Goal: Task Accomplishment & Management: Use online tool/utility

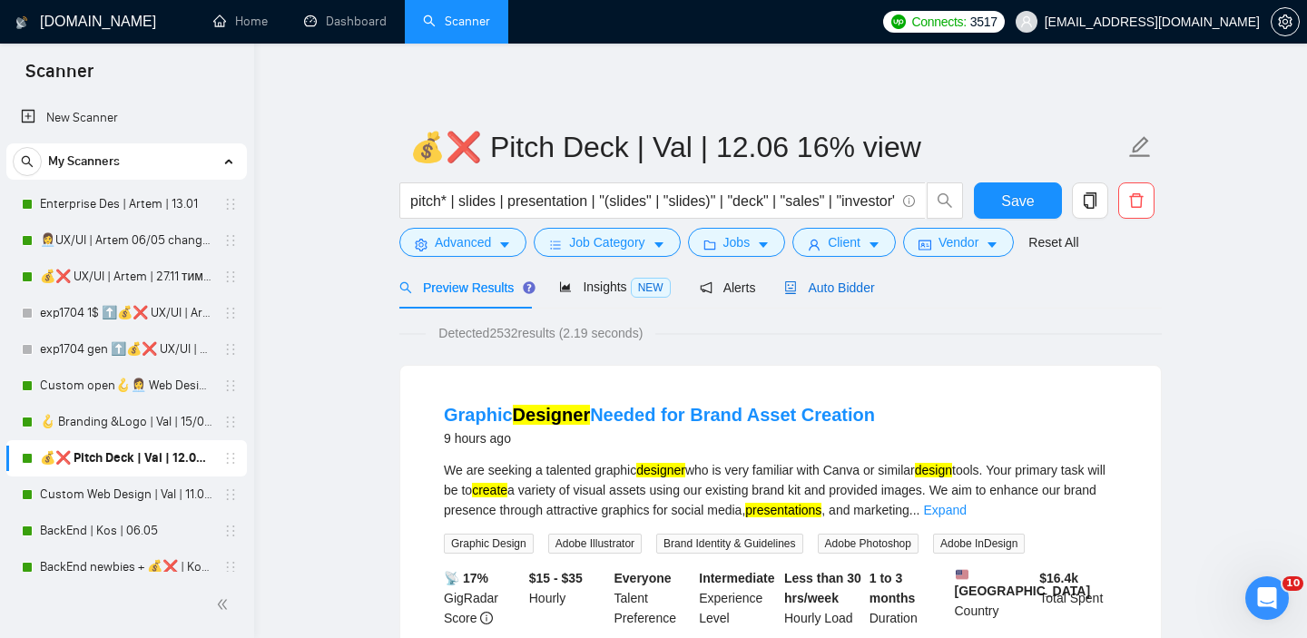
click at [840, 281] on span "Auto Bidder" at bounding box center [829, 287] width 90 height 15
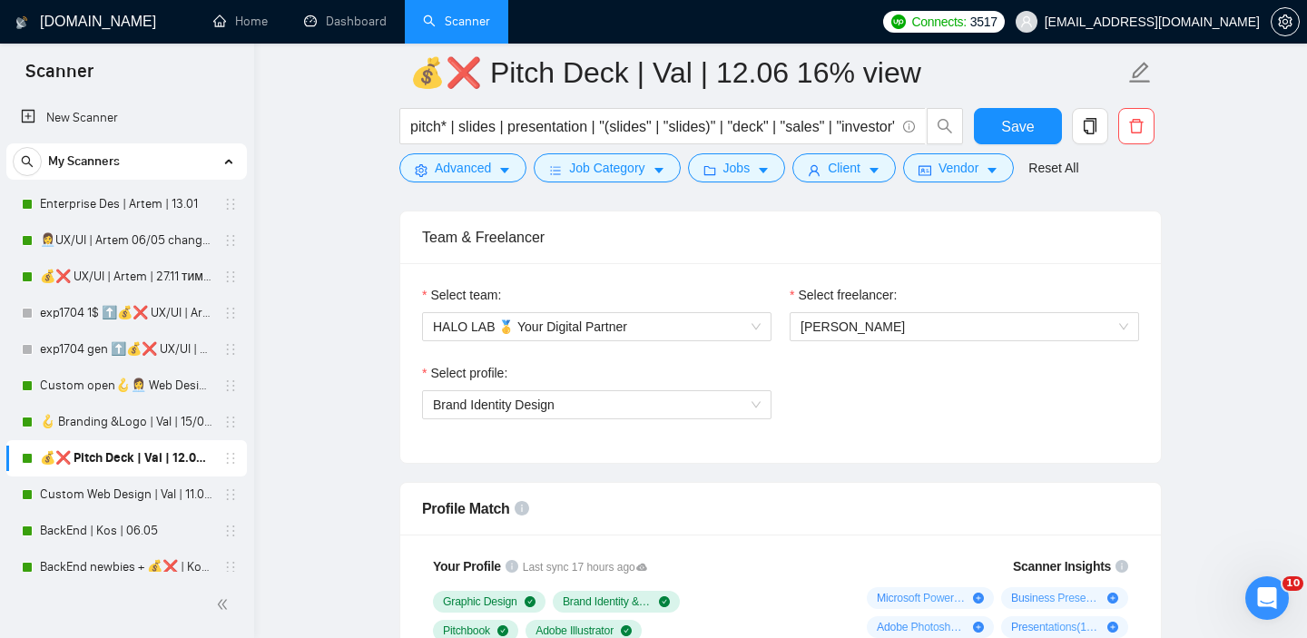
scroll to position [904, 0]
click at [633, 411] on span "Brand Identity Design" at bounding box center [597, 406] width 328 height 27
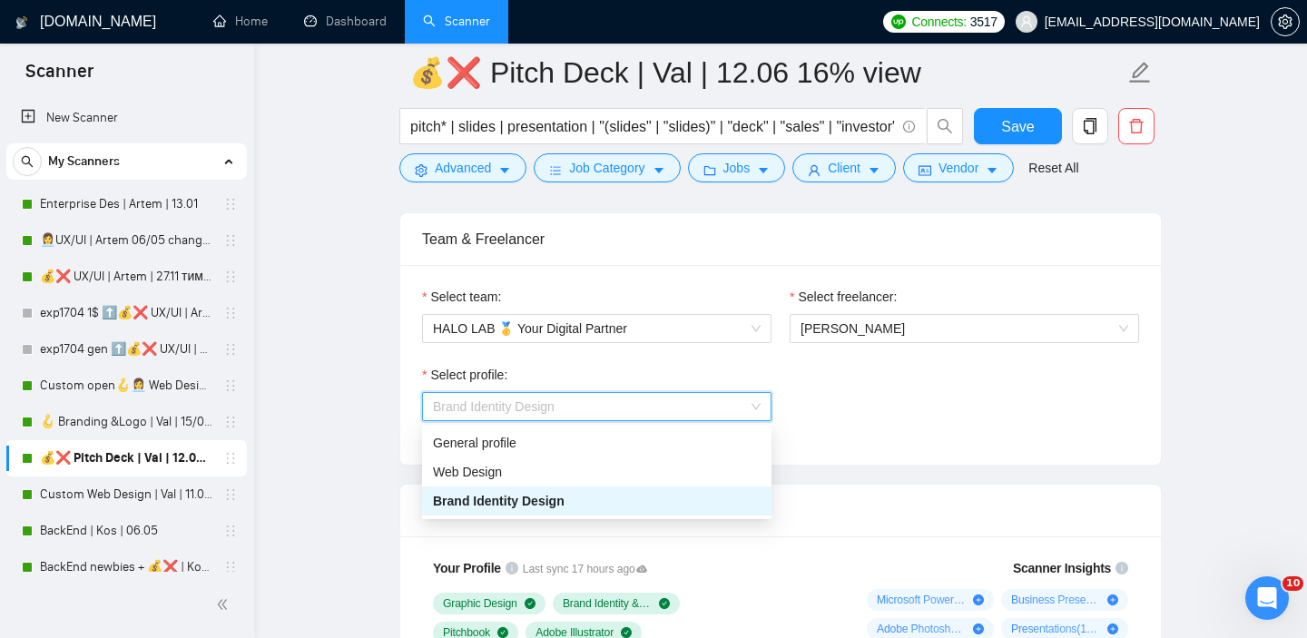
click at [641, 407] on span "Brand Identity Design" at bounding box center [597, 406] width 328 height 27
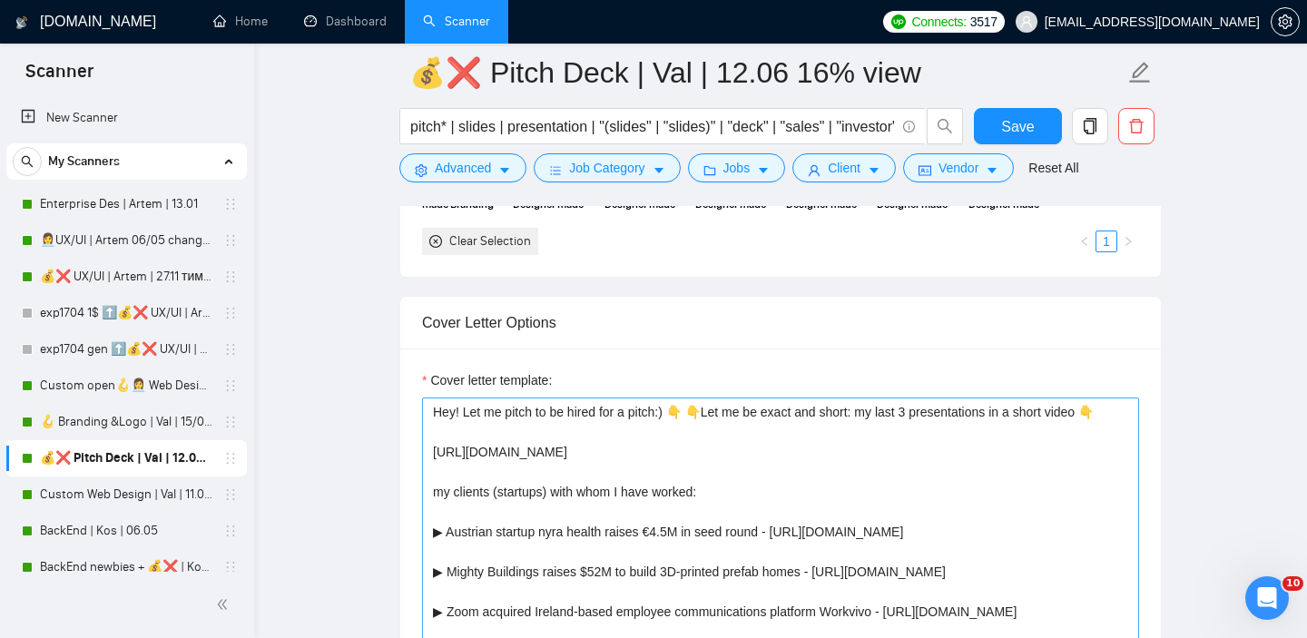
scroll to position [2052, 0]
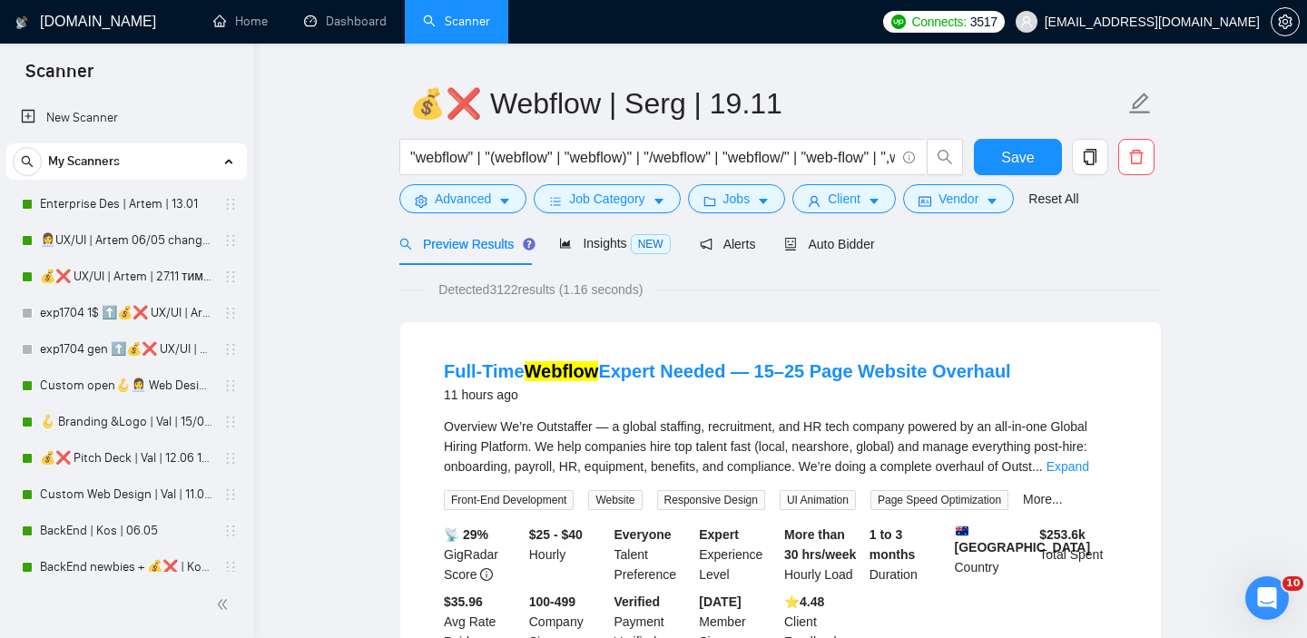
scroll to position [38, 0]
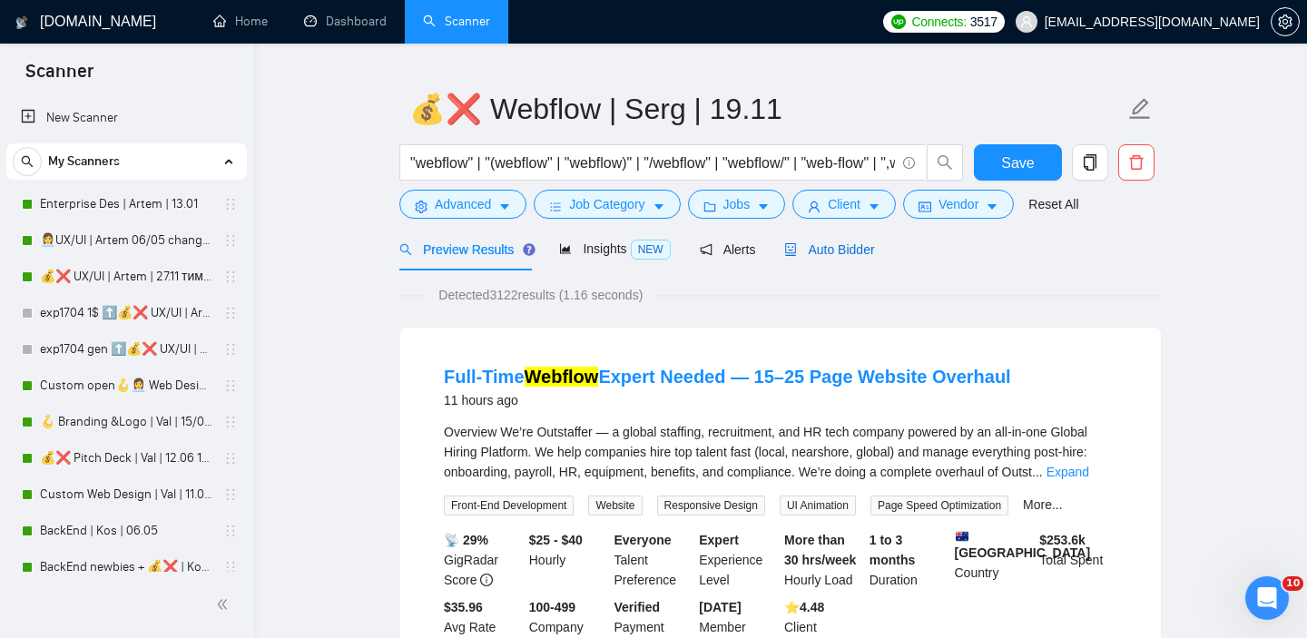
click at [839, 249] on span "Auto Bidder" at bounding box center [829, 249] width 90 height 15
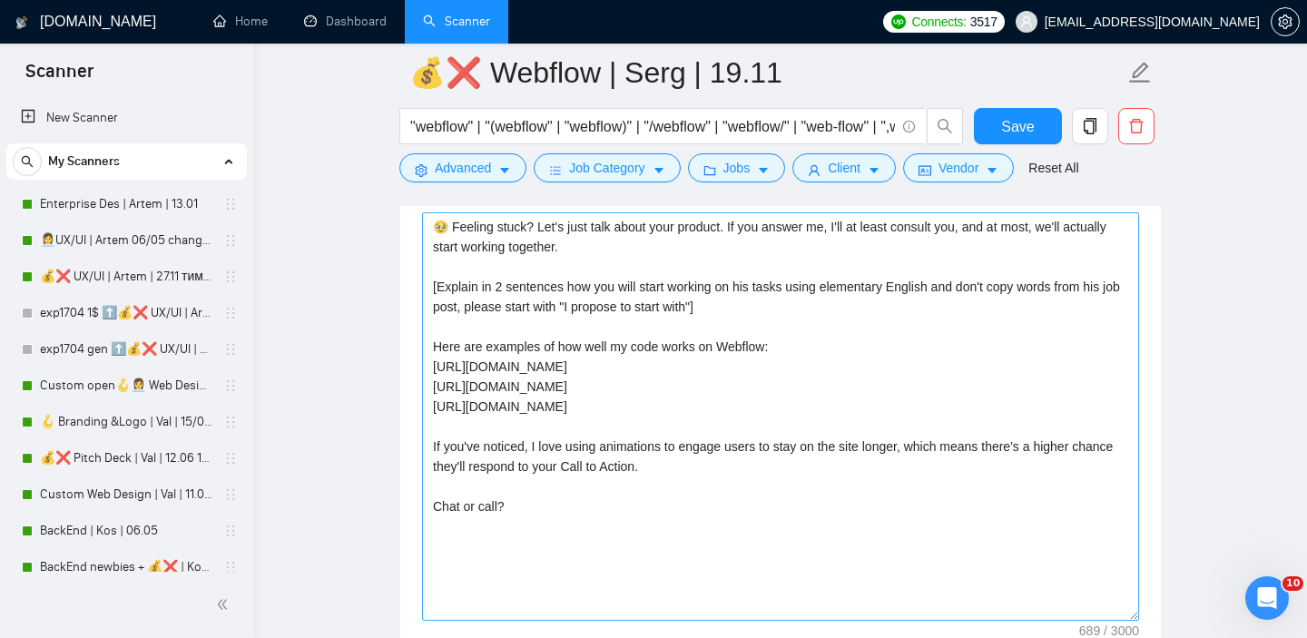
scroll to position [2029, 0]
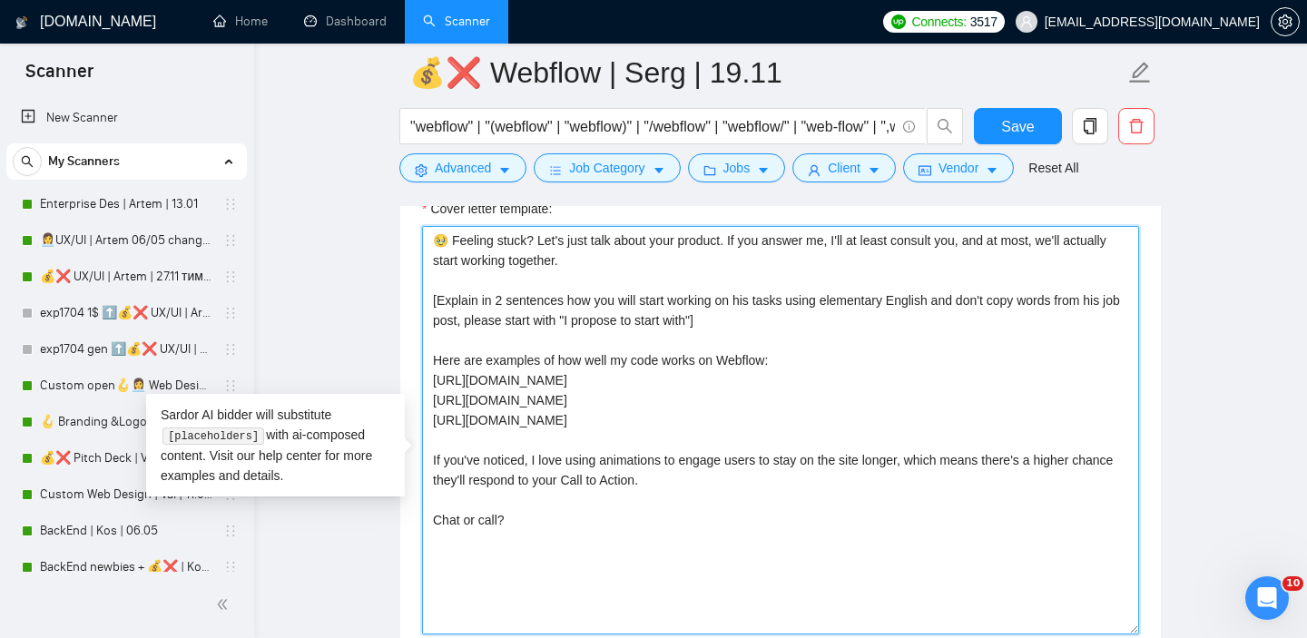
drag, startPoint x: 647, startPoint y: 285, endPoint x: 526, endPoint y: 234, distance: 131.0
click at [526, 234] on div "Cover letter template: 🥹 Feeling stuck? Let's just talk about your product. If …" at bounding box center [780, 417] width 717 height 436
paste textarea "Hi there! [ Analyze job post, write a unique custom opening line, include a val…"
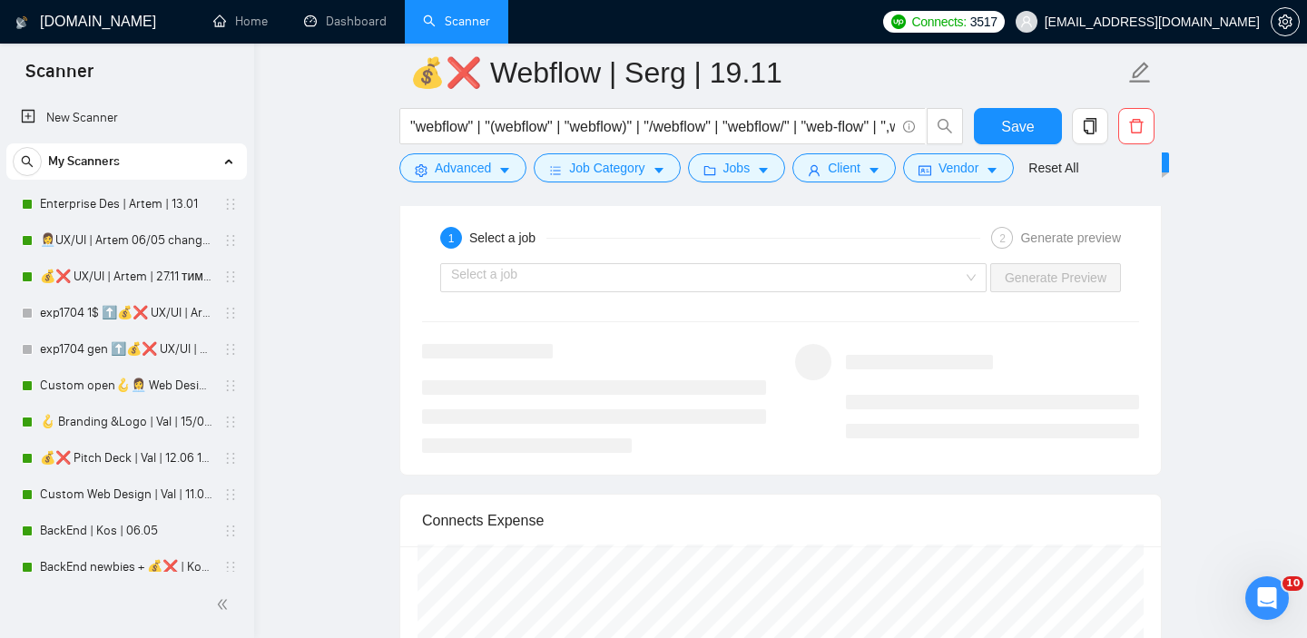
scroll to position [3445, 0]
click at [833, 294] on input "search" at bounding box center [707, 280] width 512 height 27
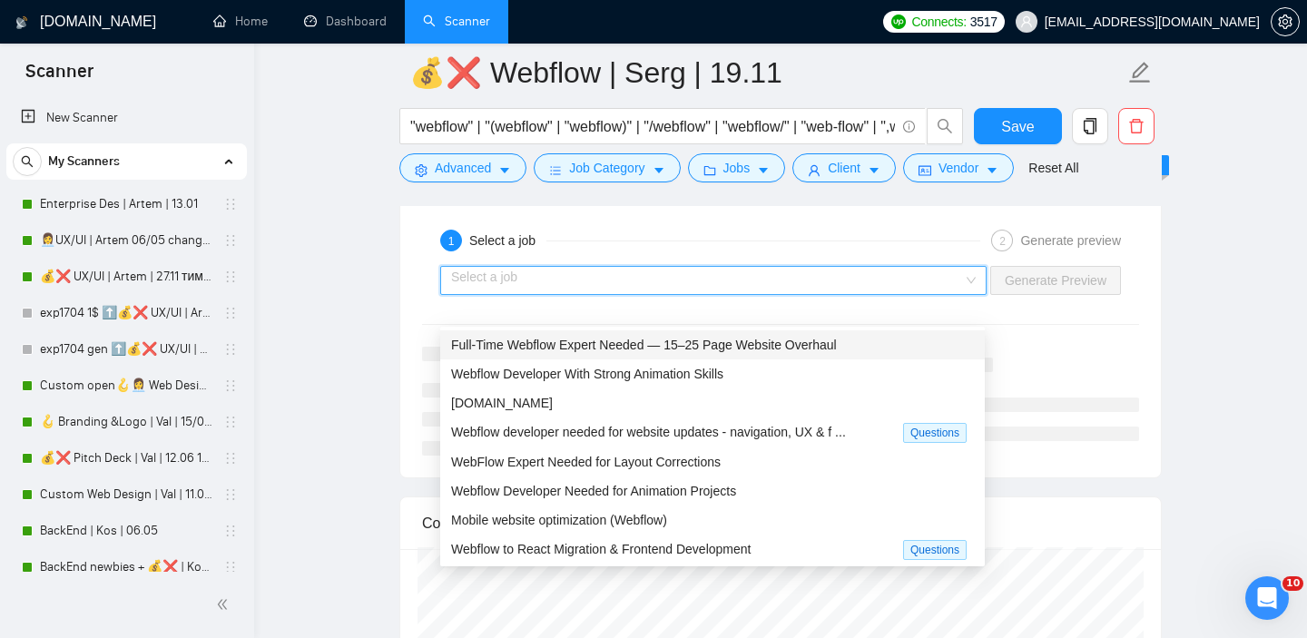
click at [736, 343] on span "Full-Time Webflow Expert Needed — 15–25 Page Website Overhaul" at bounding box center [644, 345] width 386 height 15
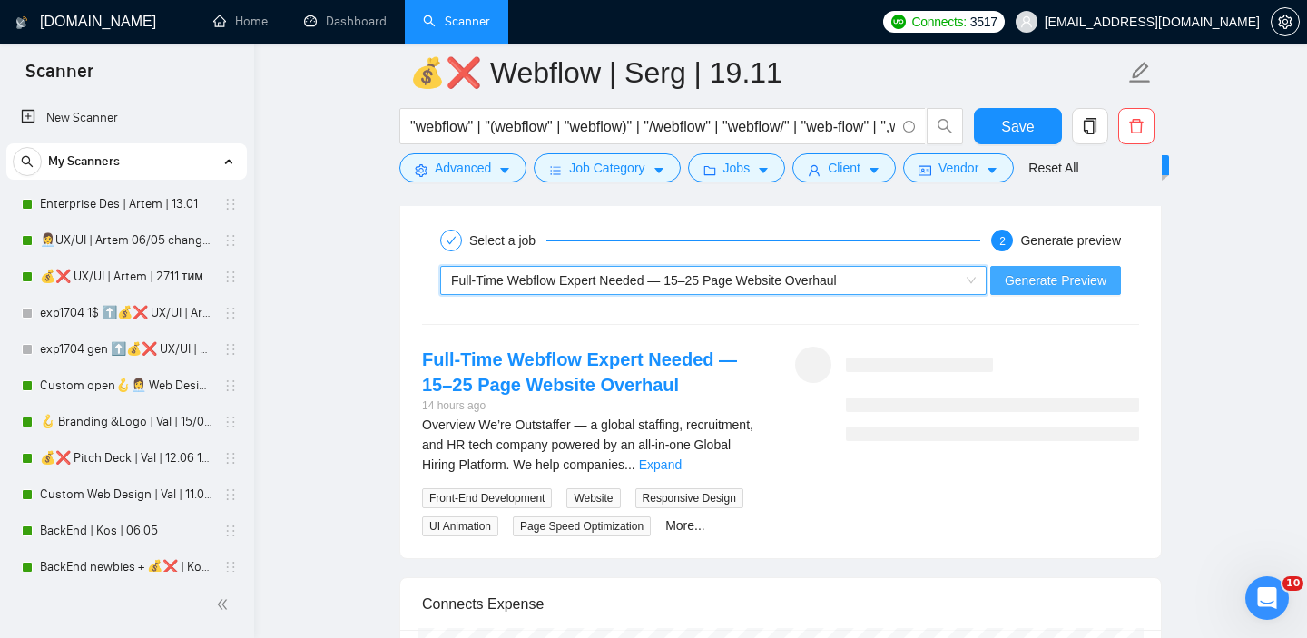
click at [1062, 290] on span "Generate Preview" at bounding box center [1056, 280] width 102 height 20
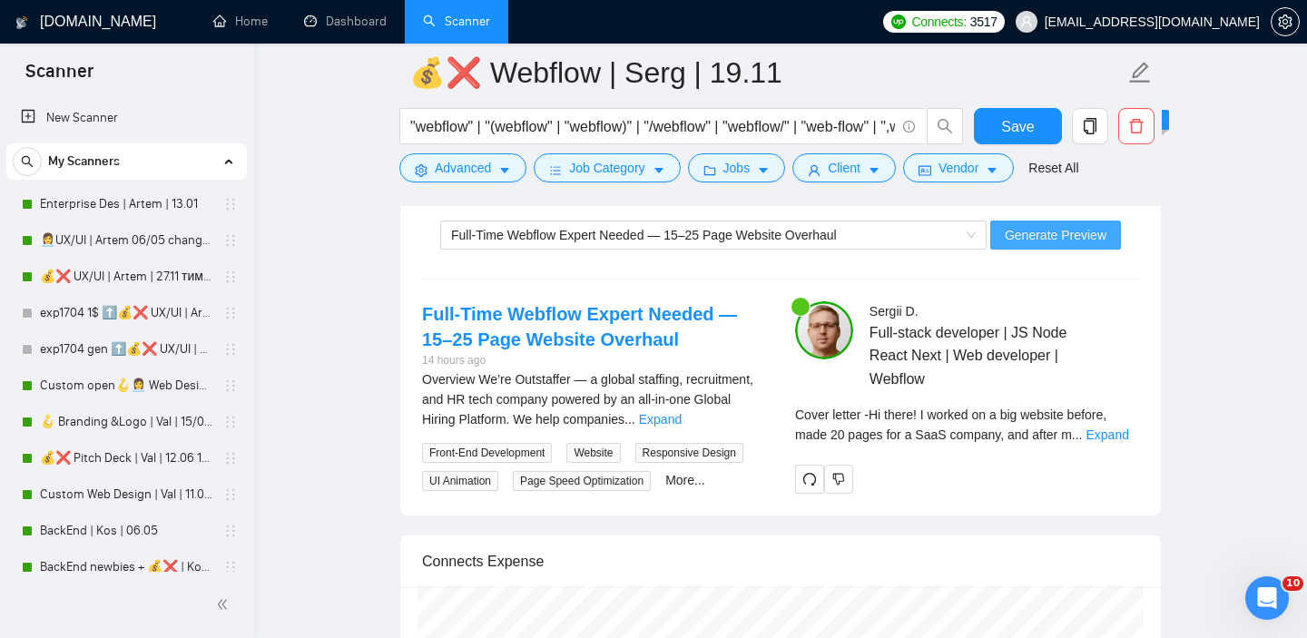
scroll to position [3523, 0]
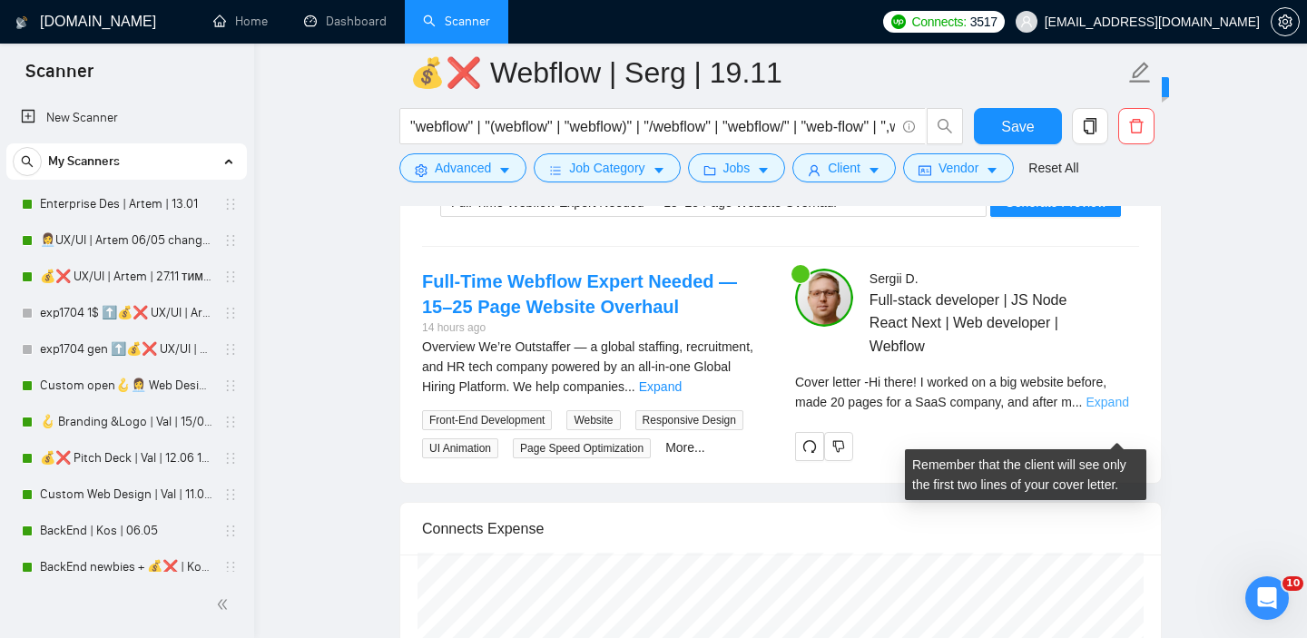
click at [1096, 409] on link "Expand" at bounding box center [1106, 402] width 43 height 15
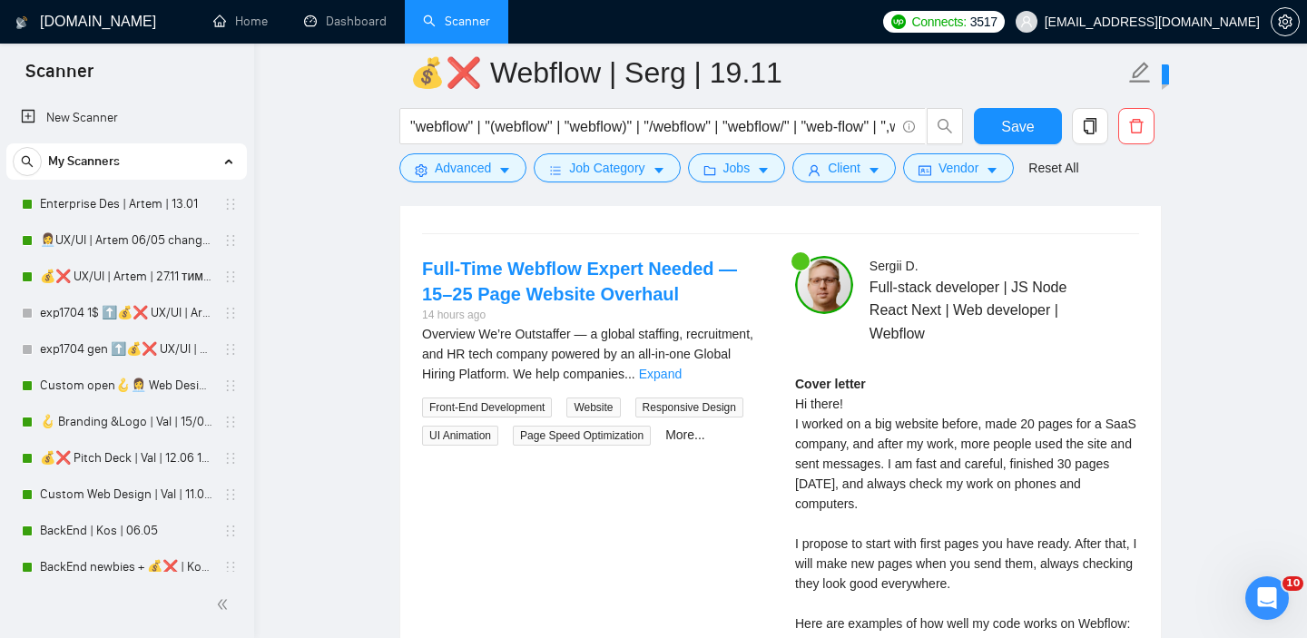
scroll to position [3537, 0]
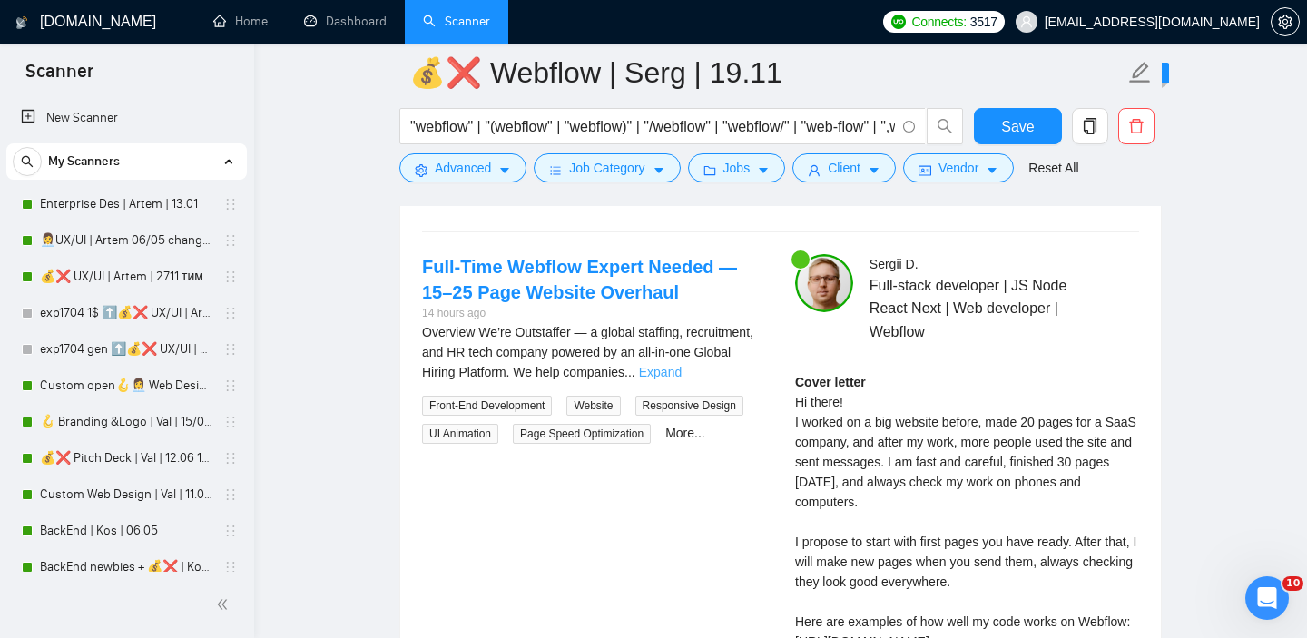
click at [682, 379] on link "Expand" at bounding box center [660, 372] width 43 height 15
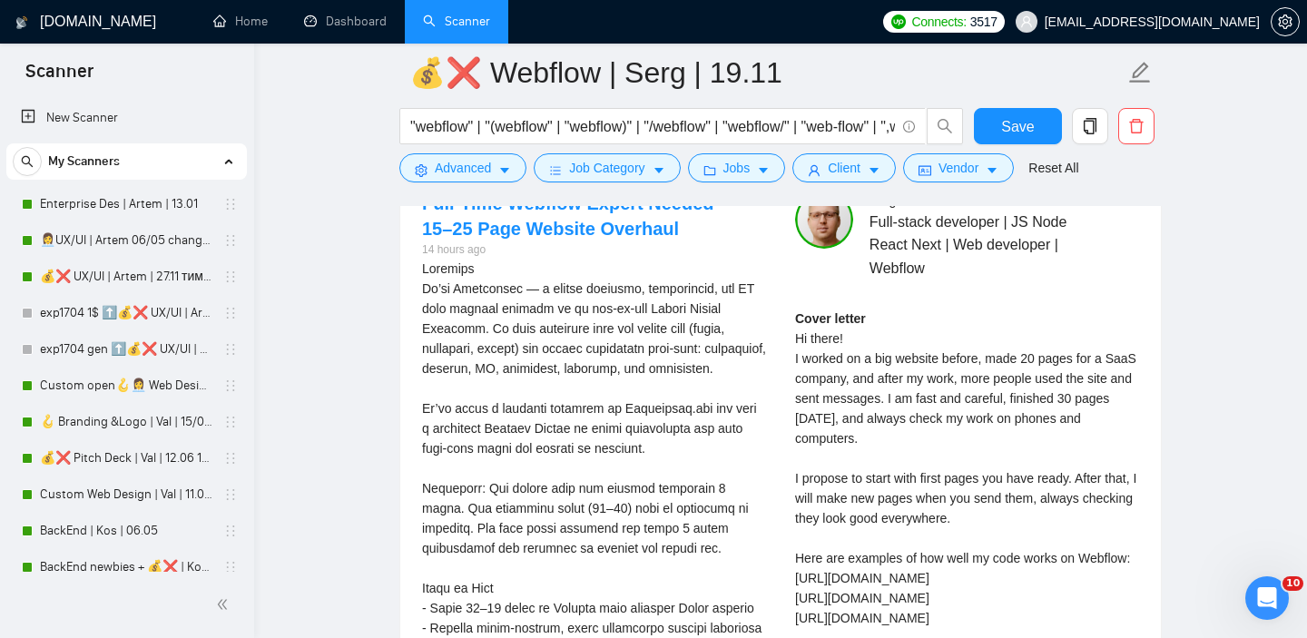
scroll to position [3442, 0]
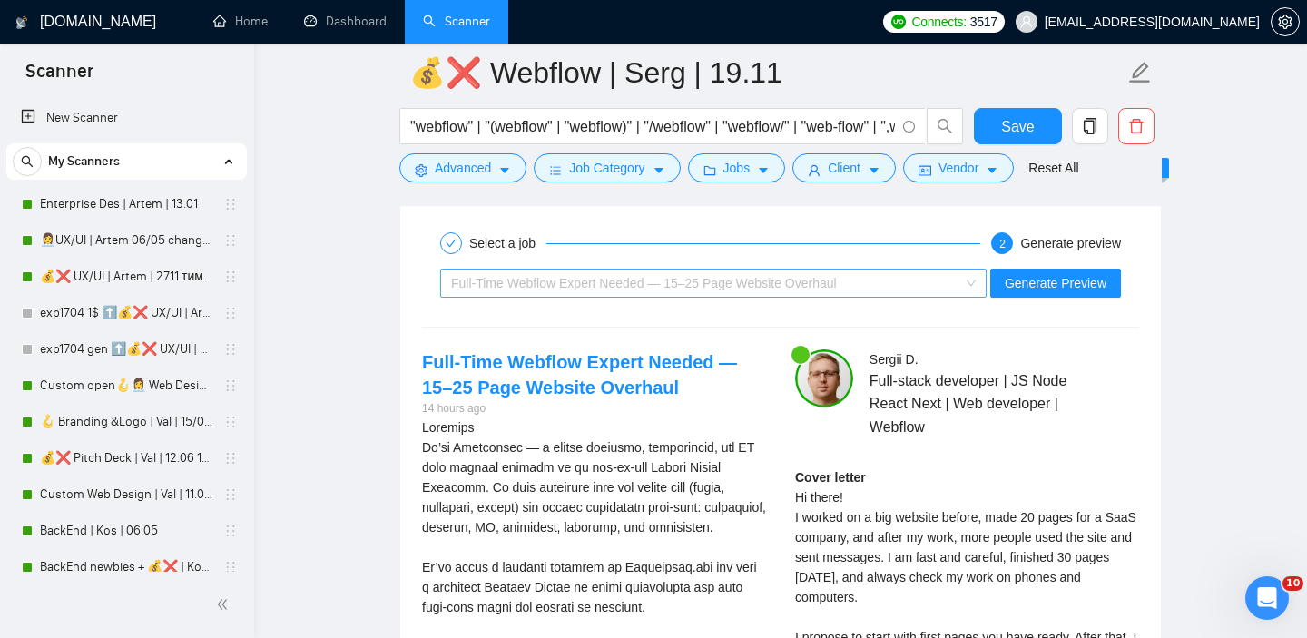
click at [651, 290] on span "Full-Time Webflow Expert Needed — 15–25 Page Website Overhaul" at bounding box center [644, 283] width 386 height 15
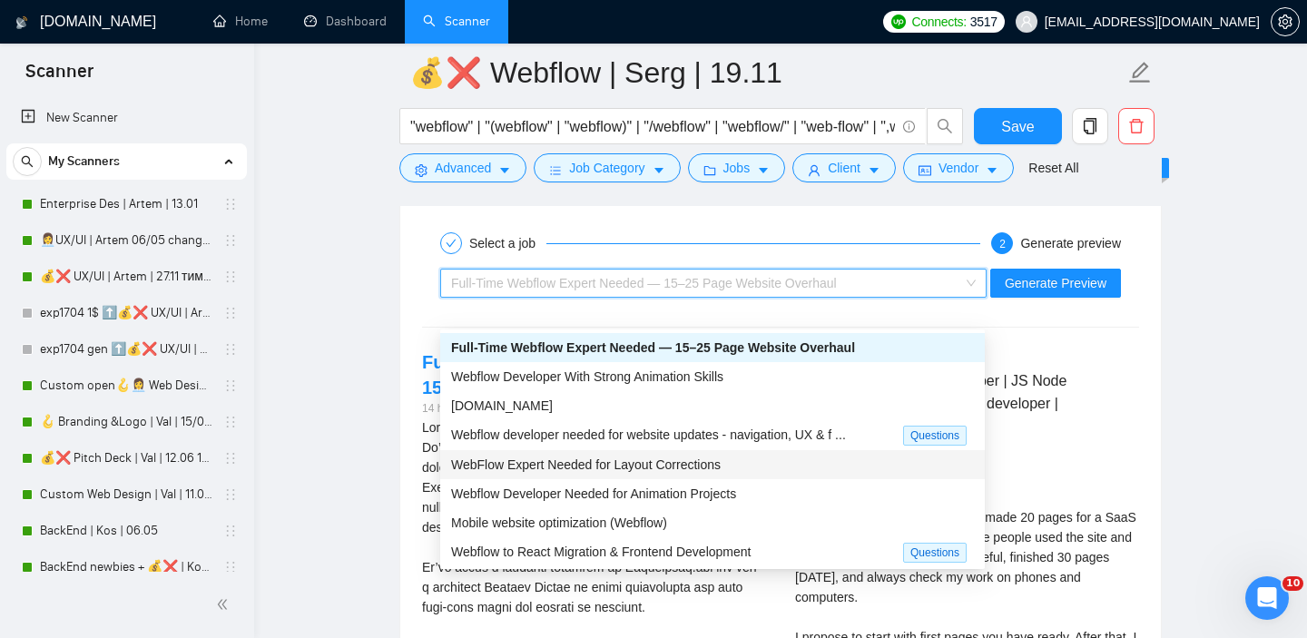
click at [571, 461] on span "WebFlow Expert Needed for Layout Corrections" at bounding box center [586, 464] width 270 height 15
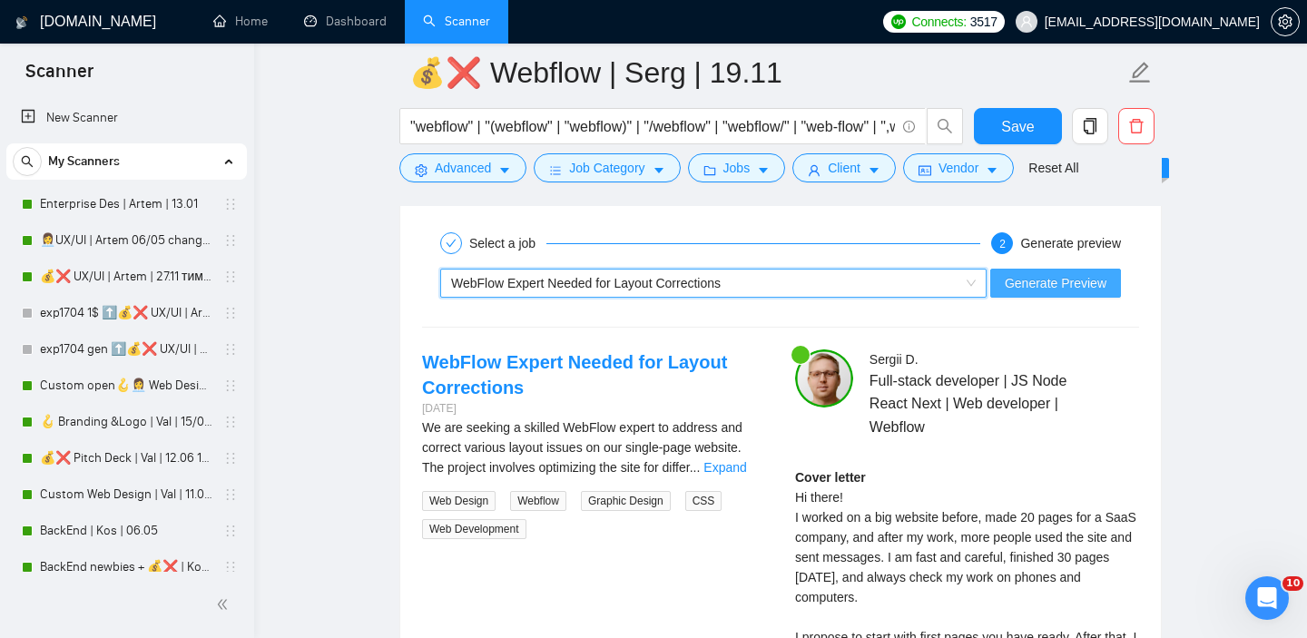
click at [1034, 293] on span "Generate Preview" at bounding box center [1056, 283] width 102 height 20
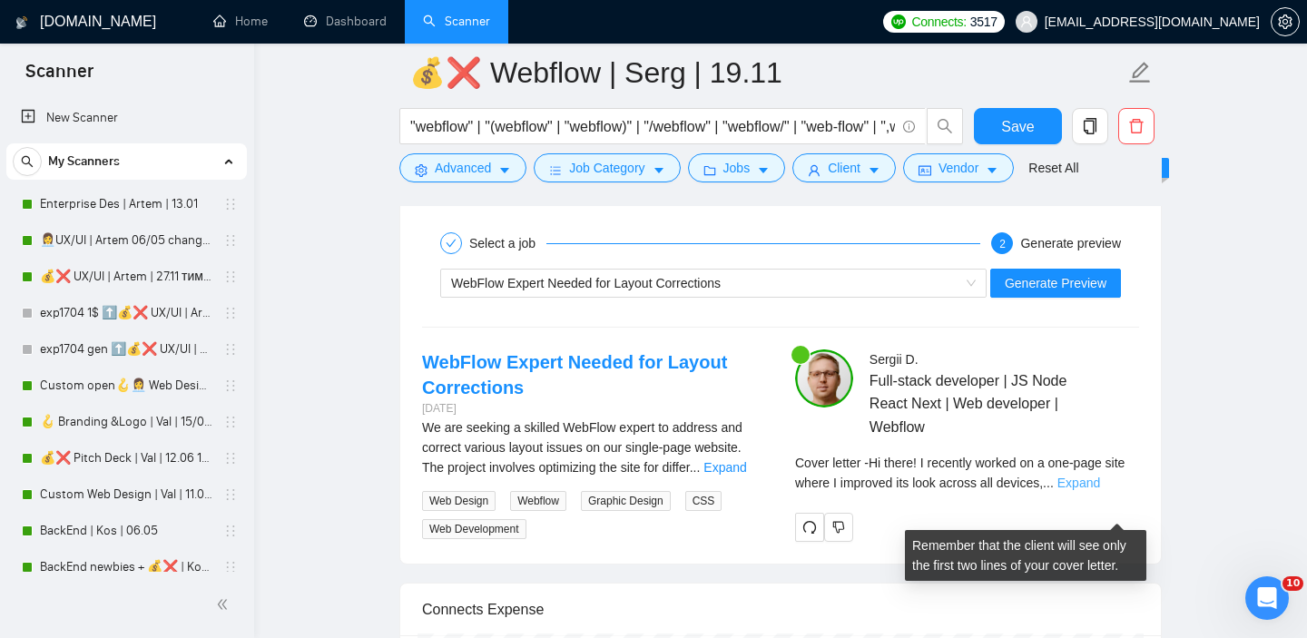
click at [1100, 490] on link "Expand" at bounding box center [1078, 483] width 43 height 15
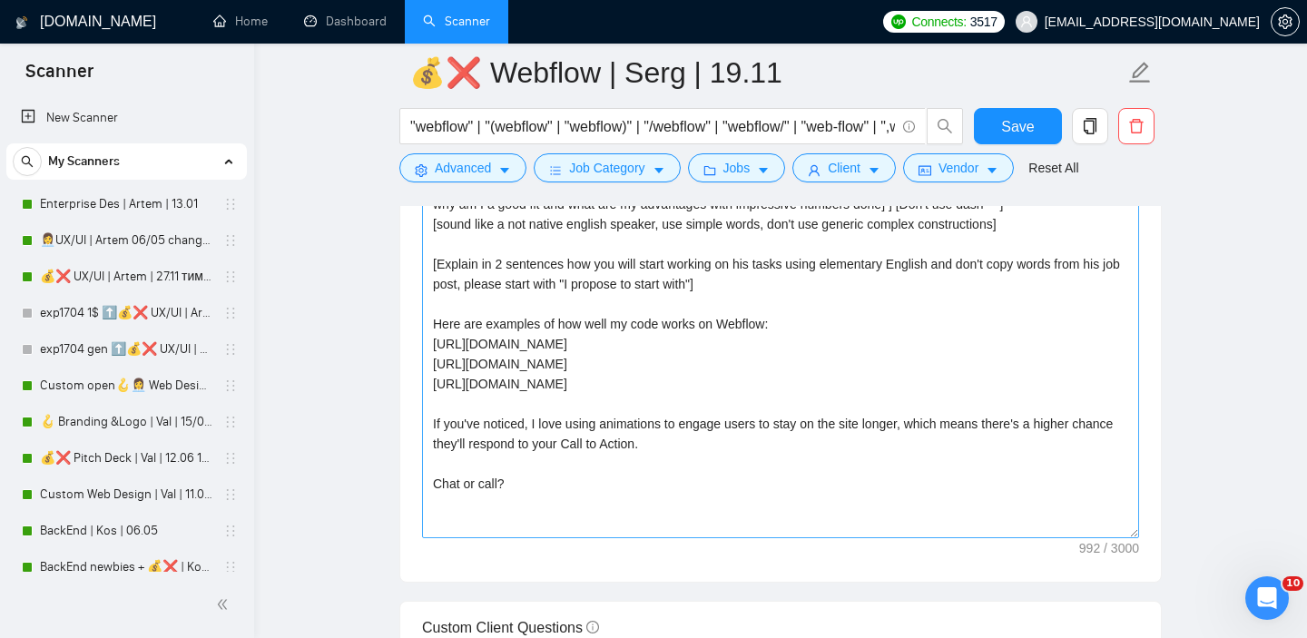
scroll to position [2030, 0]
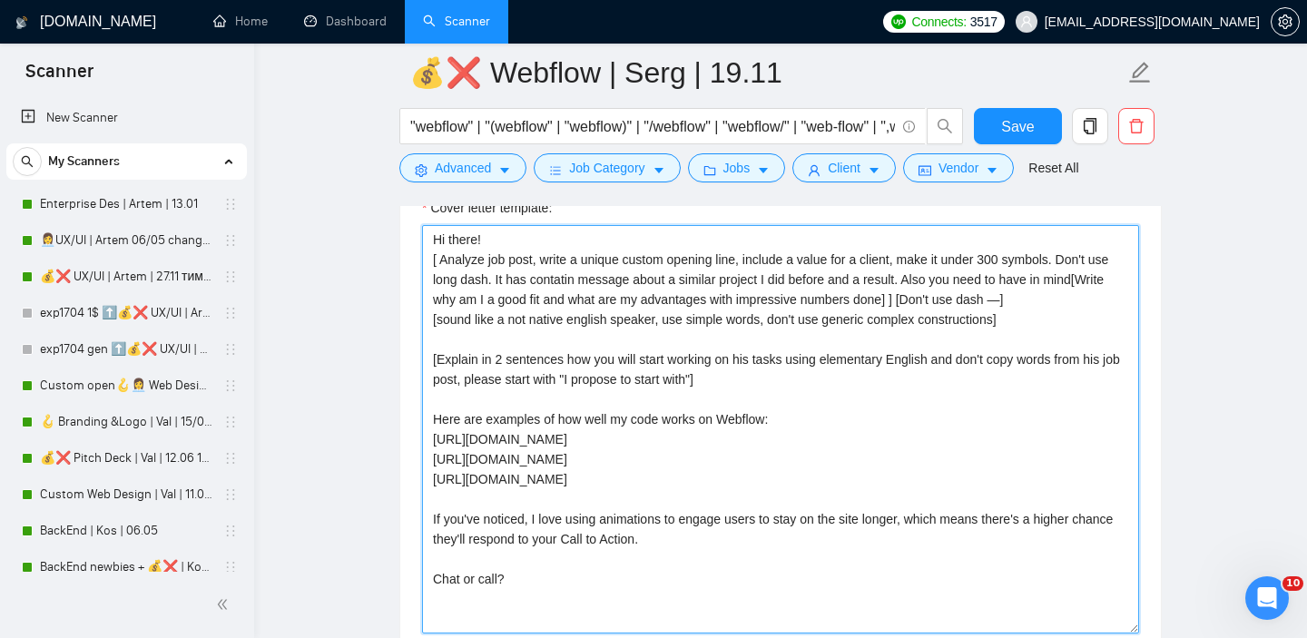
click at [1006, 282] on textarea "Hi there! [ Analyze job post, write a unique custom opening line, include a val…" at bounding box center [780, 429] width 717 height 408
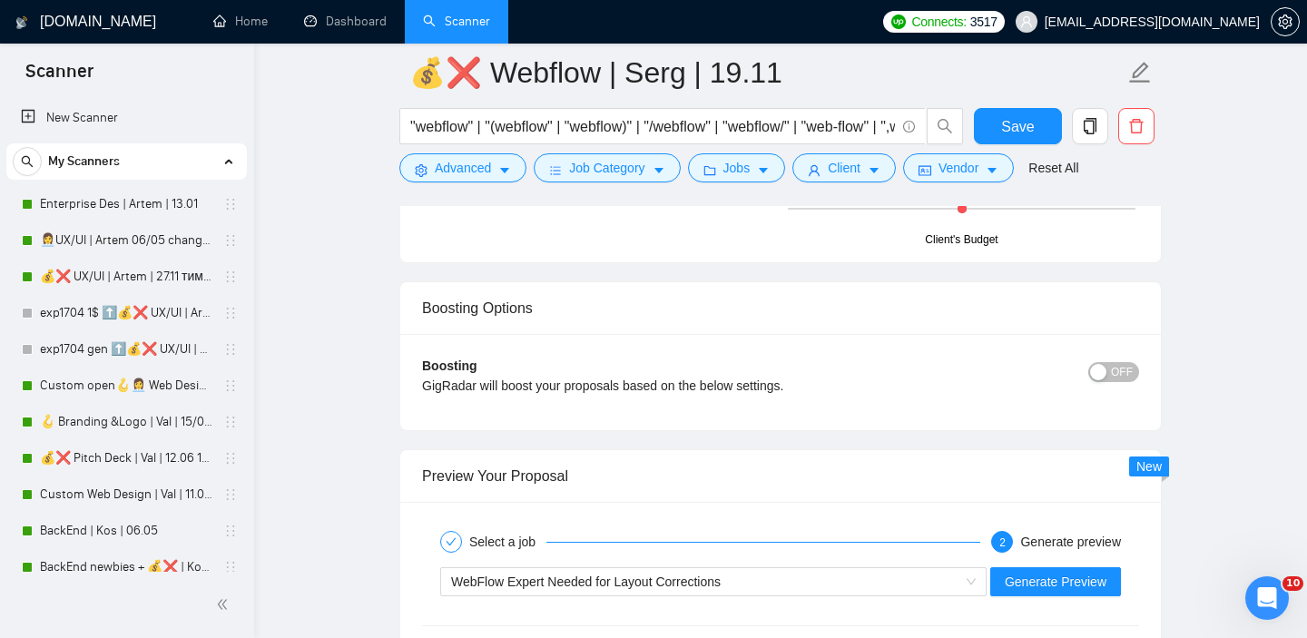
scroll to position [3197, 0]
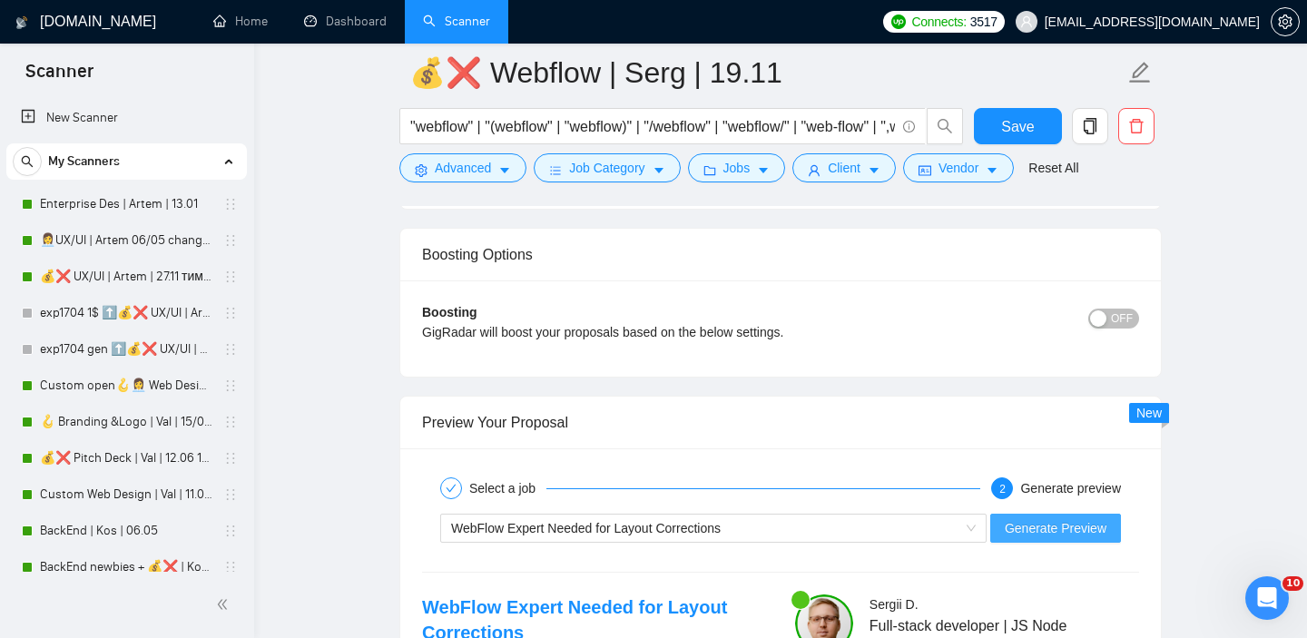
type textarea "Hi there! [ Analyze job post, write a unique custom opening line, include a val…"
click at [1028, 538] on span "Generate Preview" at bounding box center [1056, 528] width 102 height 20
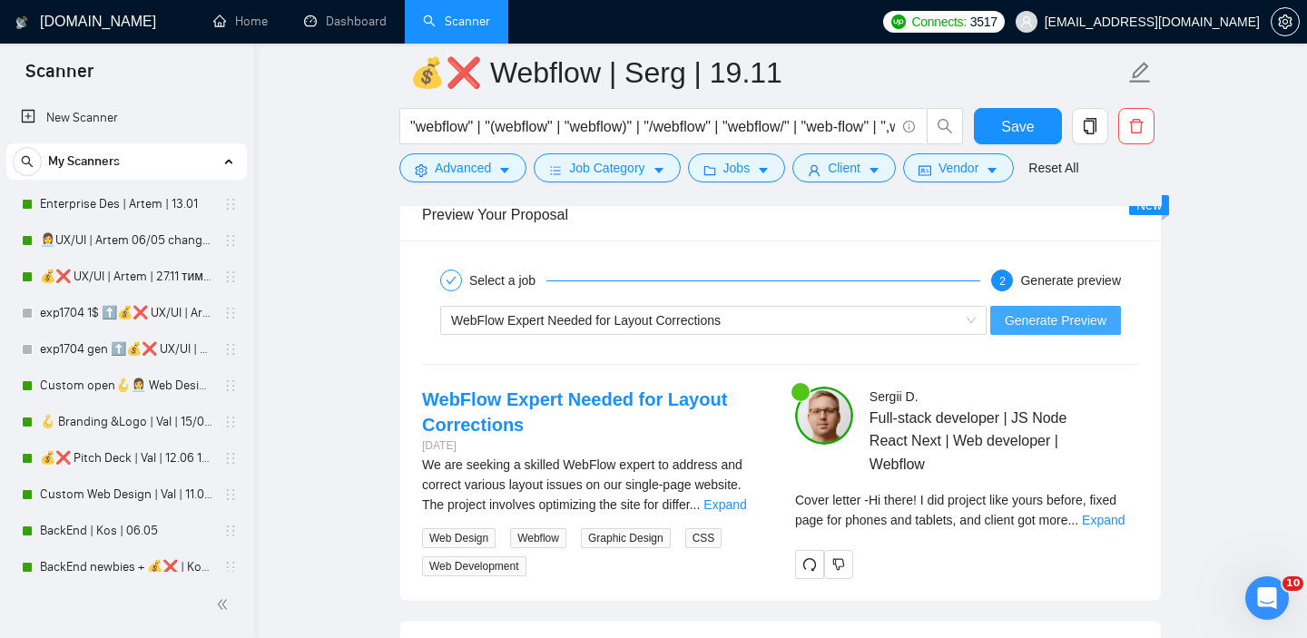
scroll to position [3458, 0]
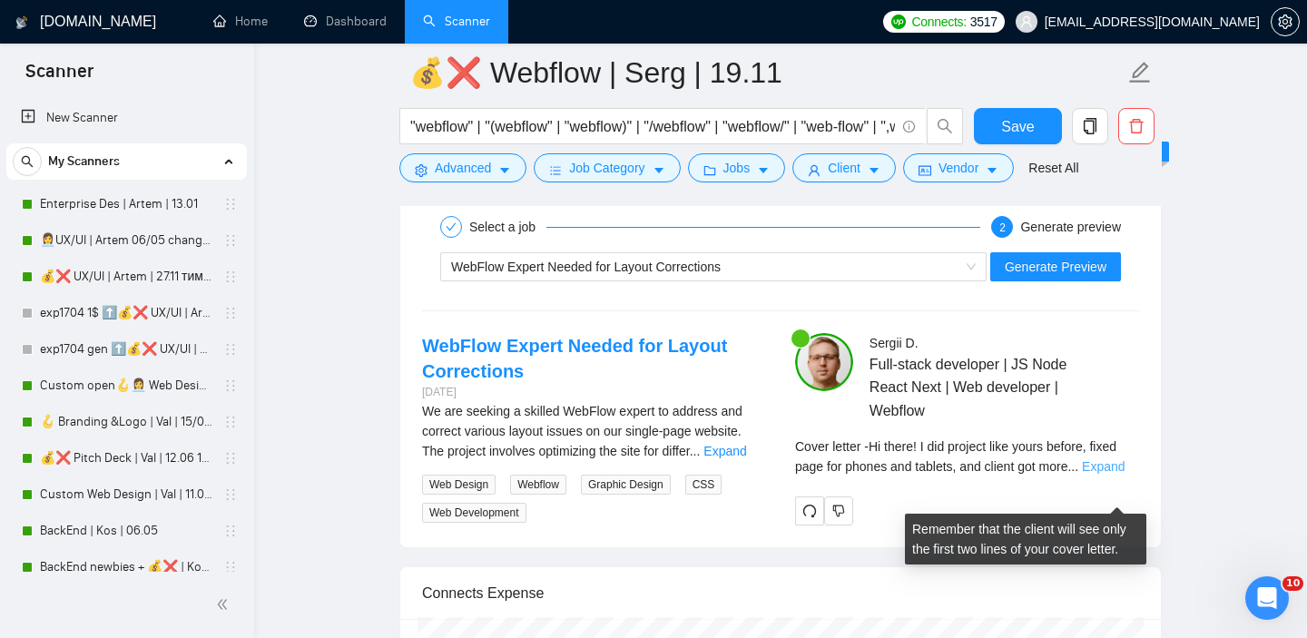
click at [1111, 474] on link "Expand" at bounding box center [1103, 466] width 43 height 15
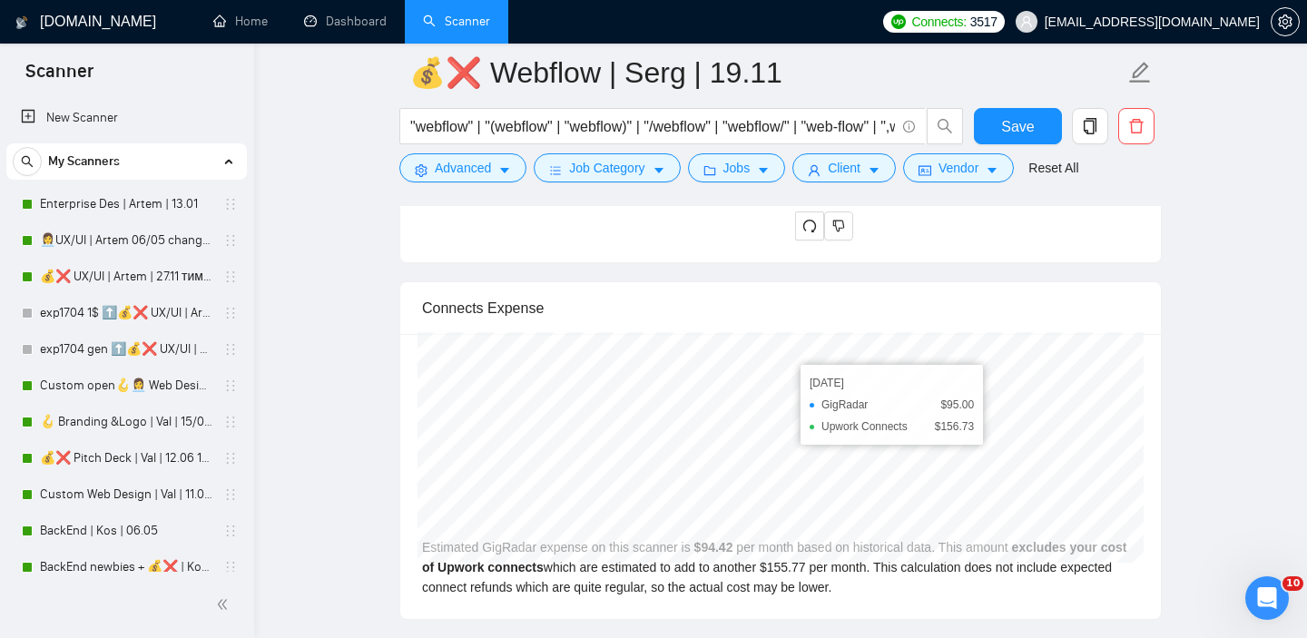
scroll to position [4317, 0]
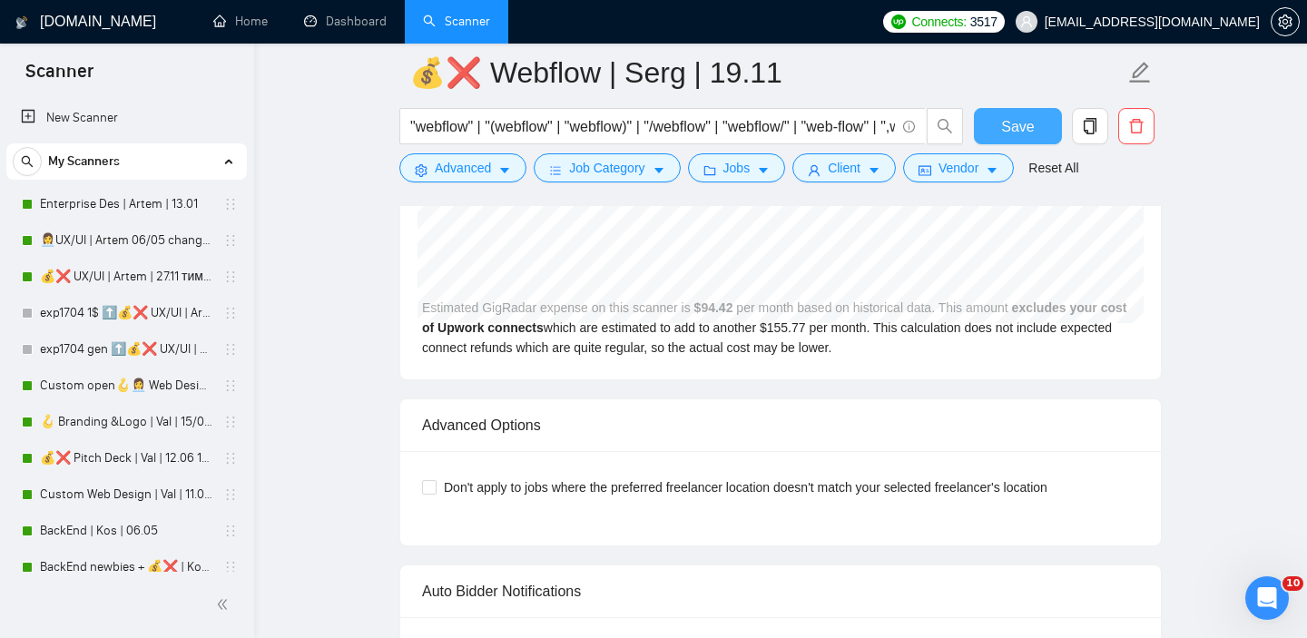
click at [993, 128] on button "Save" at bounding box center [1018, 126] width 88 height 36
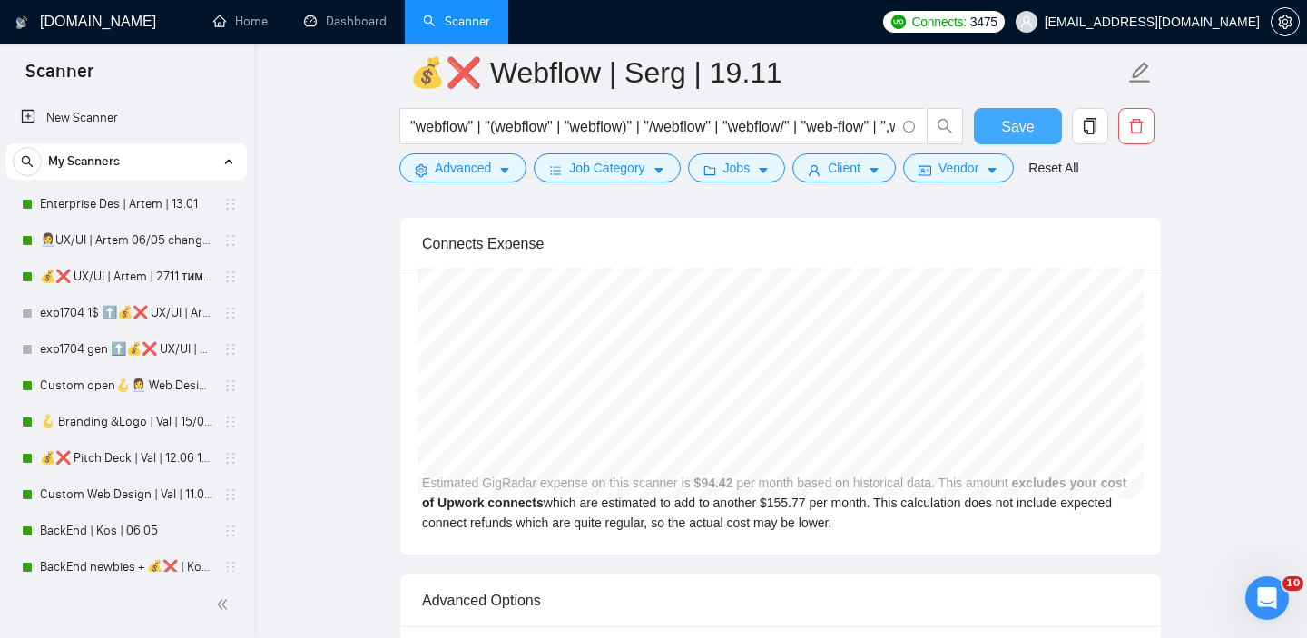
scroll to position [3969, 0]
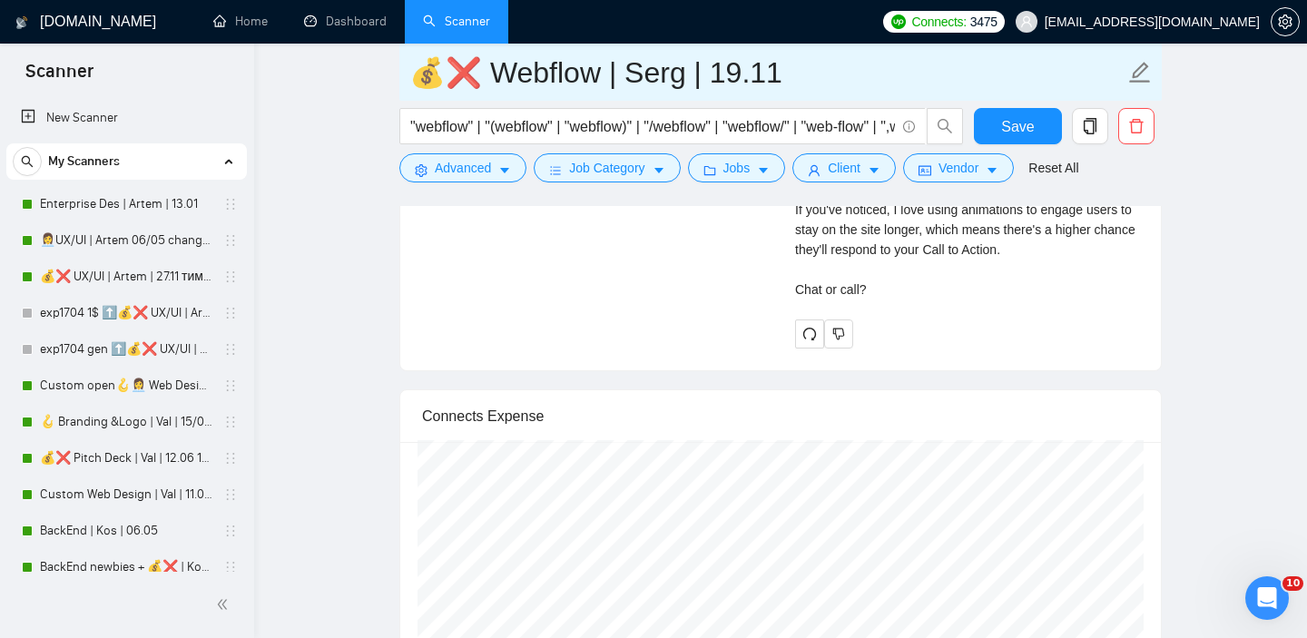
click at [772, 76] on input "💰❌ Webflow | Serg | 19.11" at bounding box center [766, 72] width 715 height 45
type input "💰❌ Webflow | Serg | [DATE]"
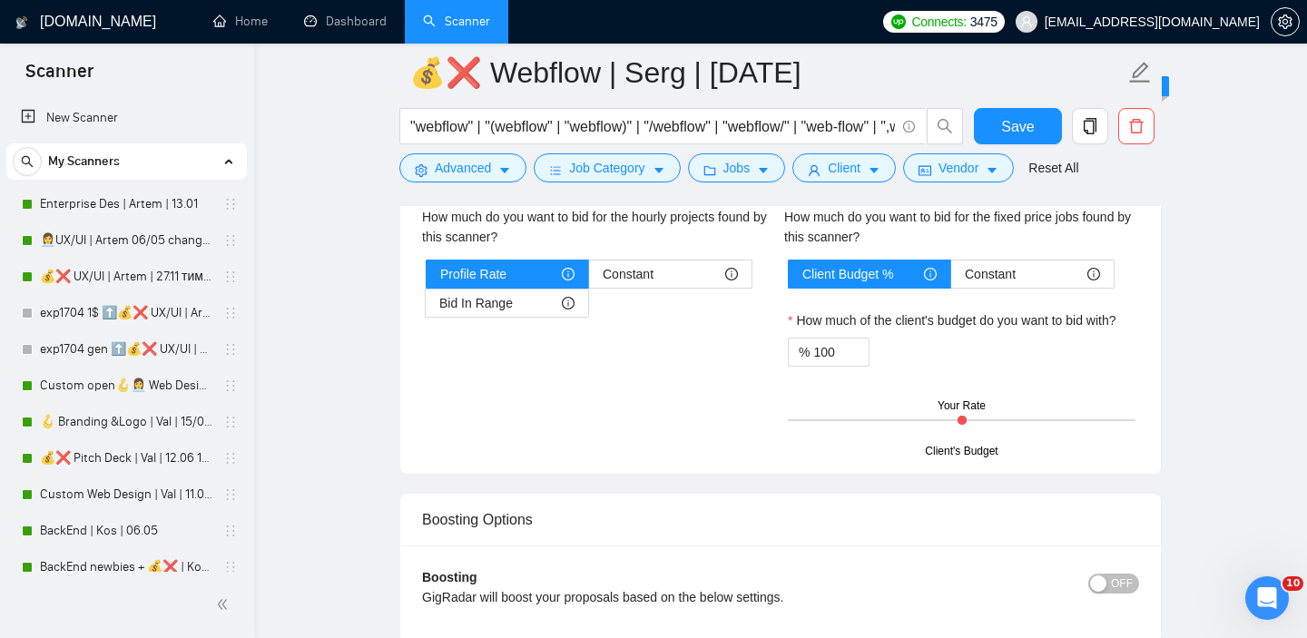
scroll to position [2879, 0]
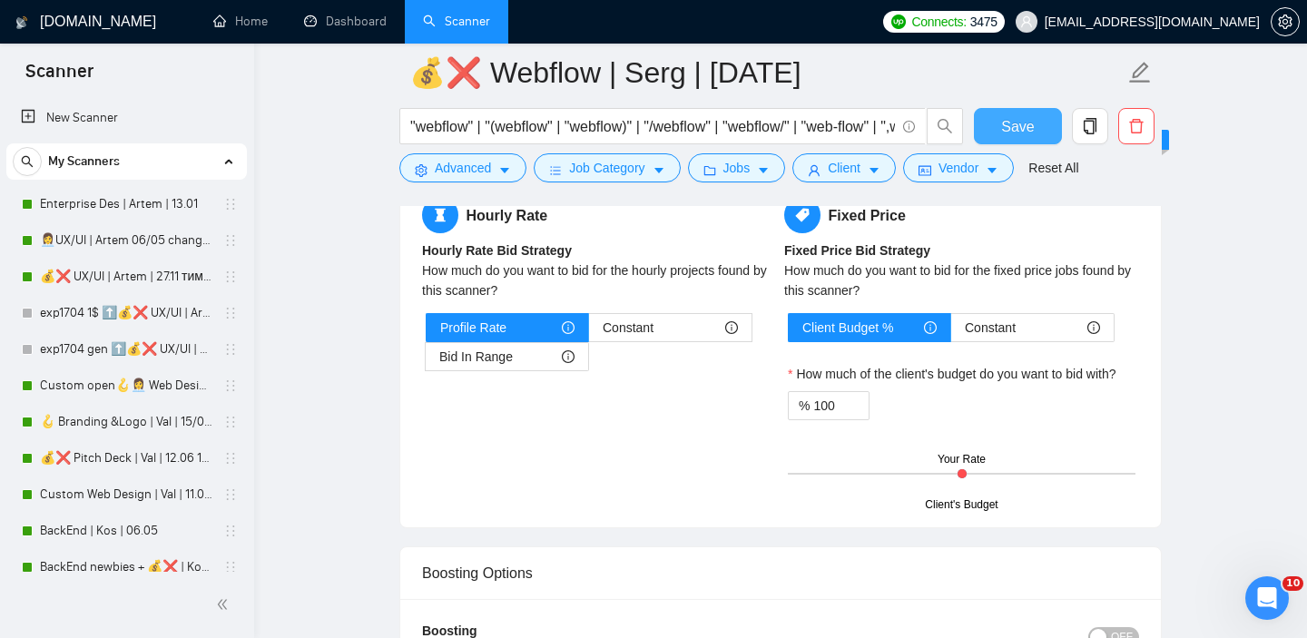
click at [996, 123] on button "Save" at bounding box center [1018, 126] width 88 height 36
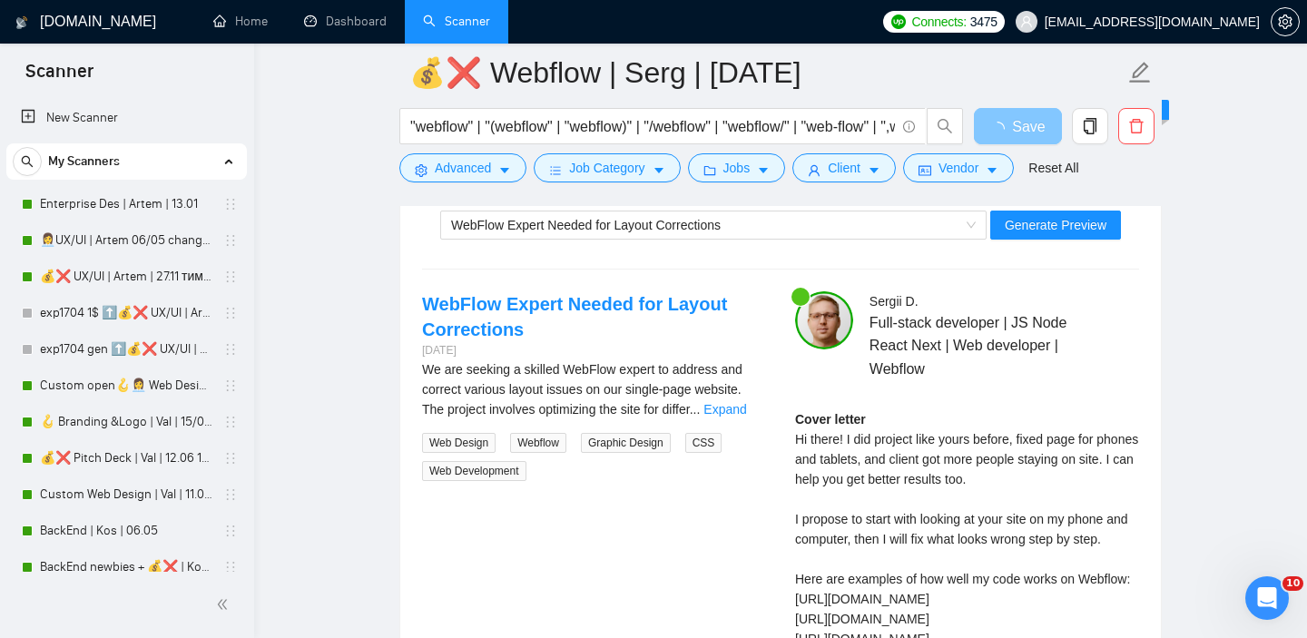
scroll to position [3376, 0]
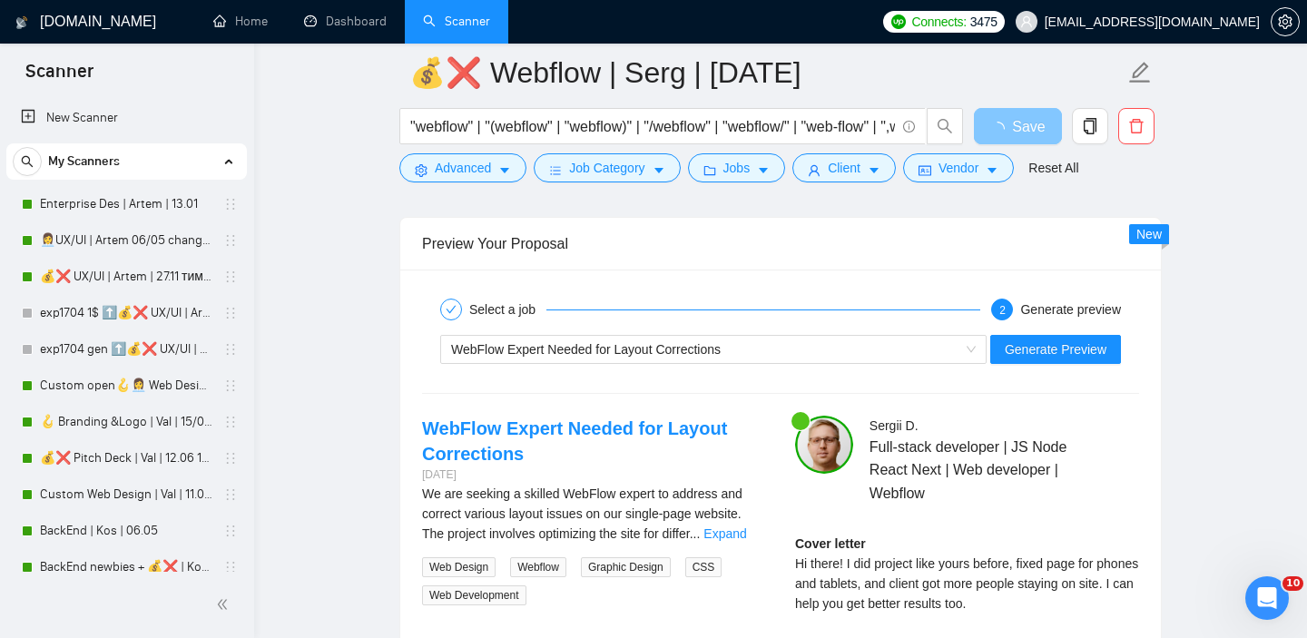
drag, startPoint x: 683, startPoint y: 380, endPoint x: 682, endPoint y: 391, distance: 10.9
click at [683, 357] on span "WebFlow Expert Needed for Layout Corrections" at bounding box center [586, 349] width 270 height 15
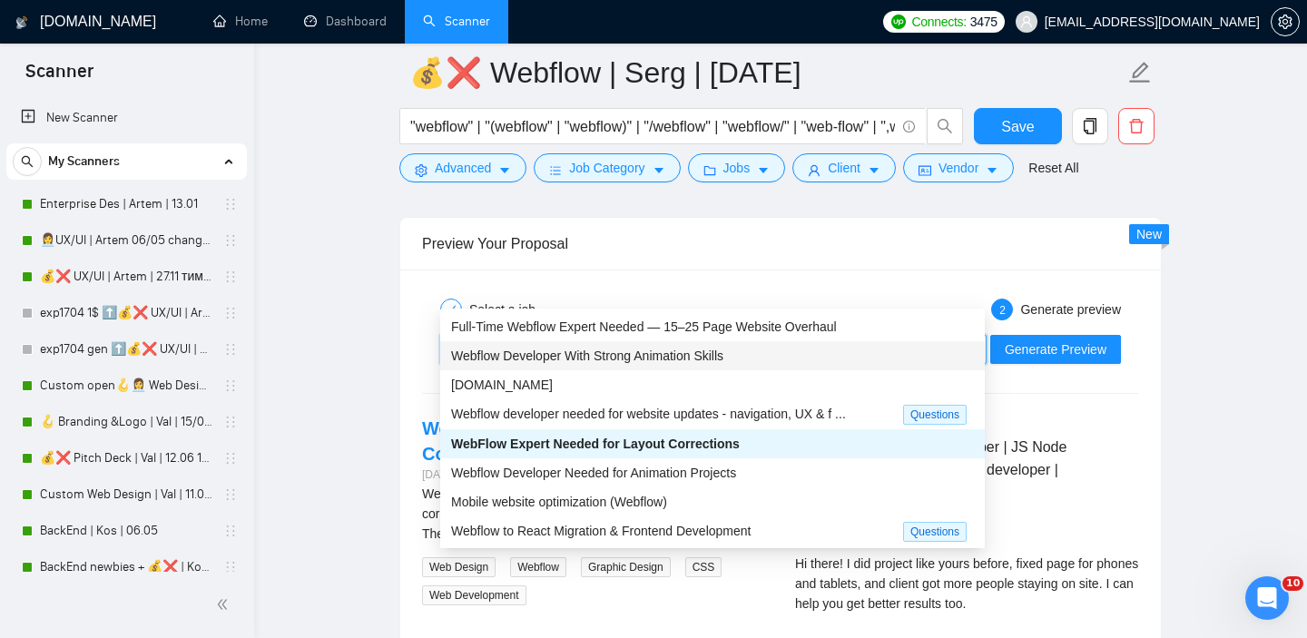
click at [637, 356] on span "Webflow Developer With Strong Animation Skills" at bounding box center [587, 355] width 272 height 15
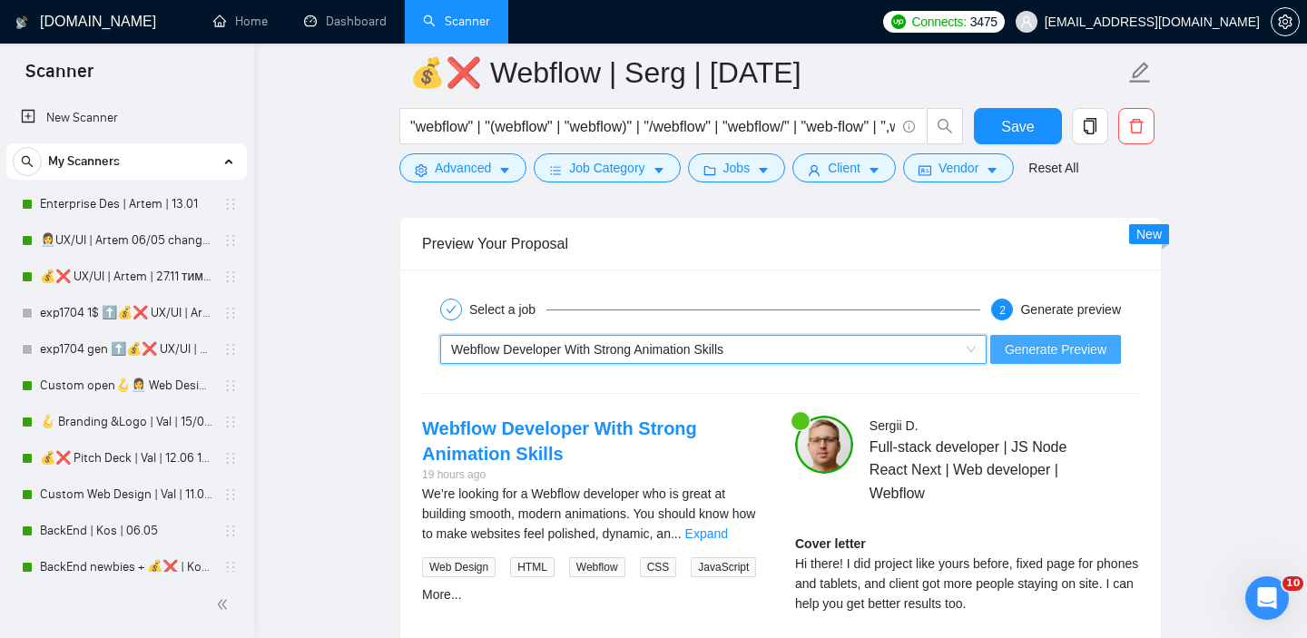
click at [1053, 359] on span "Generate Preview" at bounding box center [1056, 349] width 102 height 20
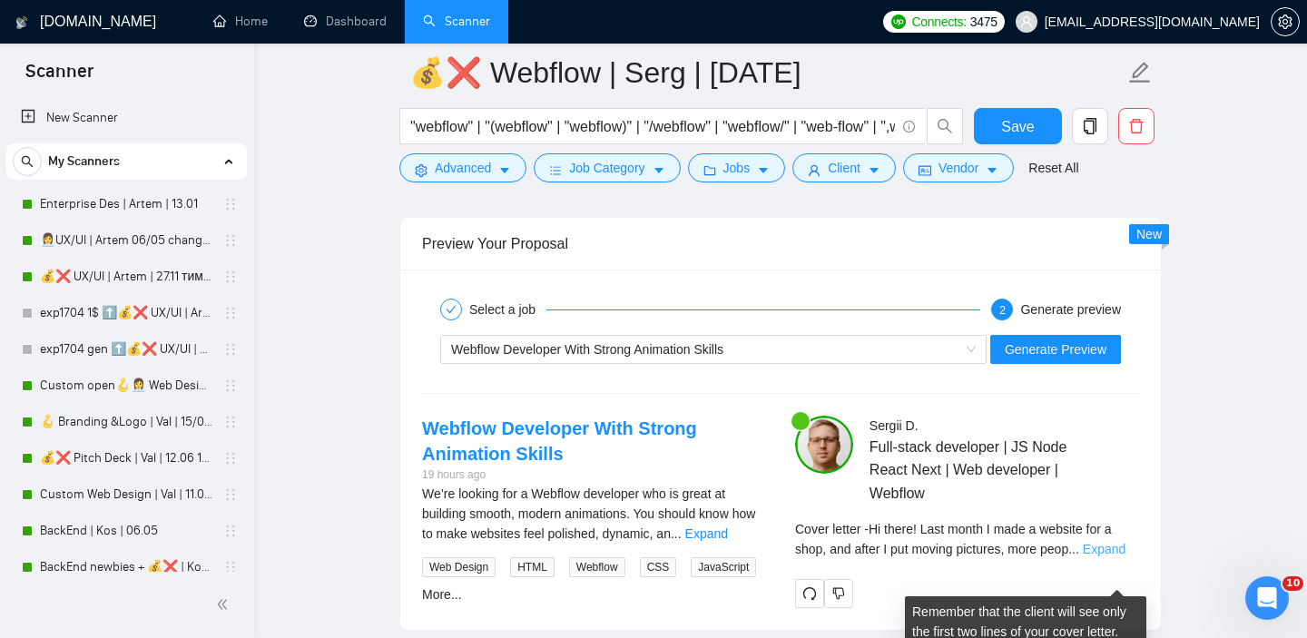
click at [1100, 556] on link "Expand" at bounding box center [1104, 549] width 43 height 15
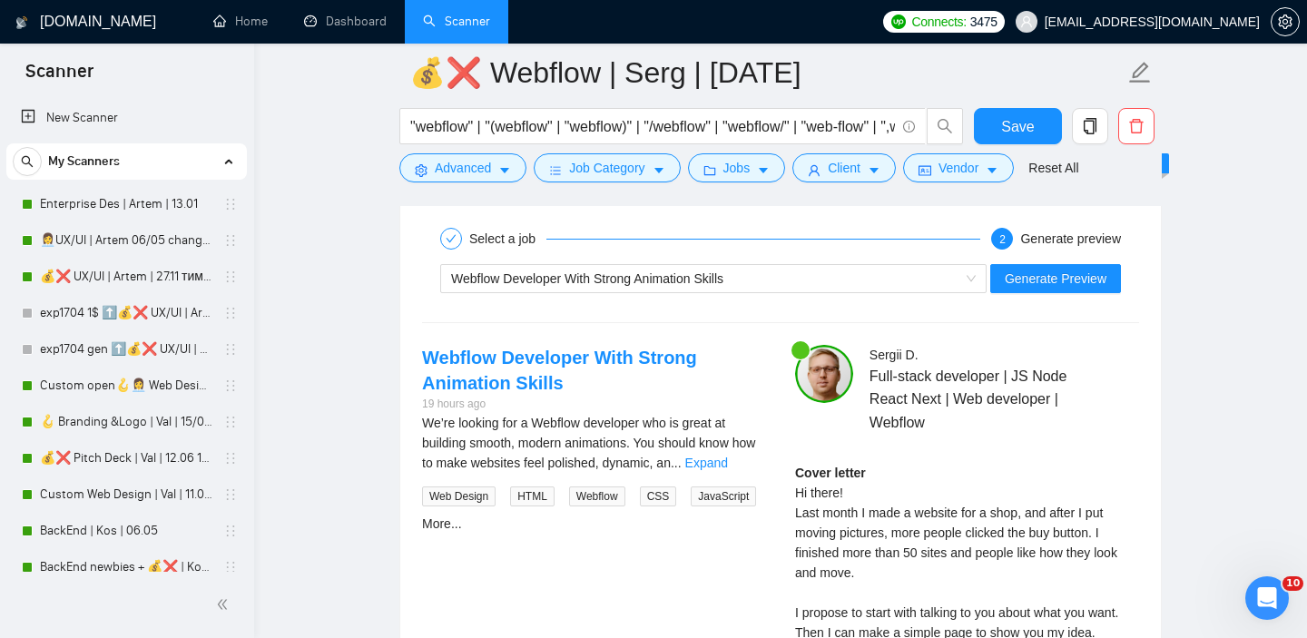
scroll to position [3480, 0]
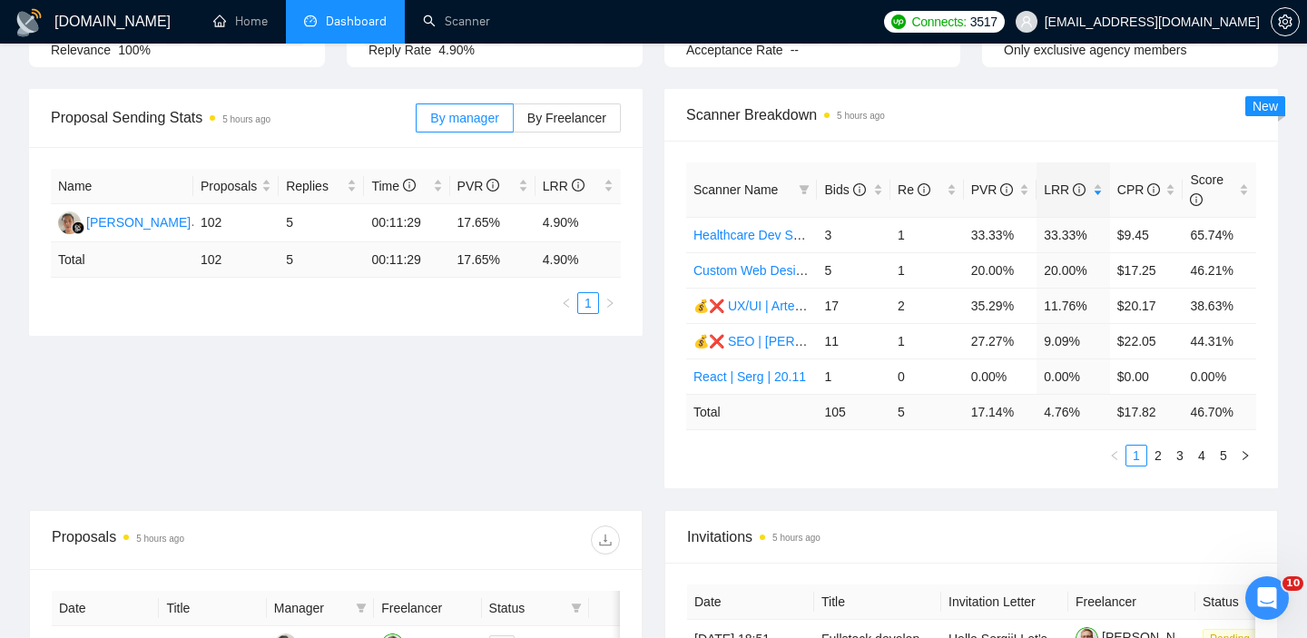
click at [837, 483] on div "Scanner Name Bids Re PVR LRR CPR Score Healthcare Dev Sergii 11/09 3 1 33.33% 3…" at bounding box center [970, 315] width 613 height 348
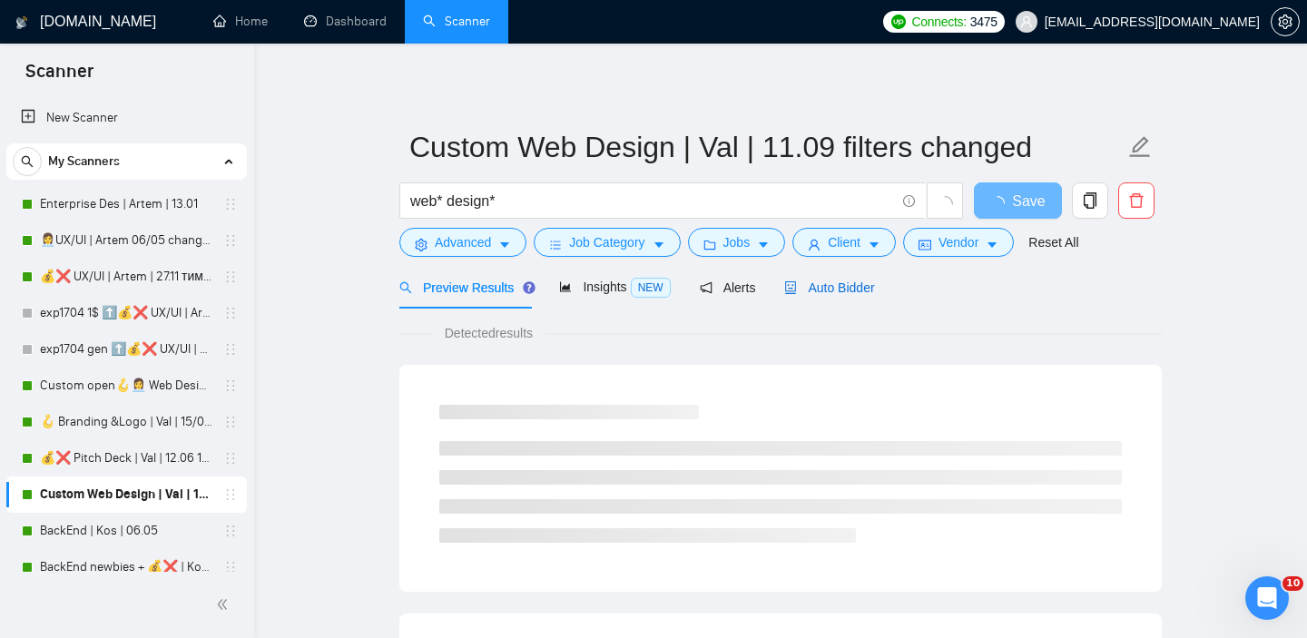
click at [839, 282] on span "Auto Bidder" at bounding box center [829, 287] width 90 height 15
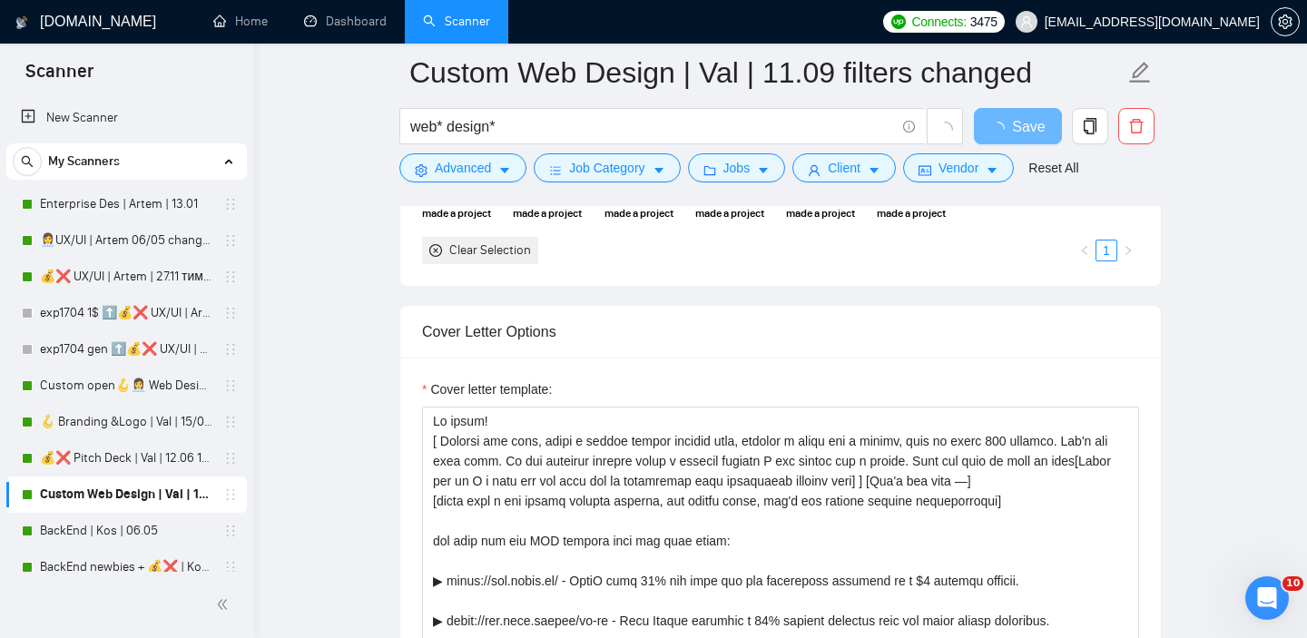
scroll to position [1797, 0]
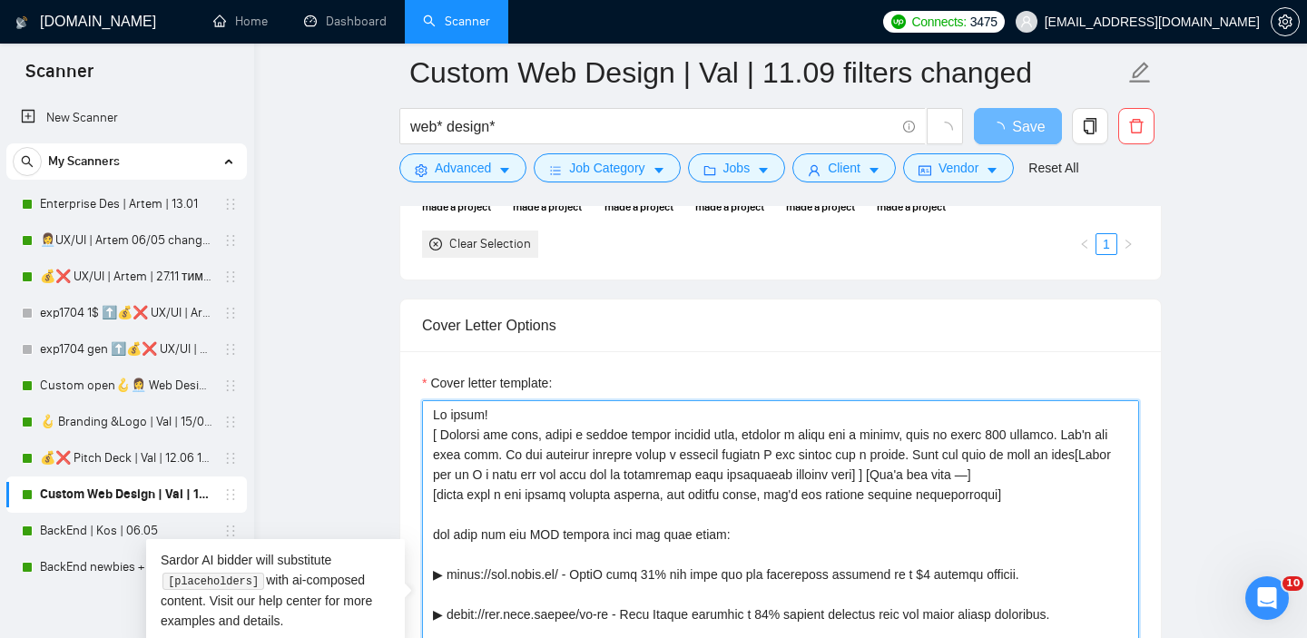
drag, startPoint x: 433, startPoint y: 412, endPoint x: 1104, endPoint y: 494, distance: 675.6
click at [1104, 494] on textarea "Cover letter template:" at bounding box center [780, 604] width 717 height 408
click at [1007, 436] on textarea "Cover letter template:" at bounding box center [780, 604] width 717 height 408
drag, startPoint x: 1045, startPoint y: 497, endPoint x: 1036, endPoint y: 399, distance: 98.4
click at [1036, 400] on textarea "Cover letter template:" at bounding box center [780, 604] width 717 height 408
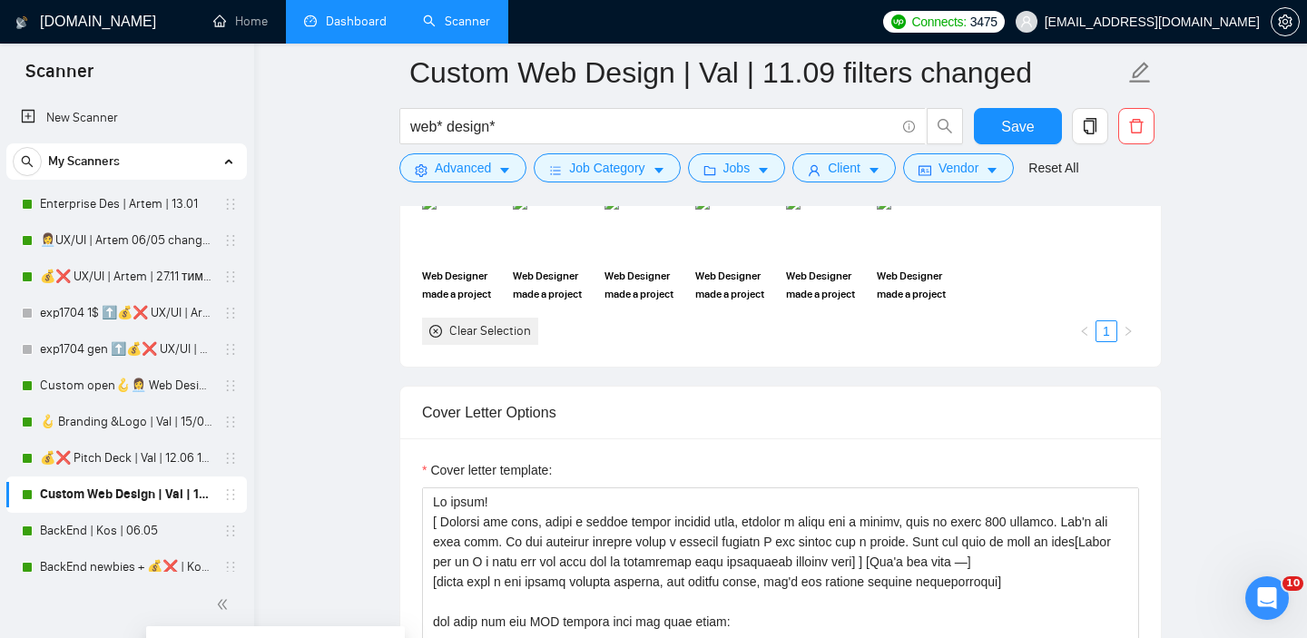
click at [358, 18] on link "Dashboard" at bounding box center [345, 21] width 83 height 15
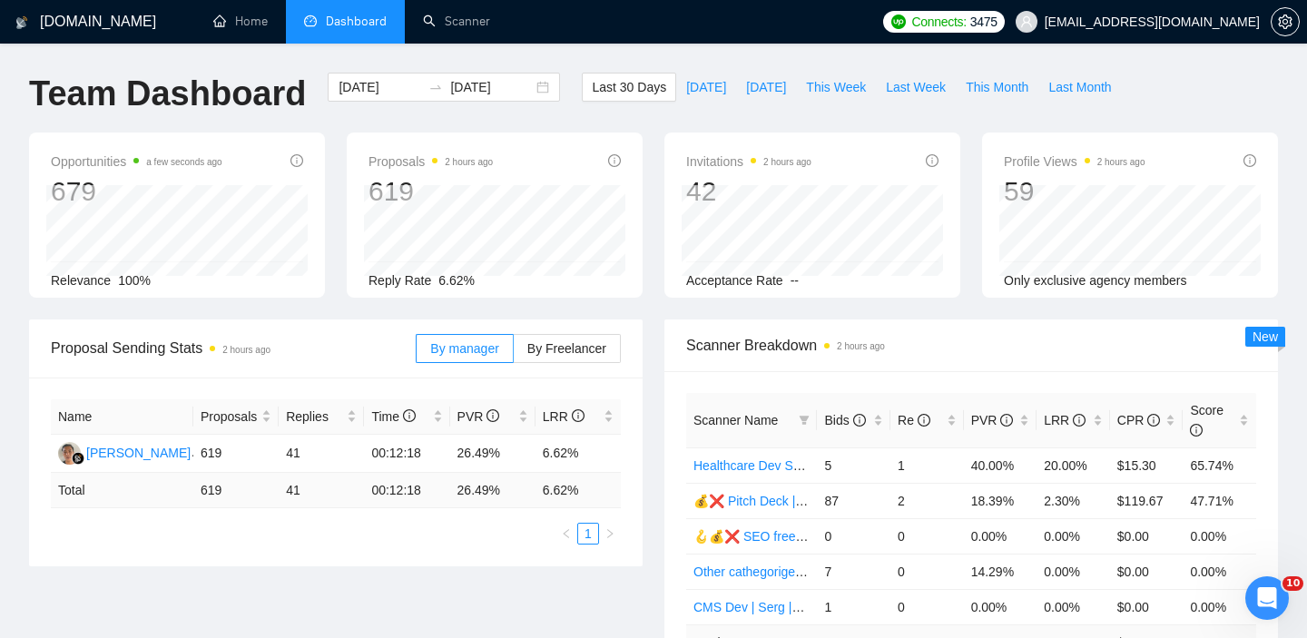
scroll to position [209, 0]
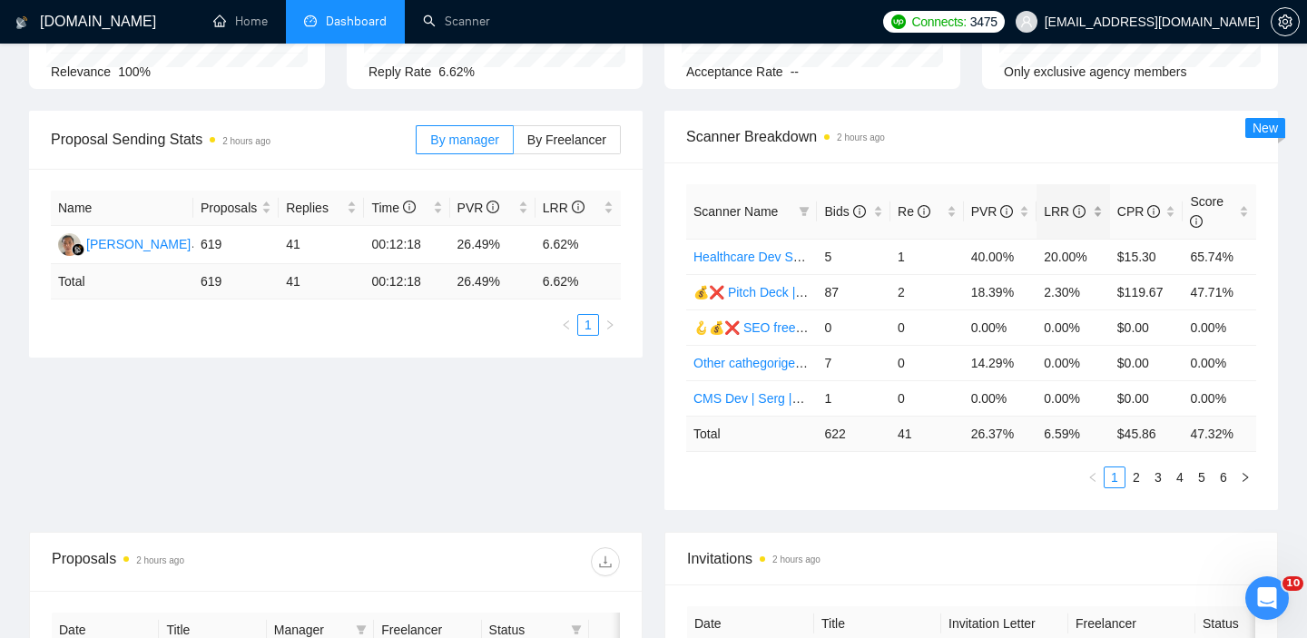
click at [1099, 218] on div "LRR" at bounding box center [1073, 211] width 59 height 20
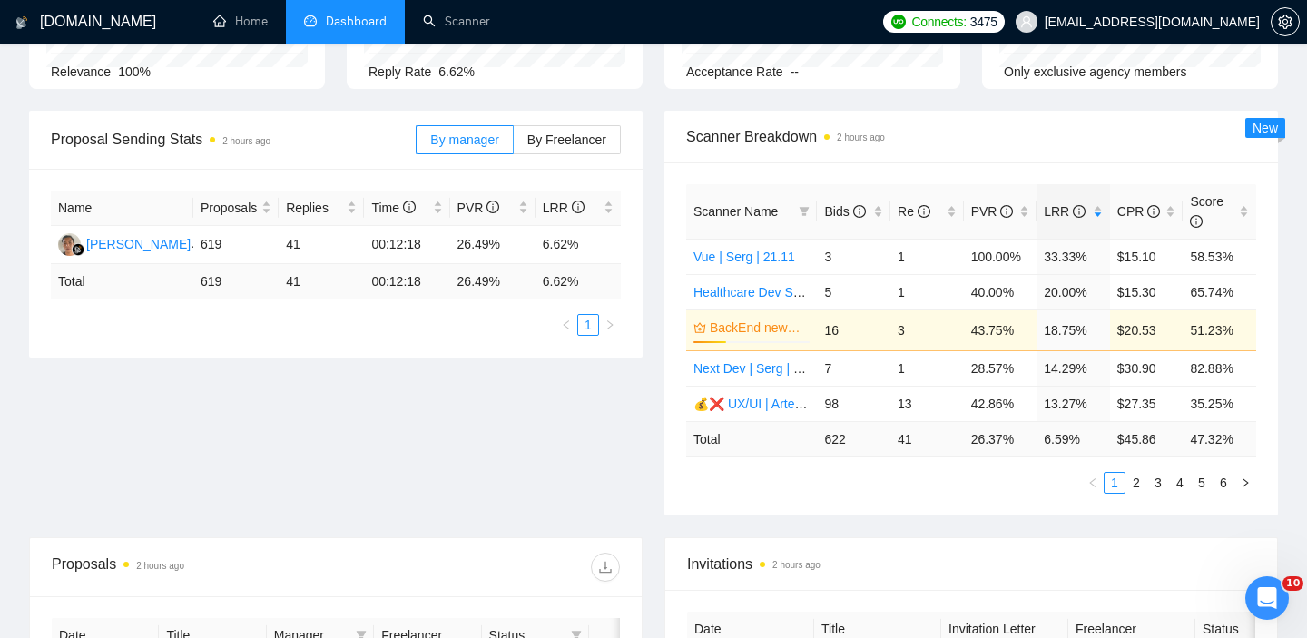
click at [1027, 484] on ul "1 2 3 4 5 6" at bounding box center [971, 483] width 570 height 22
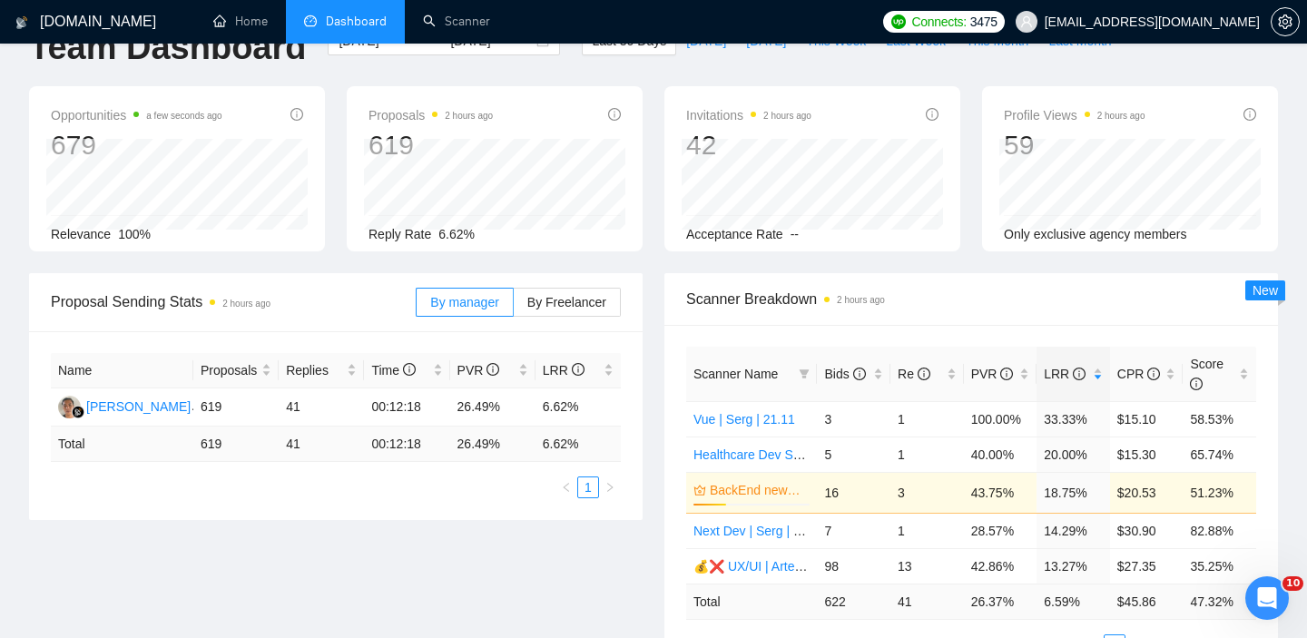
scroll to position [0, 0]
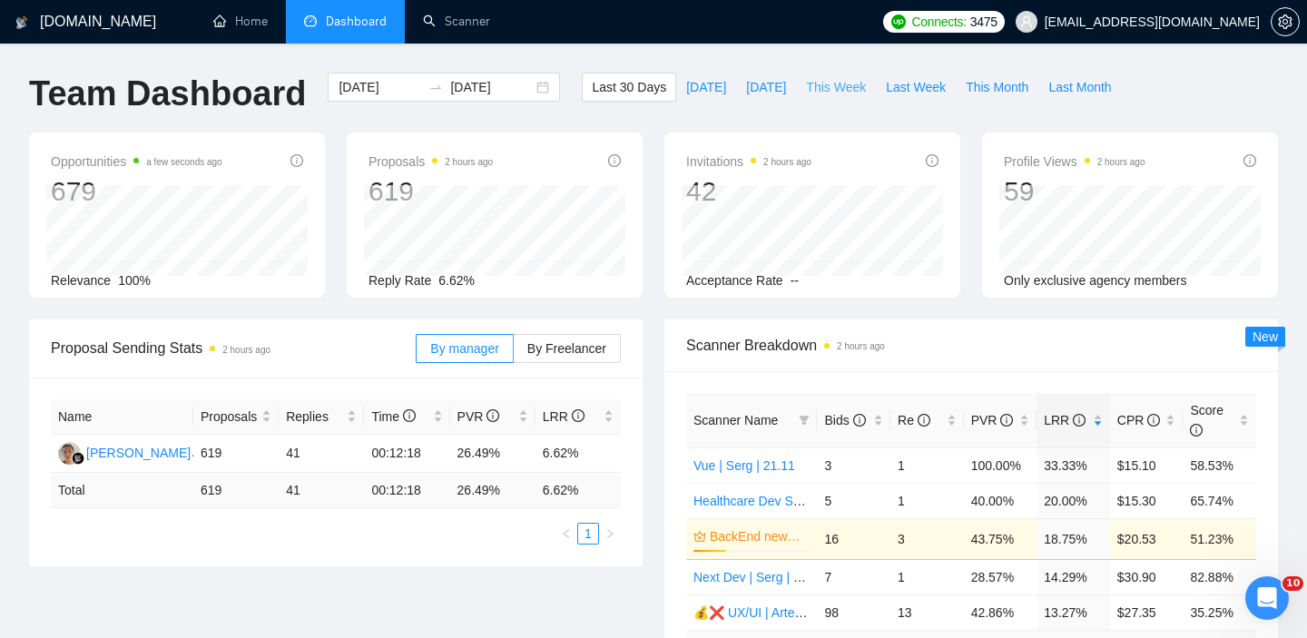
click at [849, 83] on span "This Week" at bounding box center [836, 87] width 60 height 20
type input "2025-09-15"
type input "2025-09-21"
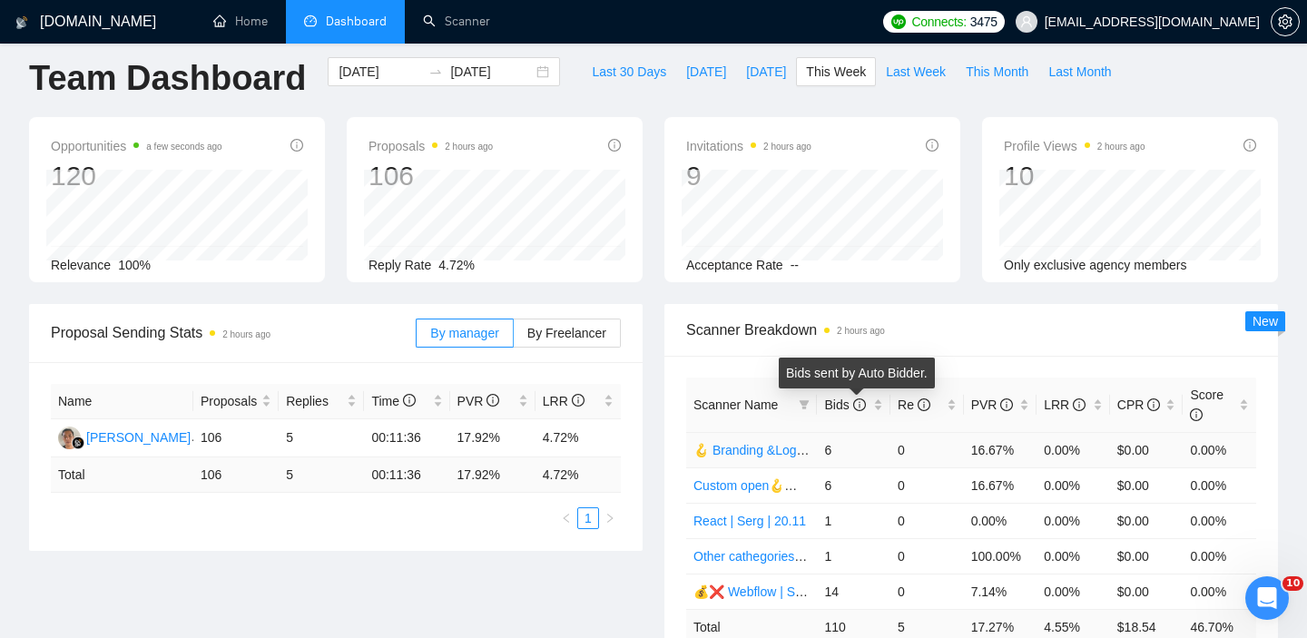
scroll to position [114, 0]
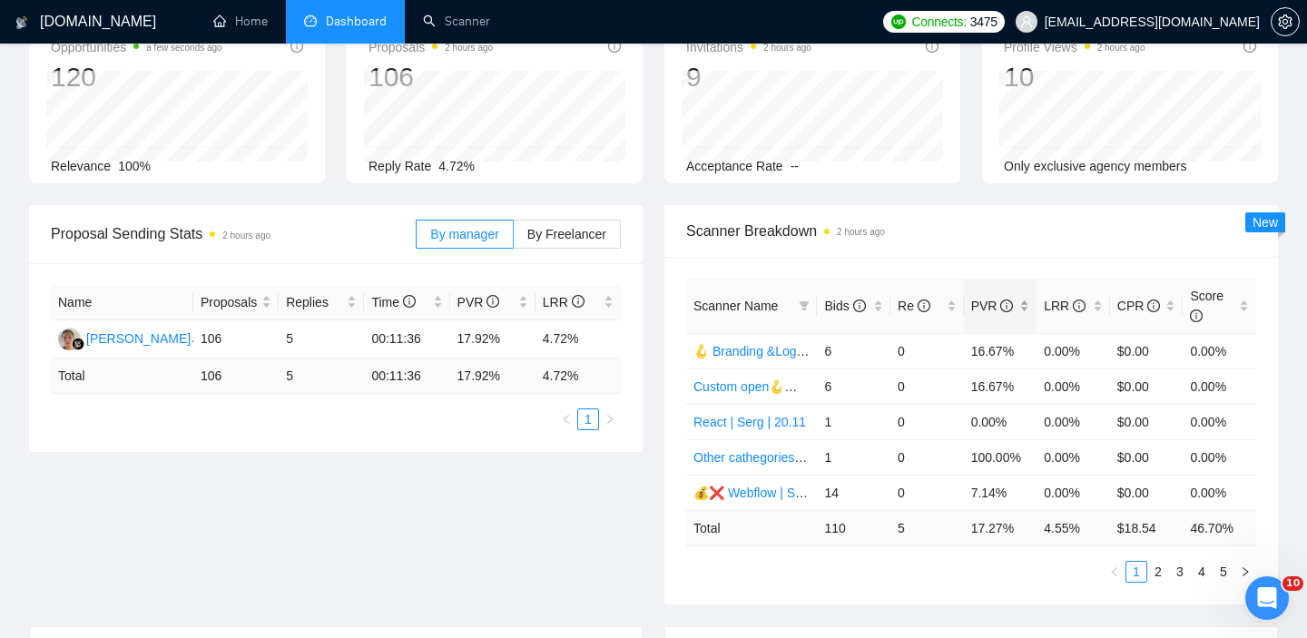
click at [1025, 310] on div "PVR" at bounding box center [1000, 306] width 59 height 20
click at [1095, 315] on div "LRR" at bounding box center [1073, 306] width 59 height 20
click at [950, 588] on div "Scanner Name Bids Re PVR LRR CPR Score Healthcare Dev Sergii 11/09 3 1 33.33% 3…" at bounding box center [970, 431] width 613 height 348
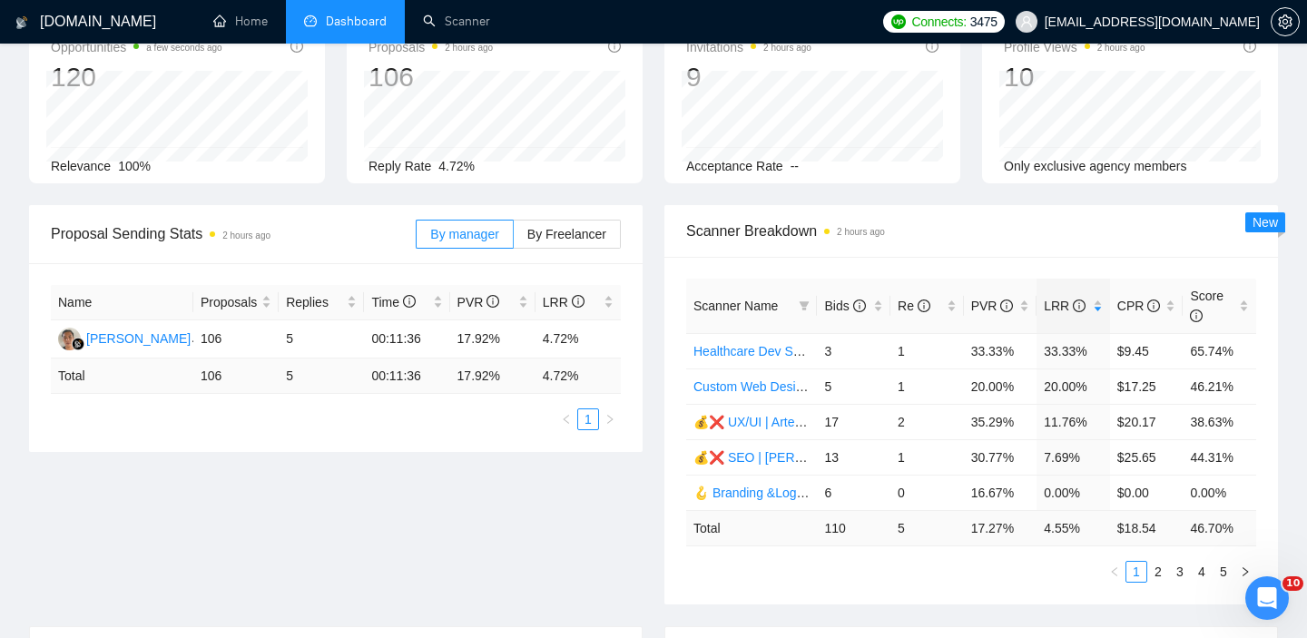
scroll to position [116, 0]
click at [875, 309] on div "Bids" at bounding box center [853, 304] width 59 height 20
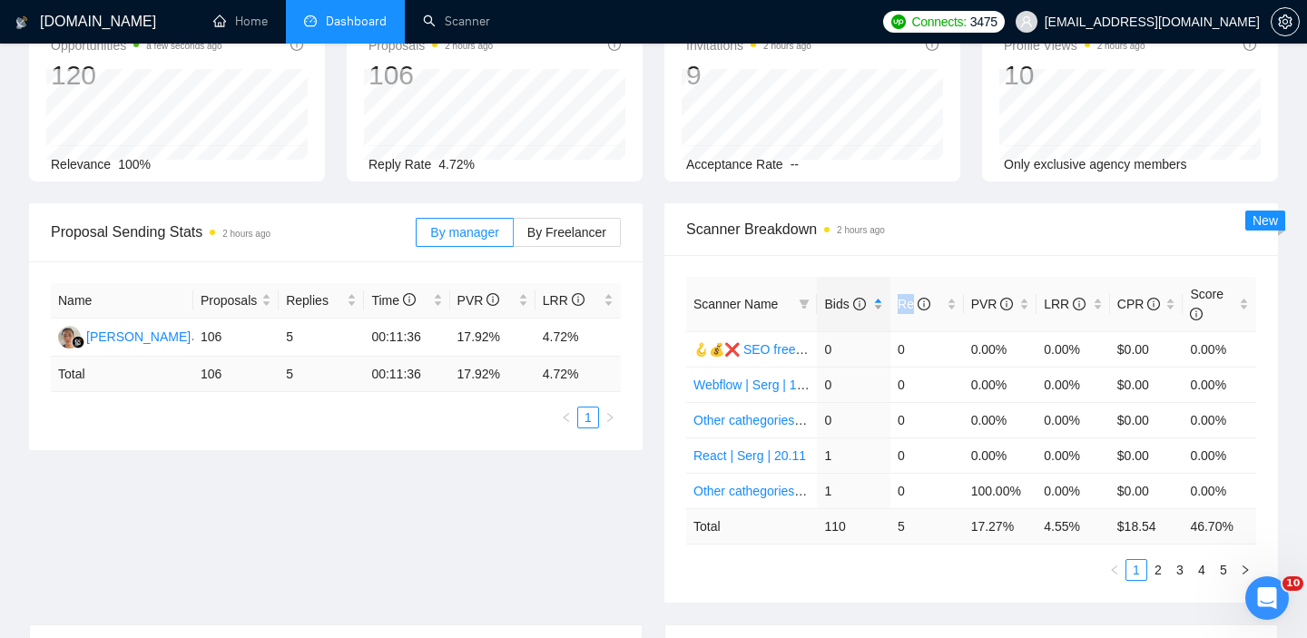
click at [875, 309] on div "Bids" at bounding box center [853, 304] width 59 height 20
click at [872, 581] on div "Scanner Name Bids Re PVR LRR CPR Score 💰❌ UX/UI | Artem | 27.11 тимчасово вимкн…" at bounding box center [970, 429] width 613 height 348
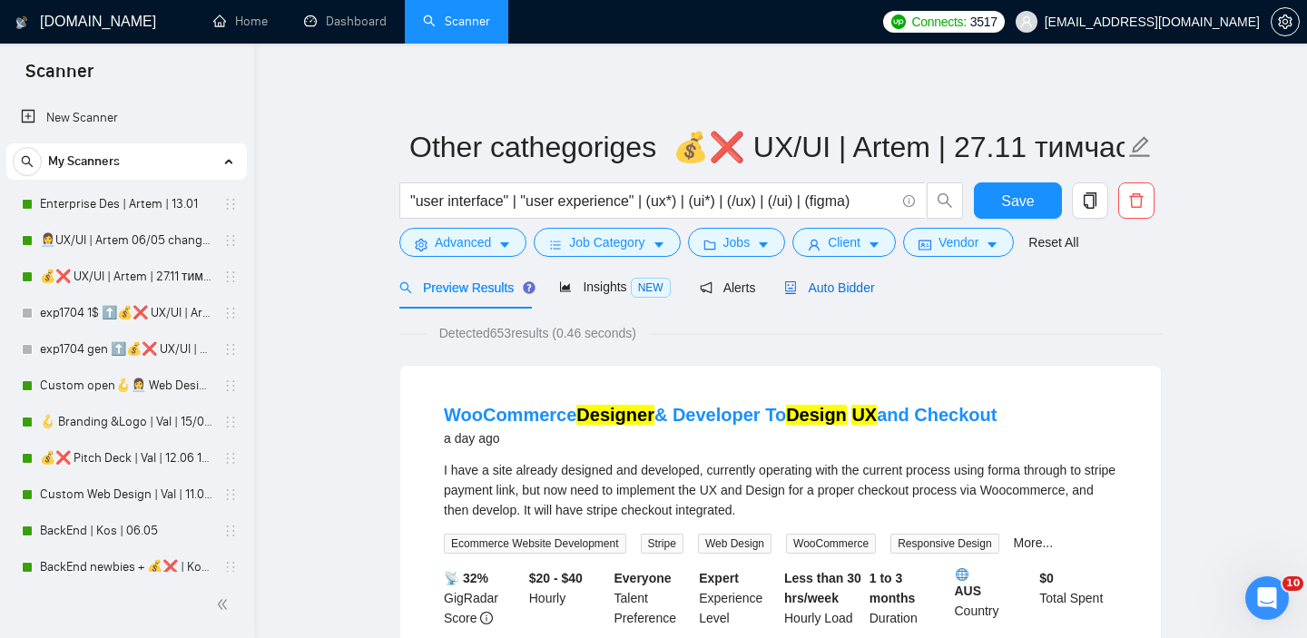
click at [858, 287] on span "Auto Bidder" at bounding box center [829, 287] width 90 height 15
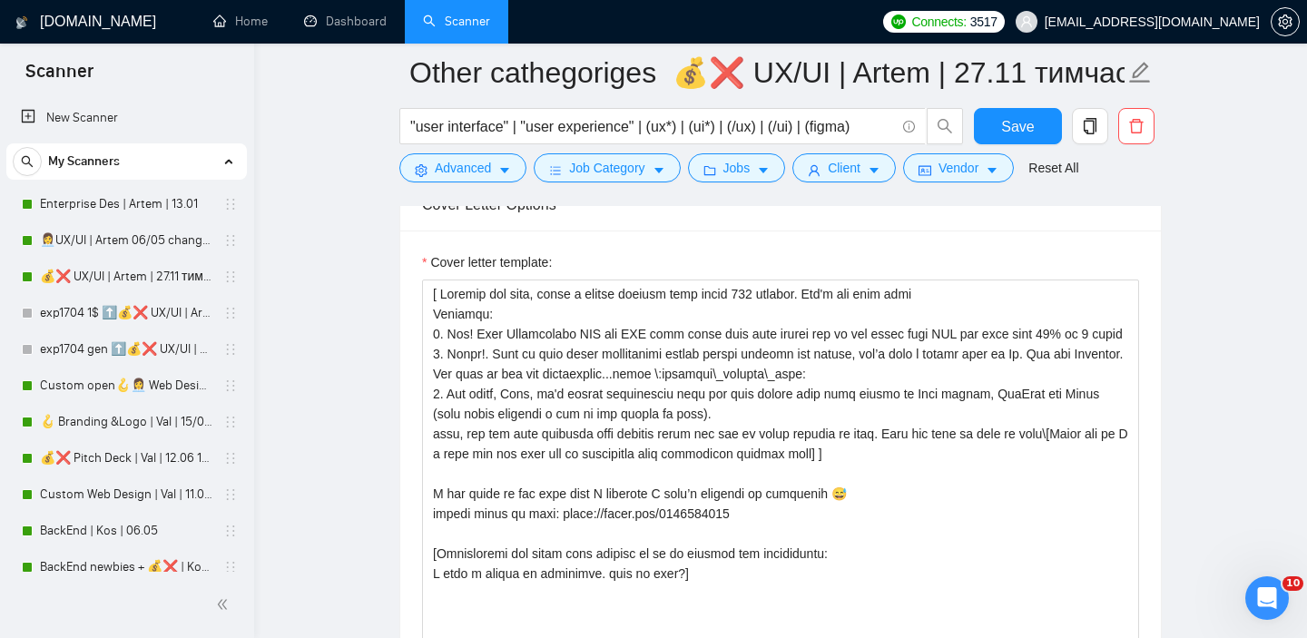
scroll to position [2124, 0]
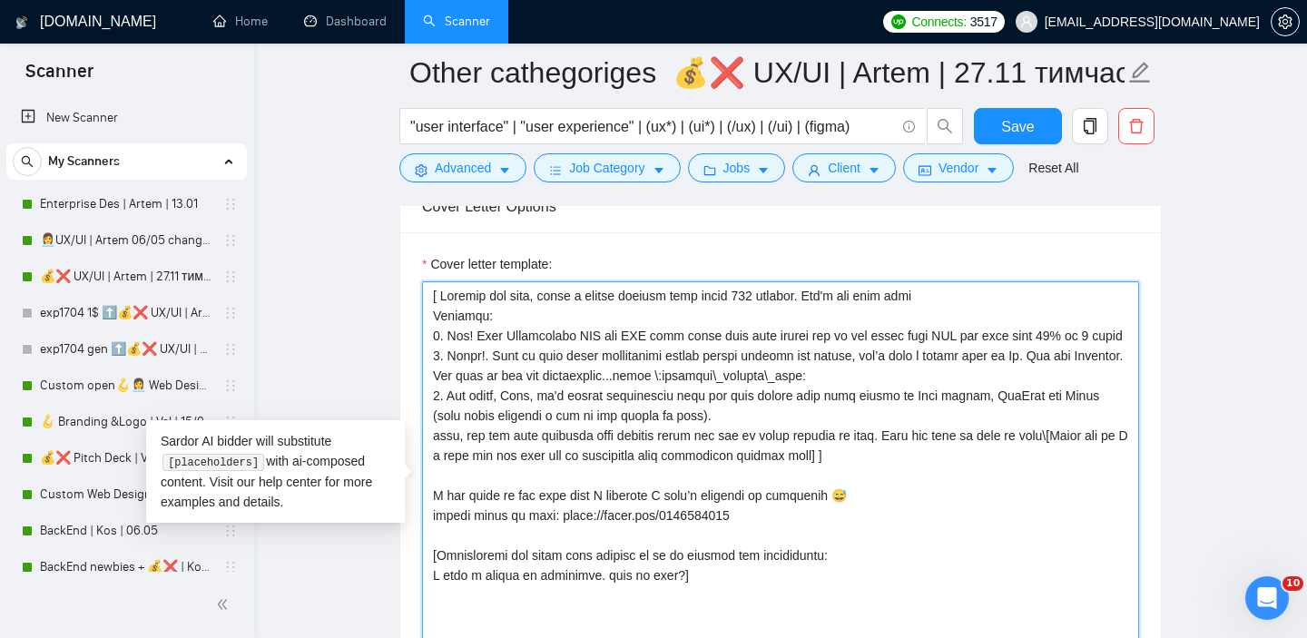
drag, startPoint x: 431, startPoint y: 299, endPoint x: 985, endPoint y: 480, distance: 582.6
click at [985, 480] on textarea "Cover letter template:" at bounding box center [780, 485] width 717 height 408
paste textarea "Hi there! [ Analyze job post, write a unique custom opening line, include a val…"
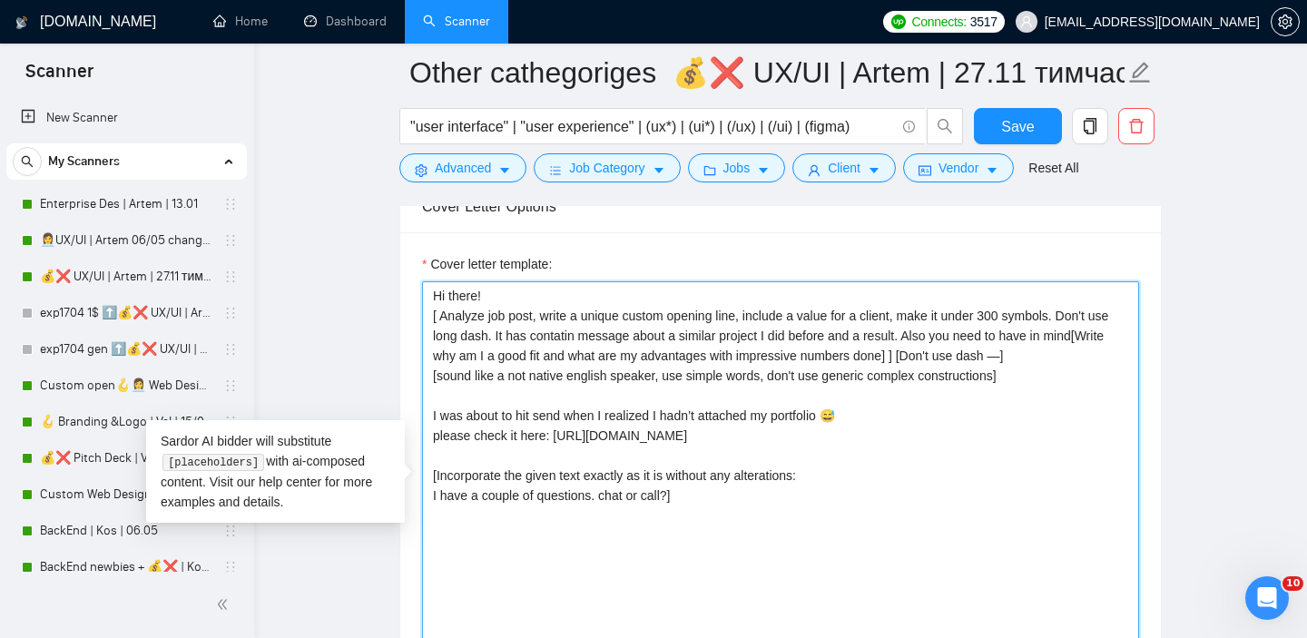
click at [1006, 319] on textarea "Hi there! [ Analyze job post, write a unique custom opening line, include a val…" at bounding box center [780, 485] width 717 height 408
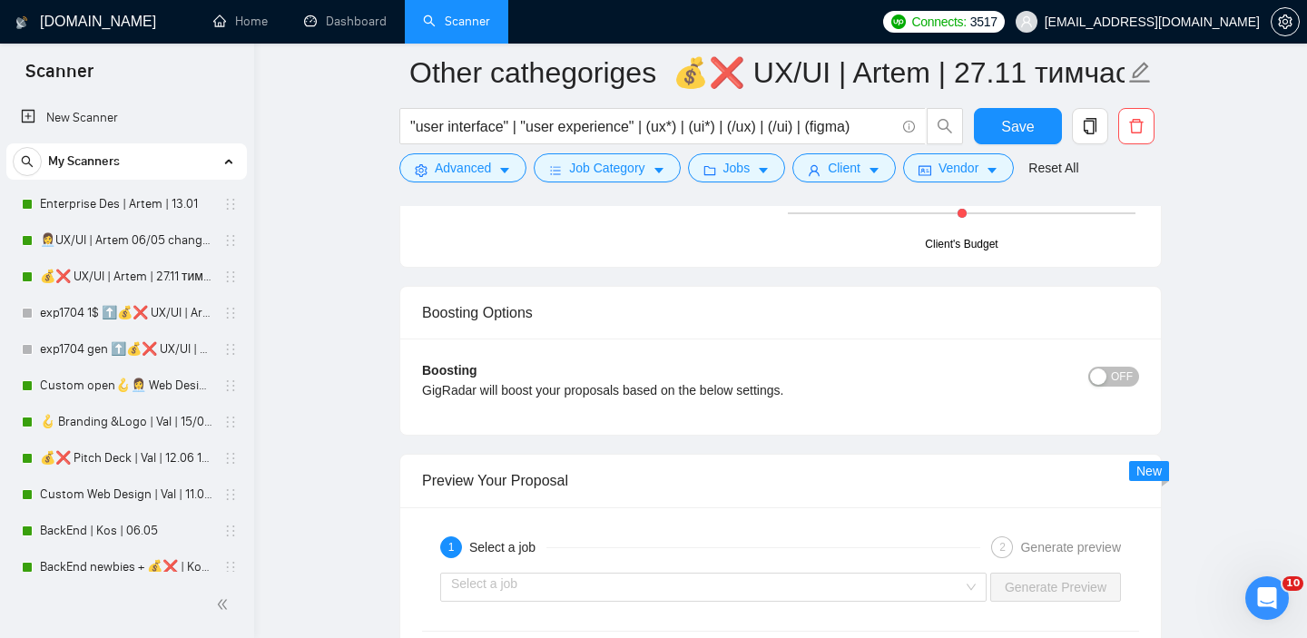
scroll to position [3344, 0]
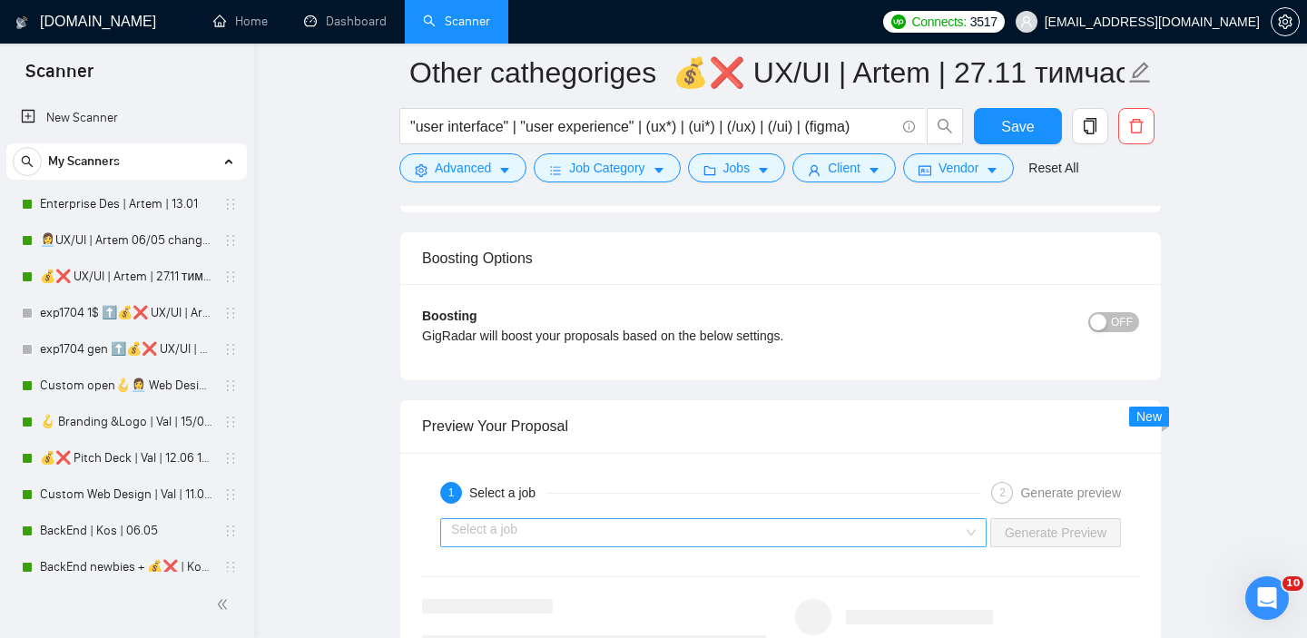
type textarea "Hi there! [ Analyze job post, write a unique custom opening line, include a val…"
click at [861, 523] on input "search" at bounding box center [707, 532] width 512 height 27
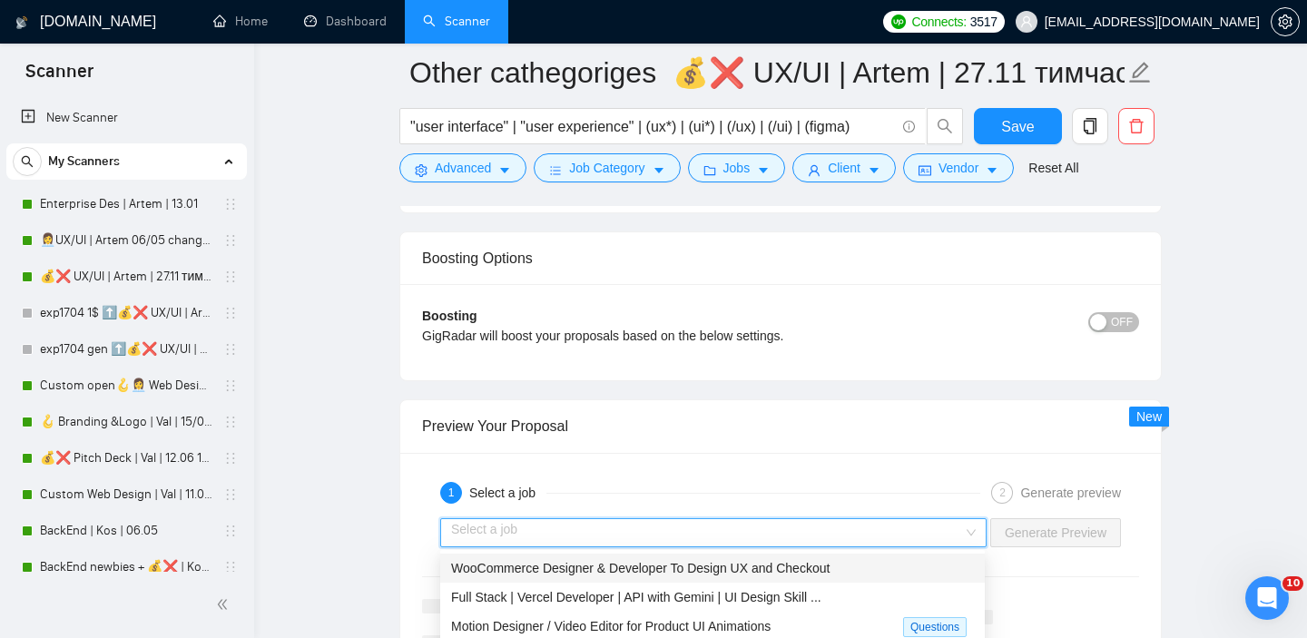
click at [730, 576] on div "WooCommerce Designer & Developer To Design UX and Checkout" at bounding box center [712, 568] width 523 height 20
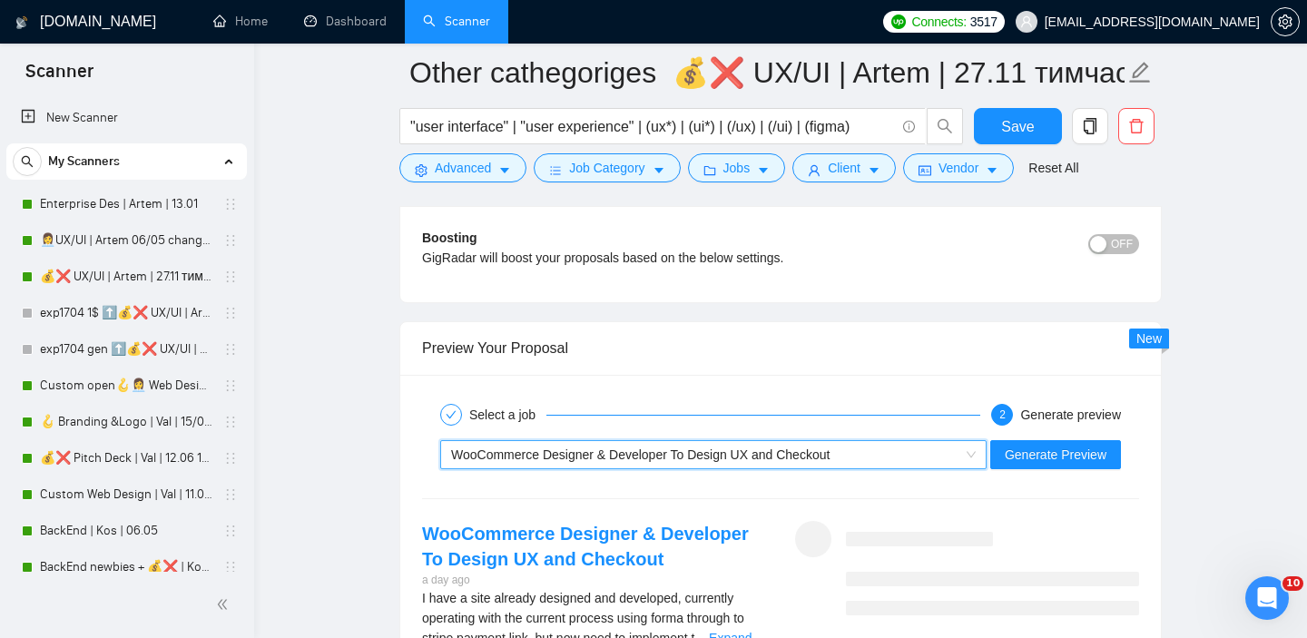
scroll to position [3490, 0]
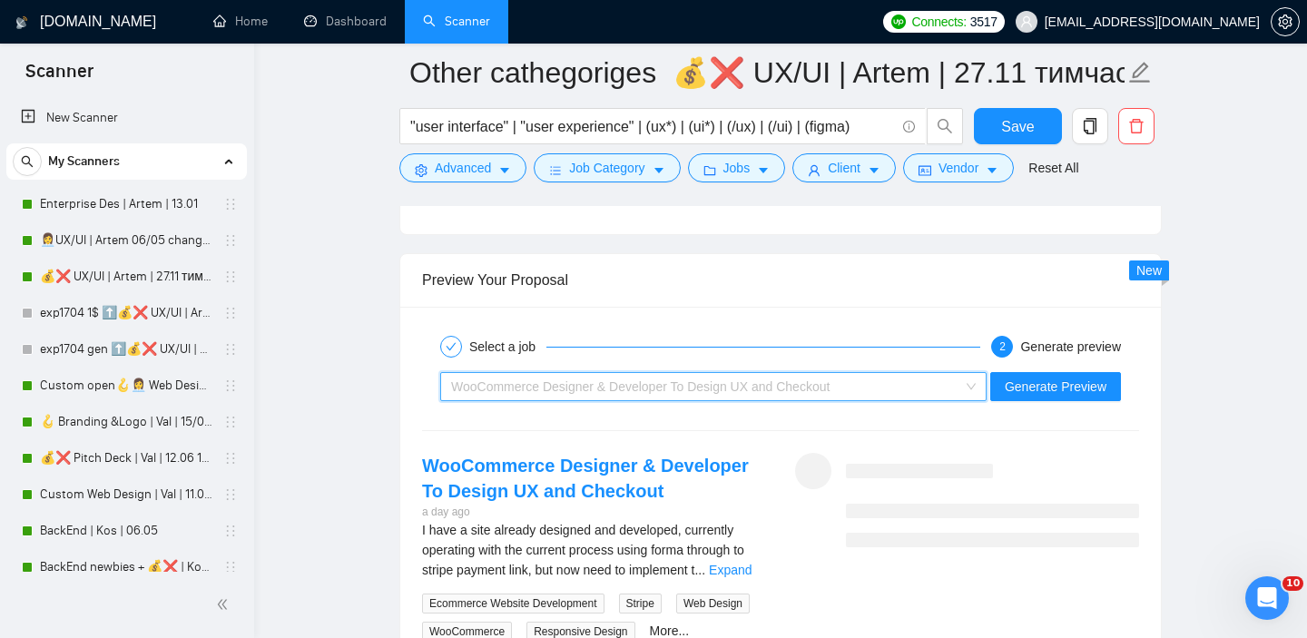
click at [888, 378] on div "WooCommerce Designer & Developer To Design UX and Checkout" at bounding box center [705, 386] width 508 height 27
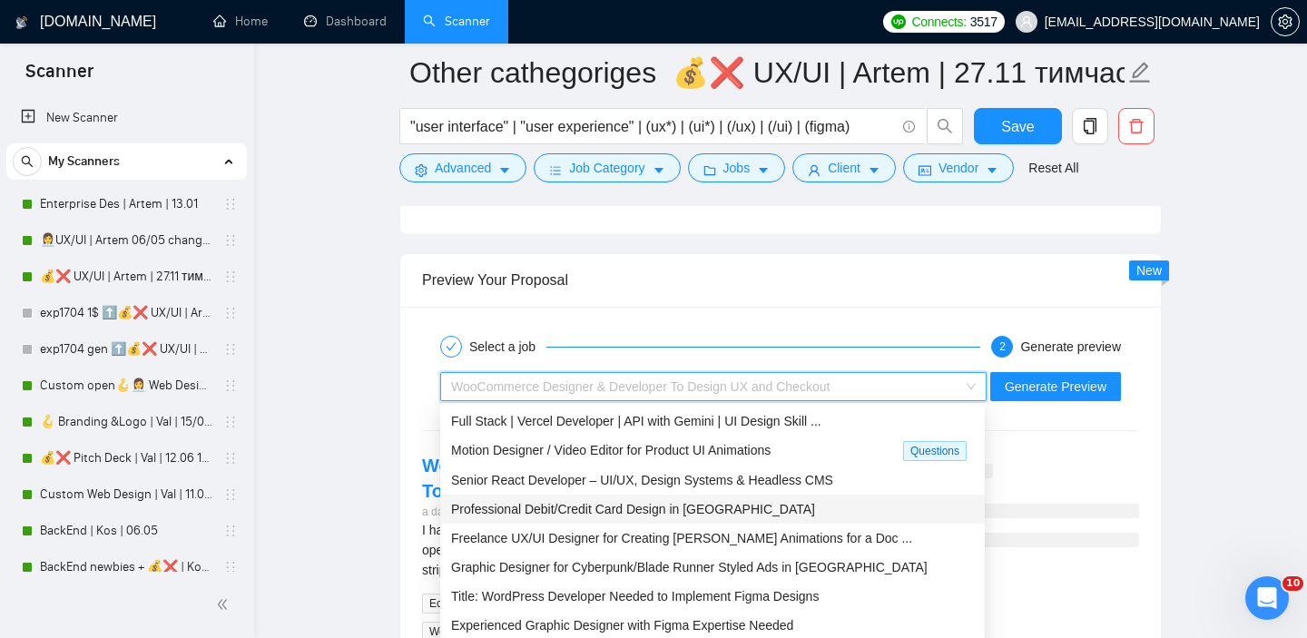
scroll to position [34, 0]
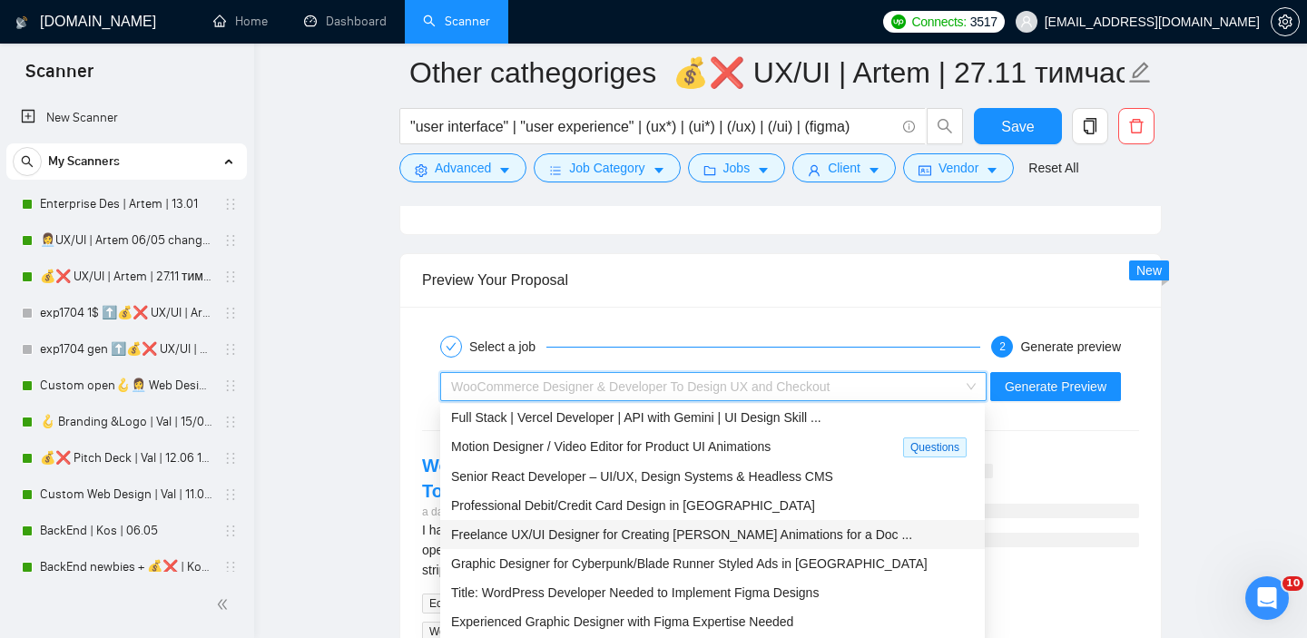
click at [721, 527] on span "Freelance UX/UI Designer for Creating Lottie Animations for a Doc ..." at bounding box center [681, 534] width 461 height 15
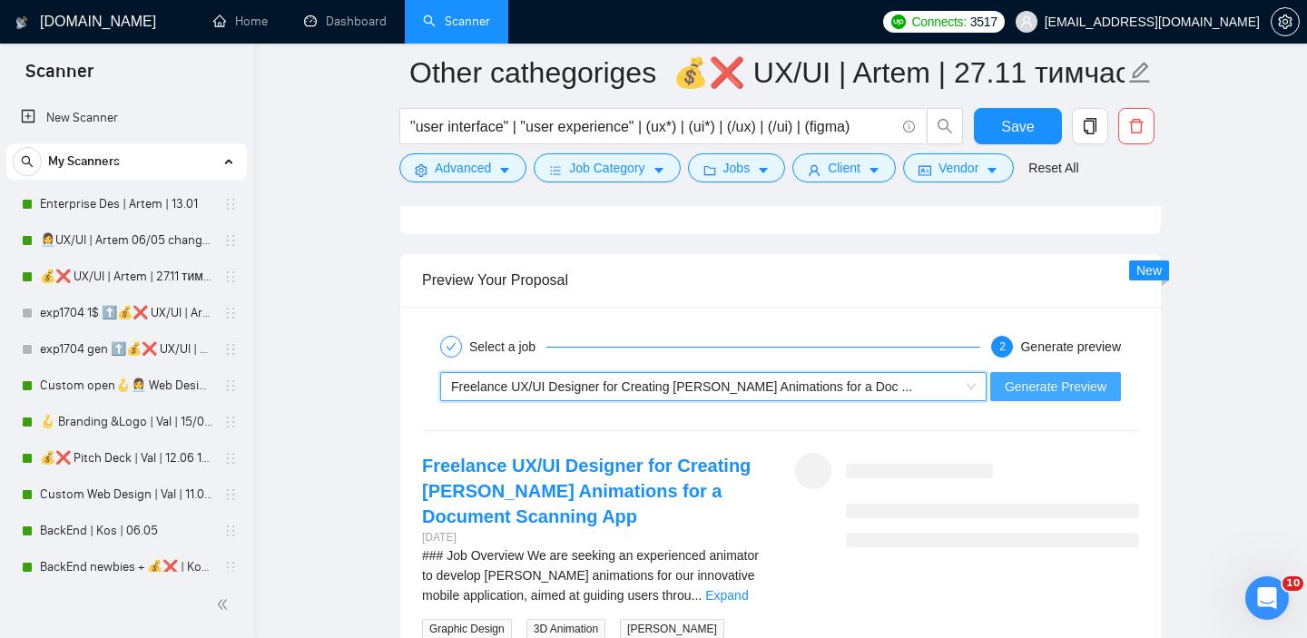
click at [1019, 384] on span "Generate Preview" at bounding box center [1056, 387] width 102 height 20
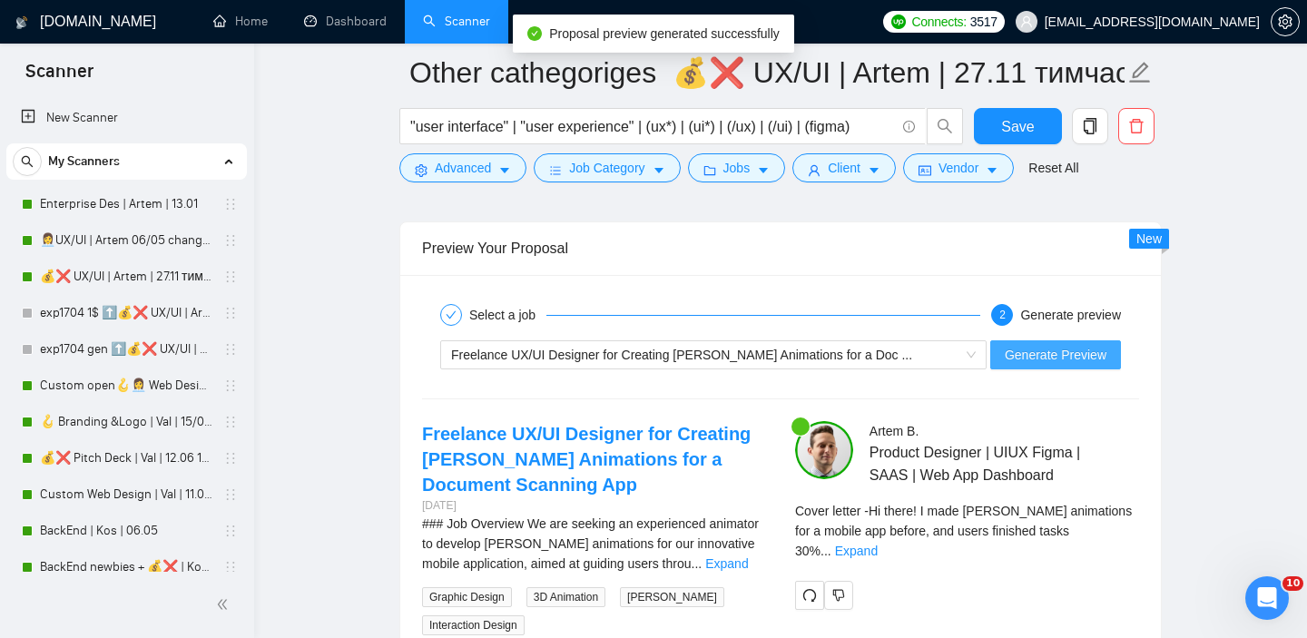
scroll to position [3523, 0]
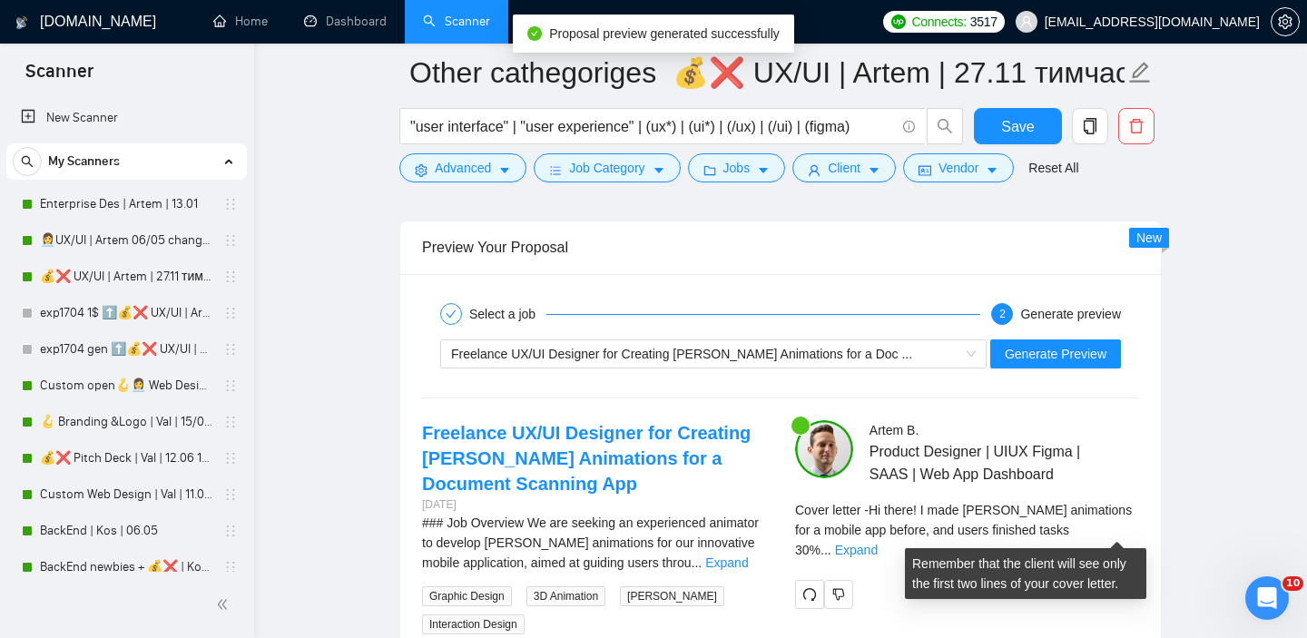
click at [1138, 519] on div "Artem B . Product Designer | UIUX Figma | SAAS | Web App Dashboard Cover letter…" at bounding box center [966, 514] width 373 height 189
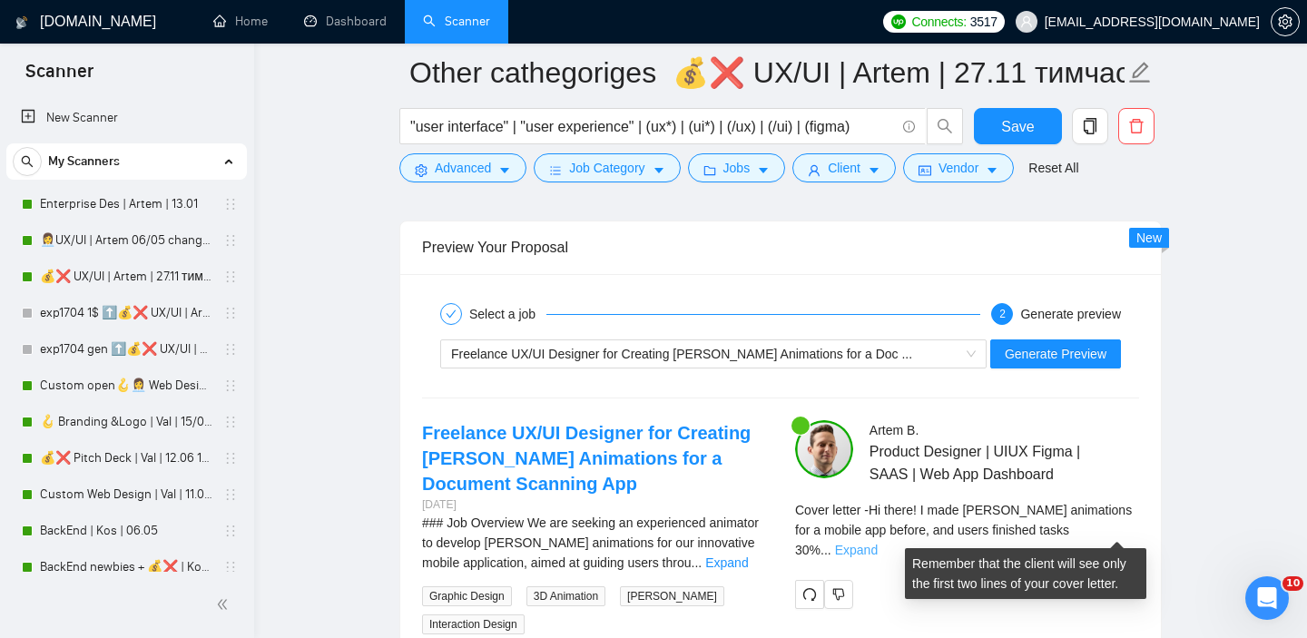
click at [878, 543] on link "Expand" at bounding box center [856, 550] width 43 height 15
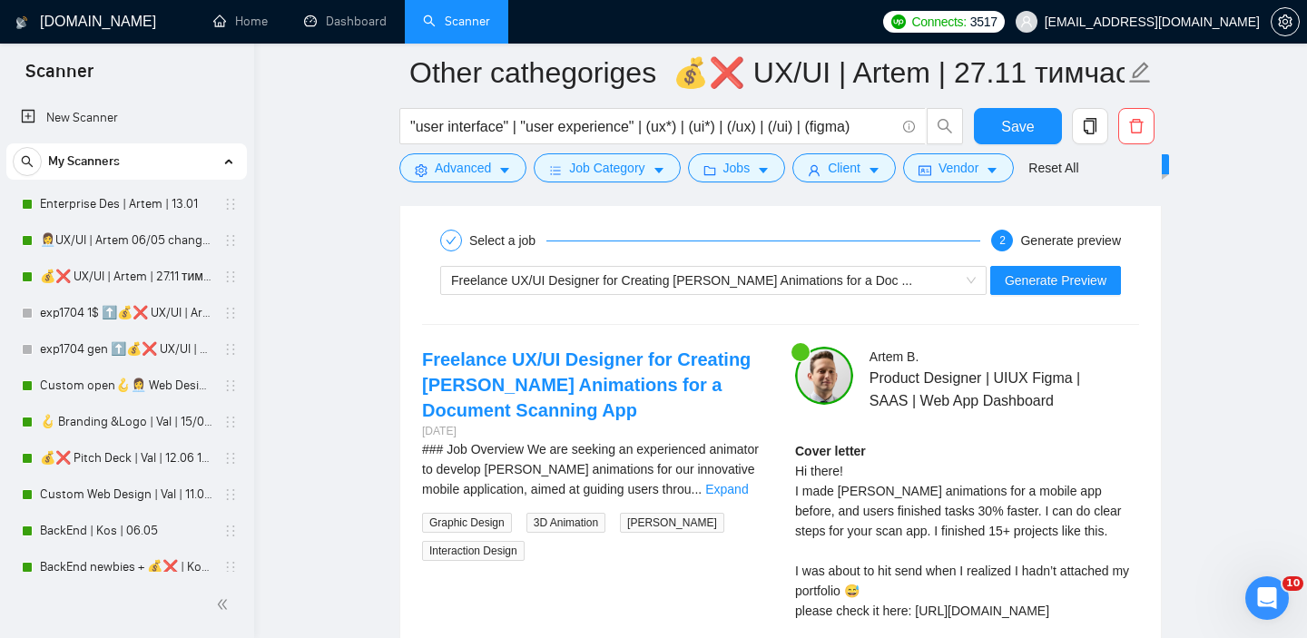
scroll to position [3604, 0]
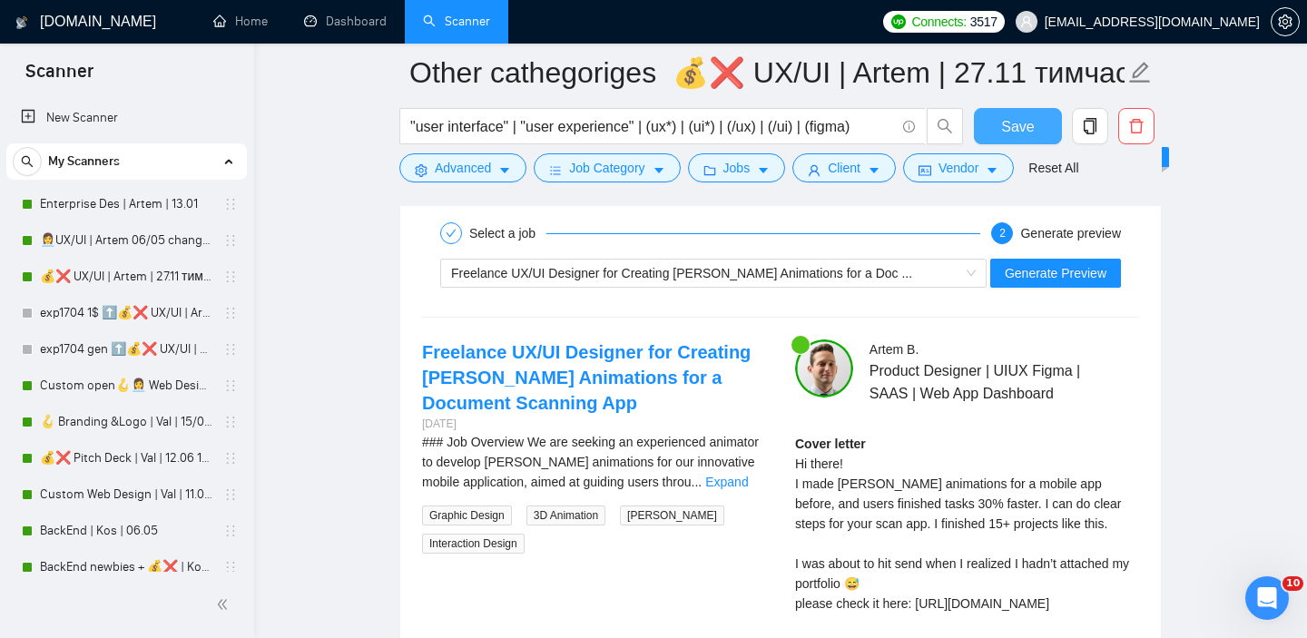
click at [1035, 122] on button "Save" at bounding box center [1018, 126] width 88 height 36
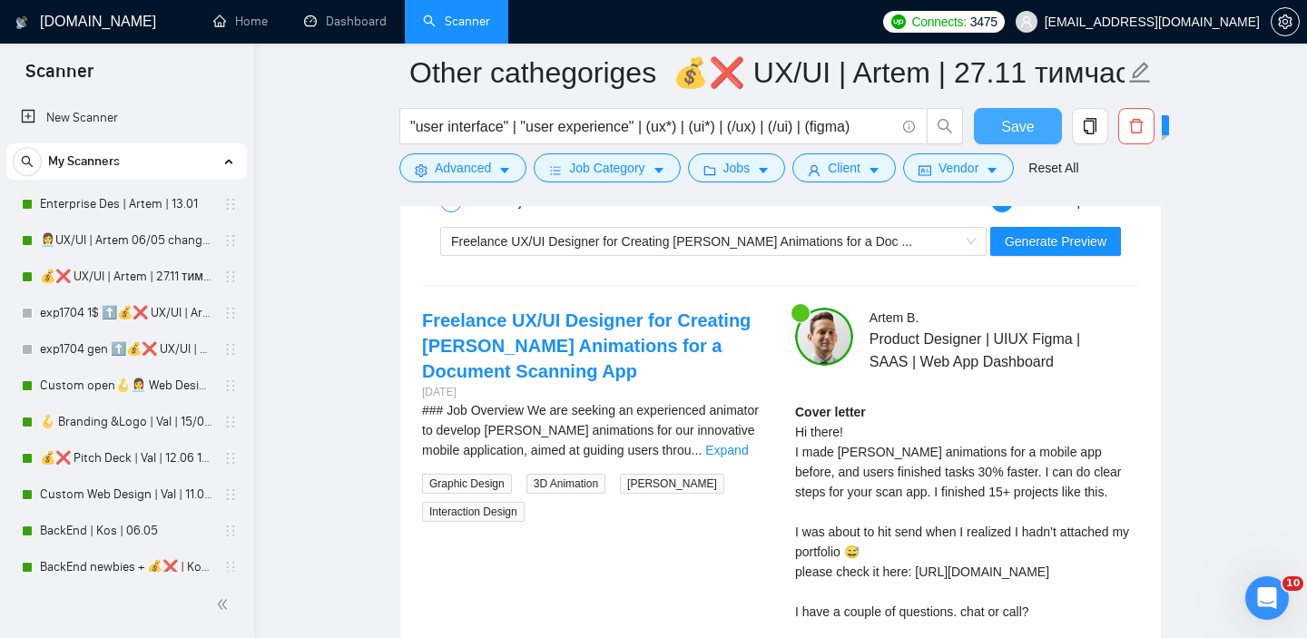
scroll to position [3634, 0]
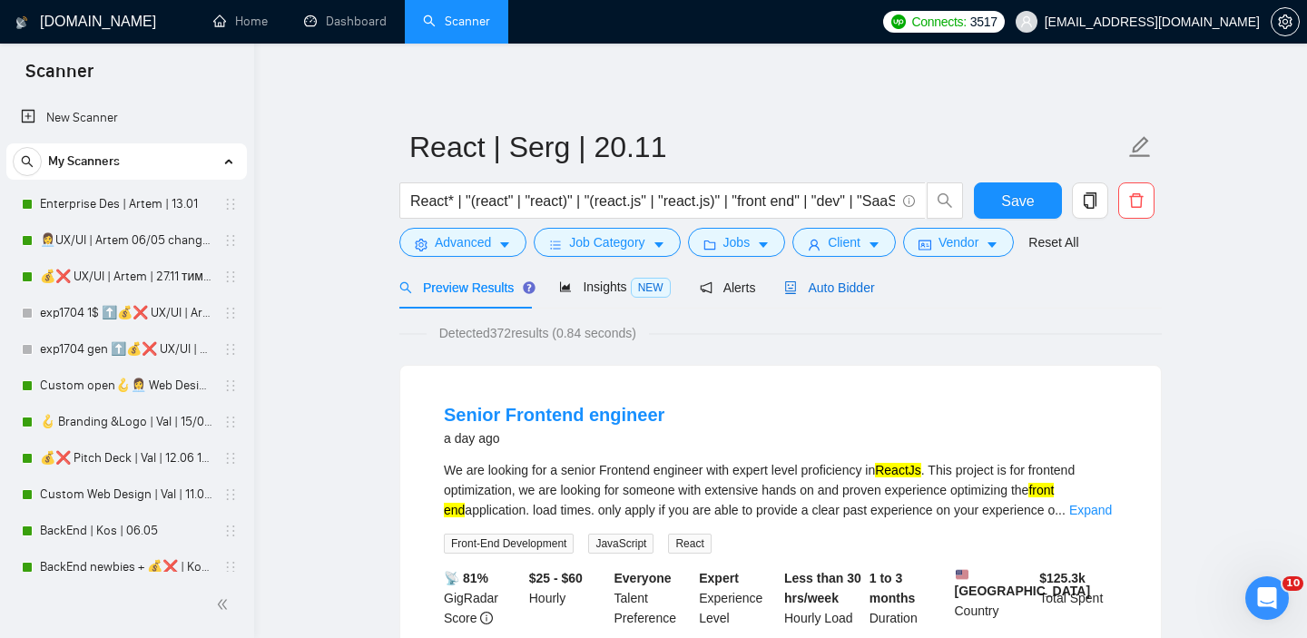
click at [839, 280] on span "Auto Bidder" at bounding box center [829, 287] width 90 height 15
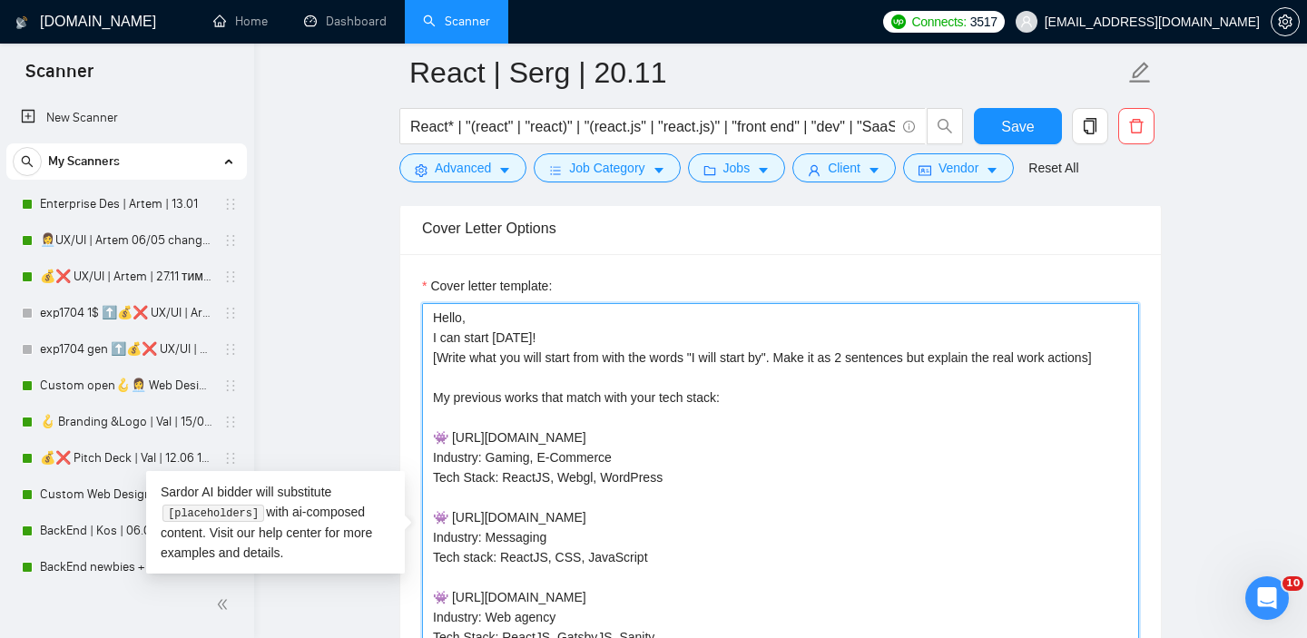
drag, startPoint x: 1129, startPoint y: 388, endPoint x: 417, endPoint y: 390, distance: 712.4
click at [417, 390] on div "Cover letter template: Hello, I can start [DATE]! [Write what you will start fr…" at bounding box center [780, 504] width 760 height 501
paste textarea "Hi there! [ Analyze job post, write a unique custom opening line, include a val…"
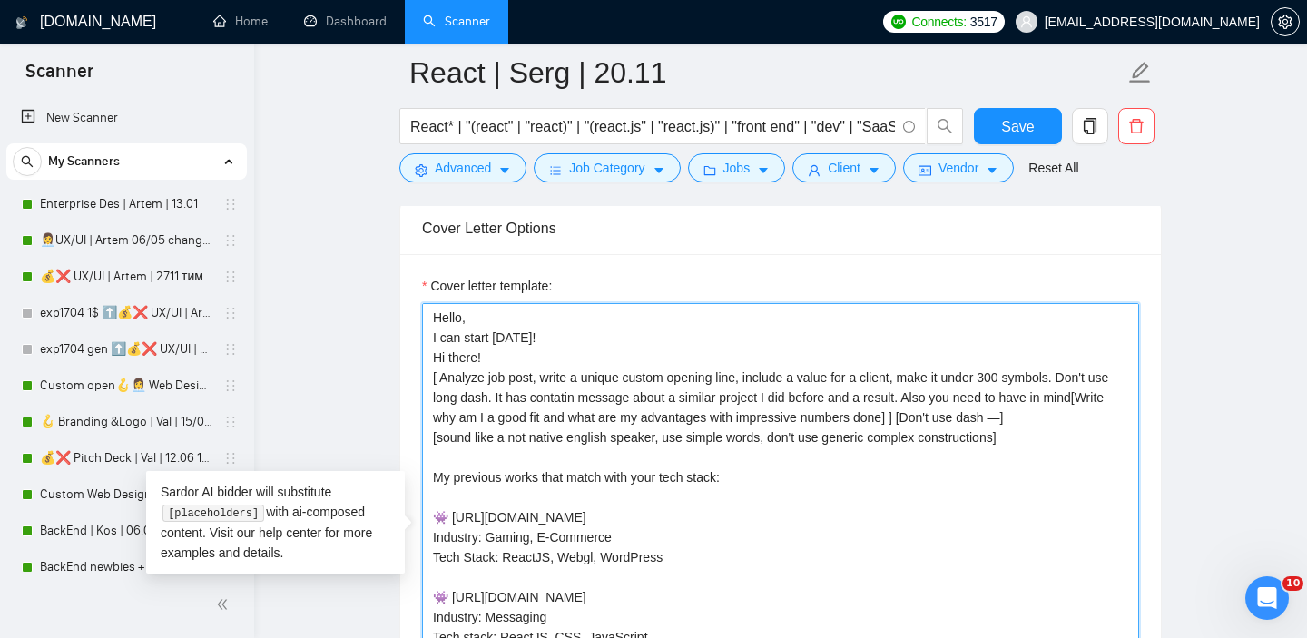
click at [1006, 405] on textarea "Hello, I can start [DATE]! Hi there! [ Analyze job post, write a unique custom …" at bounding box center [780, 507] width 717 height 408
click at [511, 345] on textarea "Hello, I can start [DATE]! Hi there! [ Analyze job post, write a unique custom …" at bounding box center [780, 507] width 717 height 408
click at [471, 389] on textarea "Hello, I can start [DATE]! Hi there! [ Analyze job post, write a unique custom …" at bounding box center [780, 507] width 717 height 408
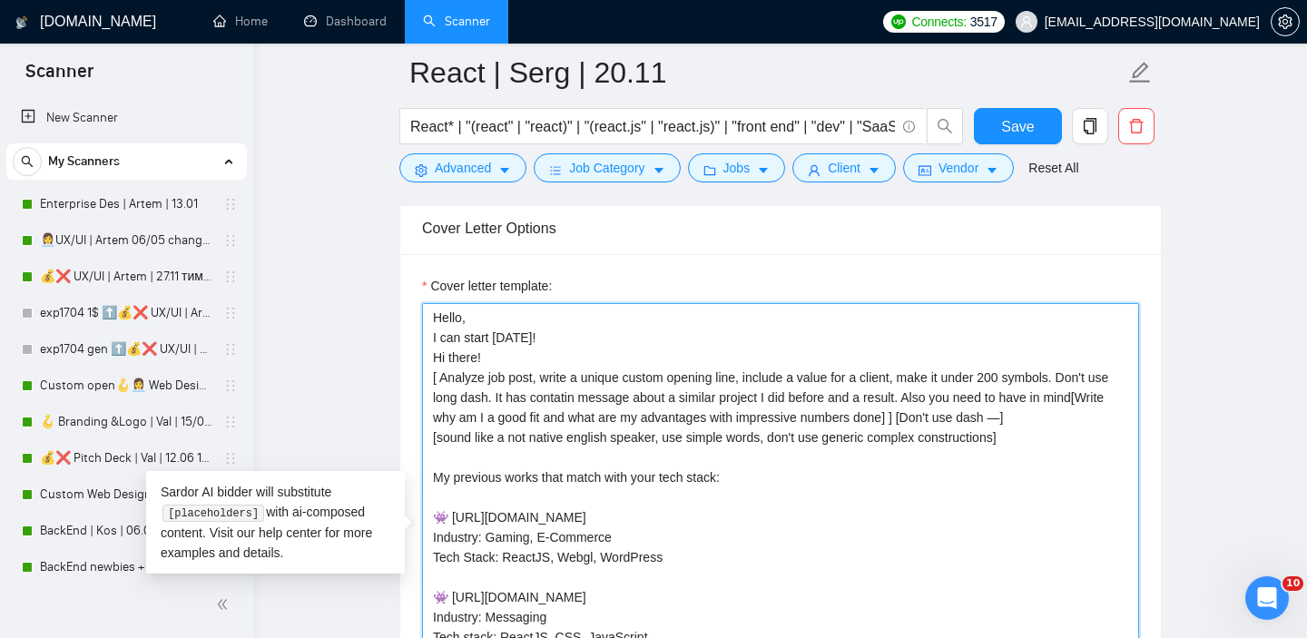
click at [471, 389] on textarea "Hello, I can start [DATE]! Hi there! [ Analyze job post, write a unique custom …" at bounding box center [780, 507] width 717 height 408
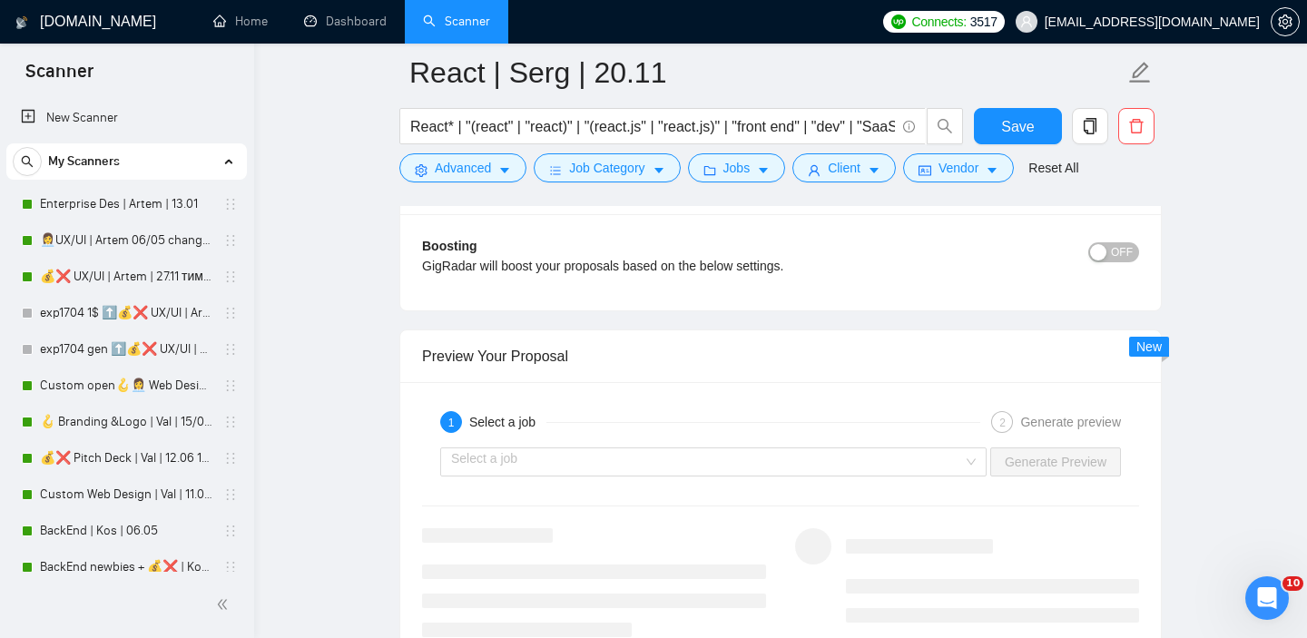
scroll to position [3251, 0]
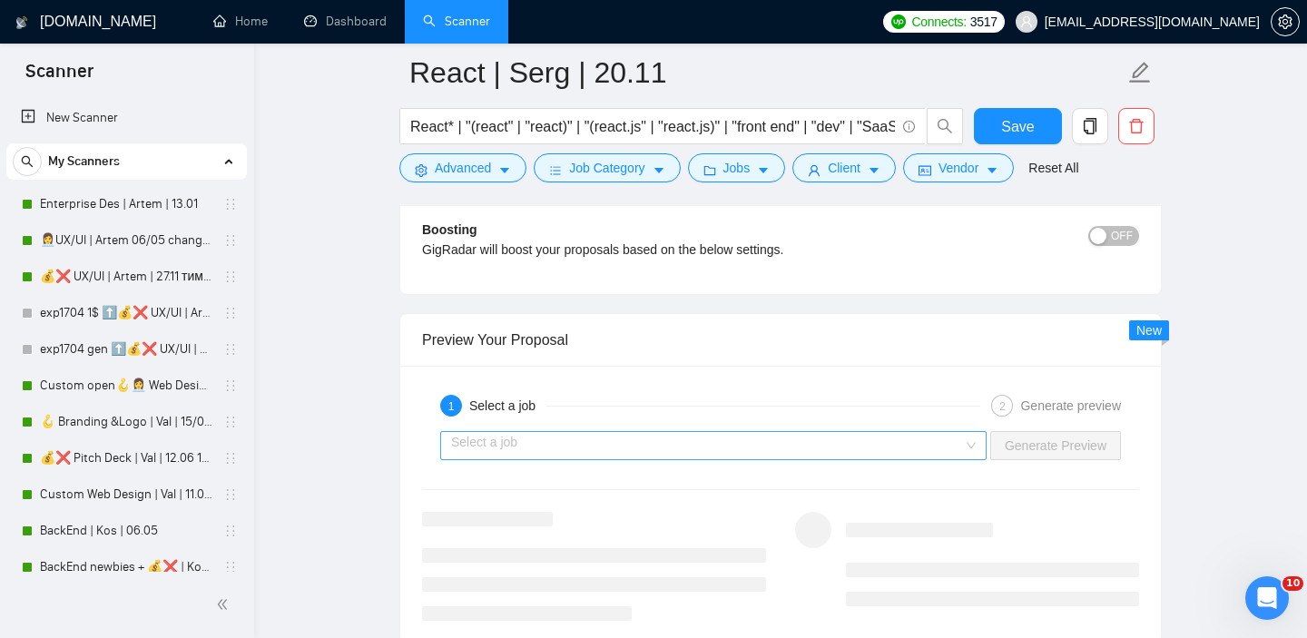
type textarea "Hello, I can start [DATE]! [ Analyze job post, write a unique custom opening li…"
click at [834, 459] on input "search" at bounding box center [707, 445] width 512 height 27
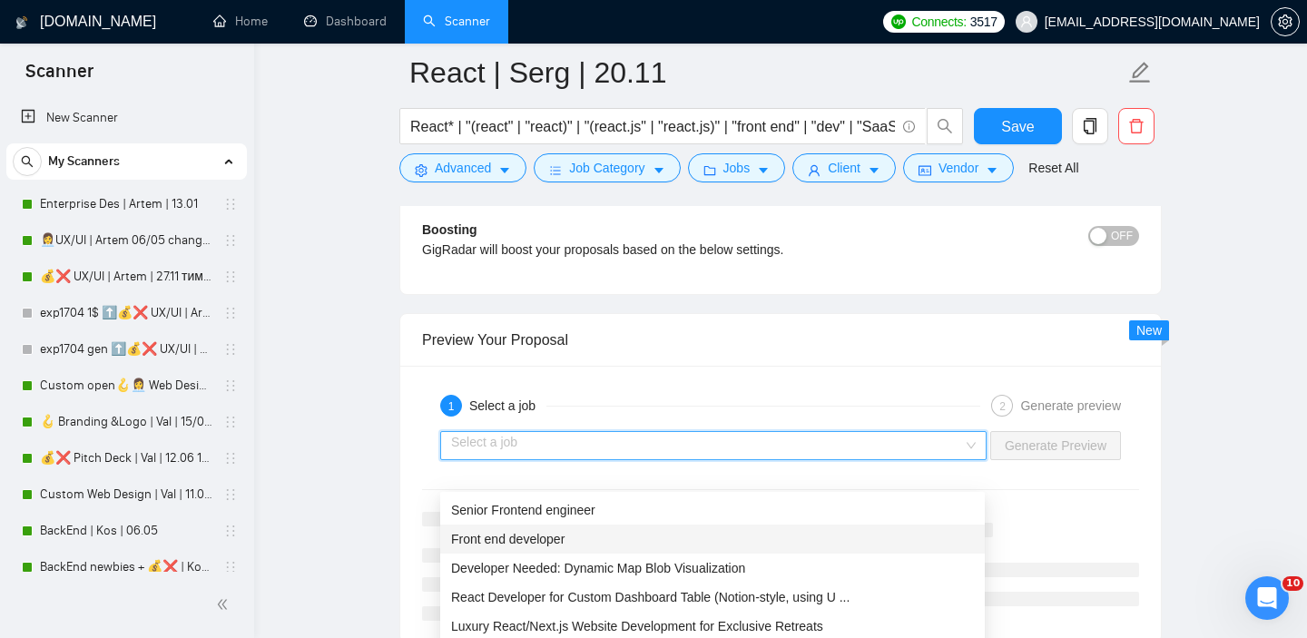
scroll to position [9, 0]
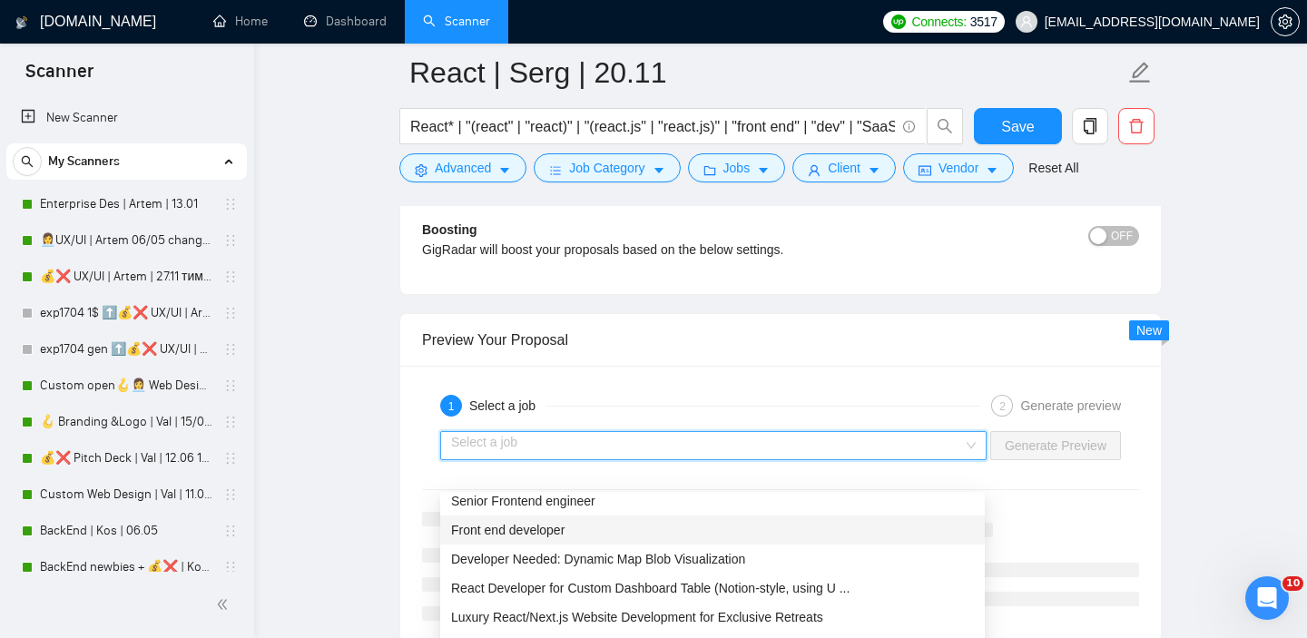
click at [676, 522] on div "Front end developer" at bounding box center [712, 530] width 523 height 20
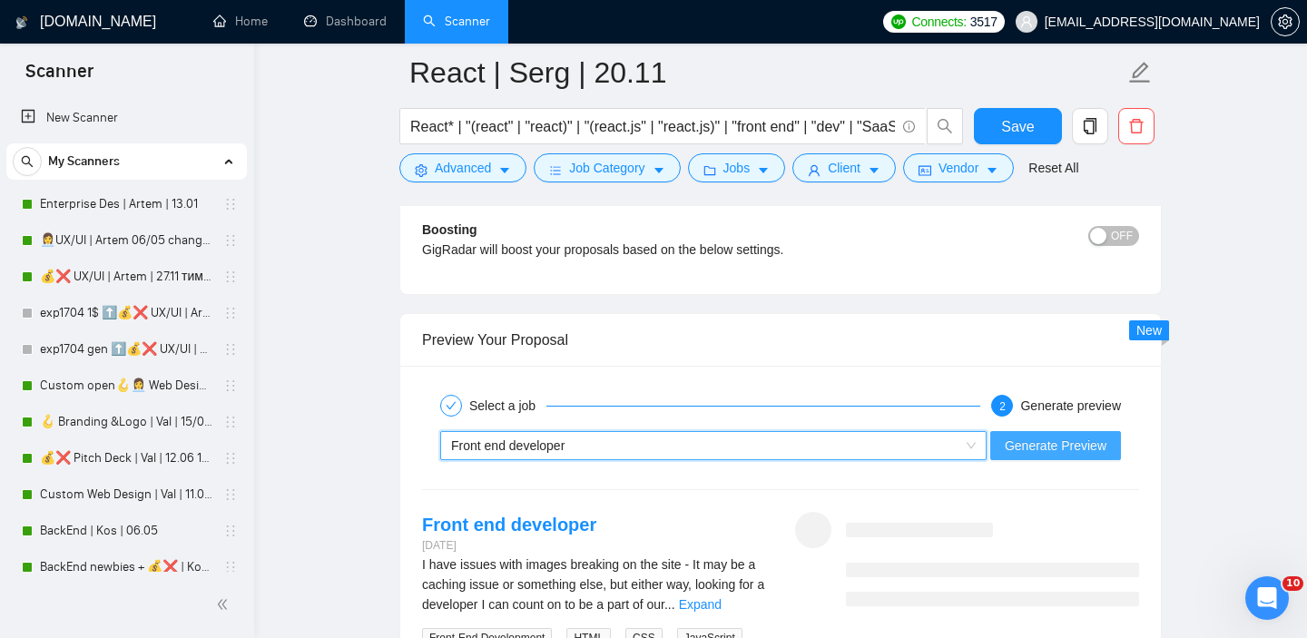
click at [1056, 456] on span "Generate Preview" at bounding box center [1056, 446] width 102 height 20
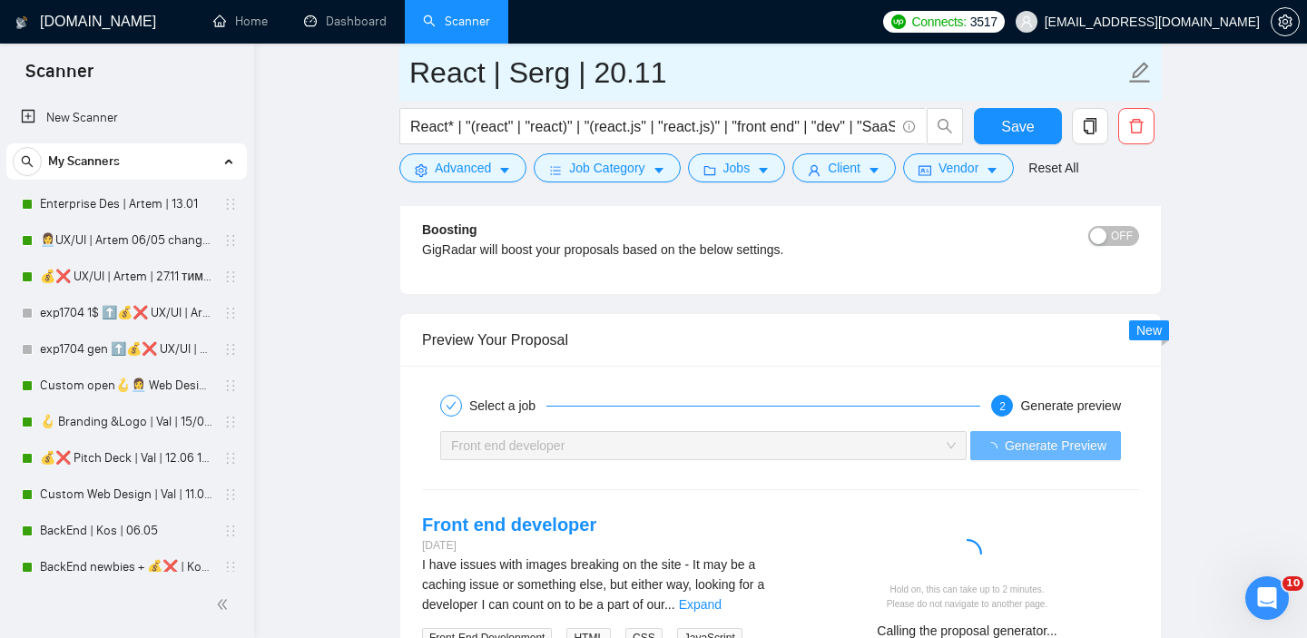
click at [670, 83] on input "React | Serg | 20.11" at bounding box center [766, 72] width 715 height 45
click at [623, 70] on input "React | Serg | 20.09" at bounding box center [766, 72] width 715 height 45
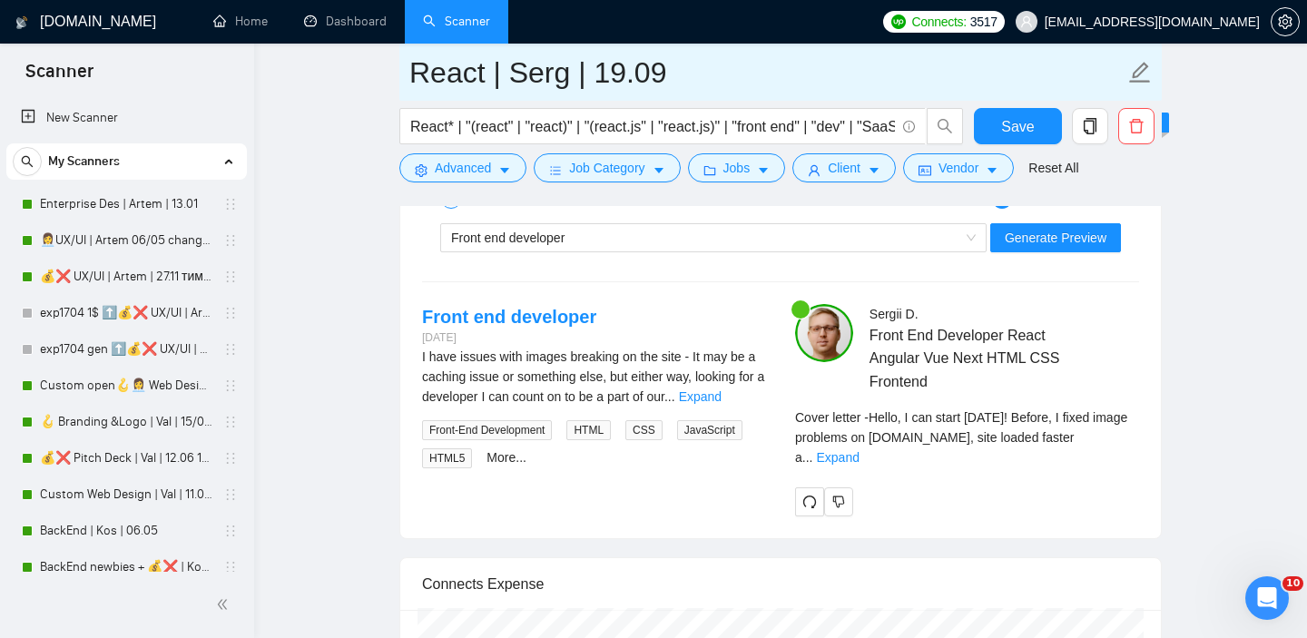
scroll to position [3464, 0]
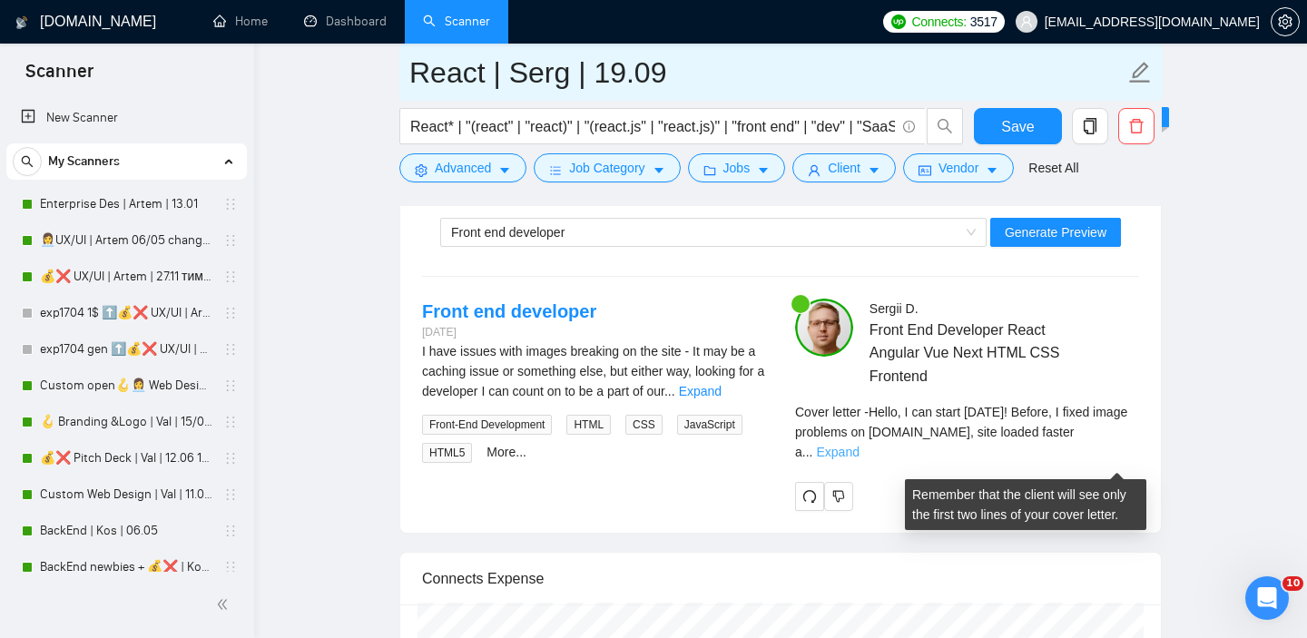
type input "React | Serg | 19.09"
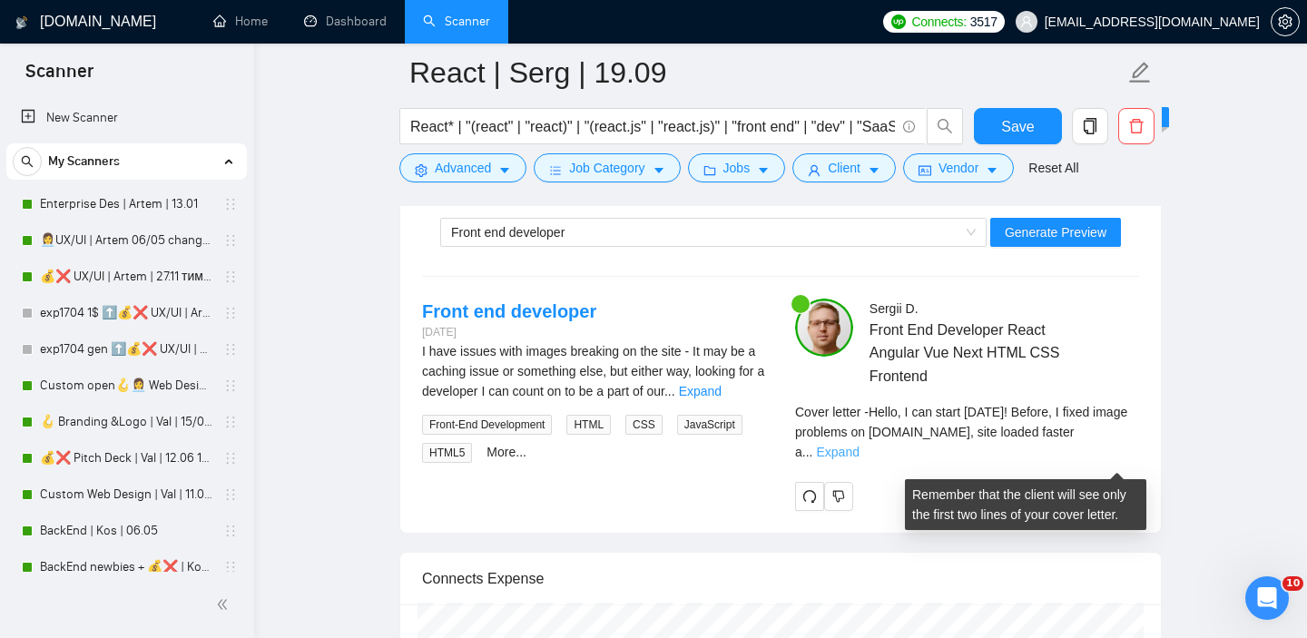
click at [858, 458] on link "Expand" at bounding box center [837, 452] width 43 height 15
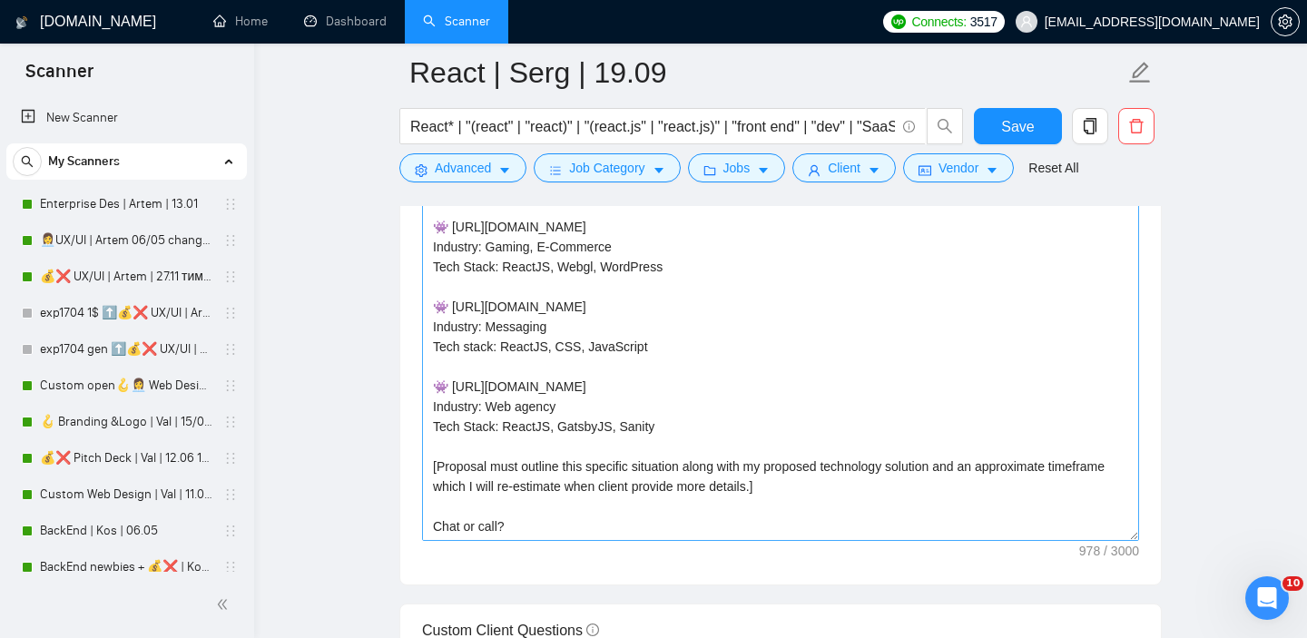
scroll to position [0, 0]
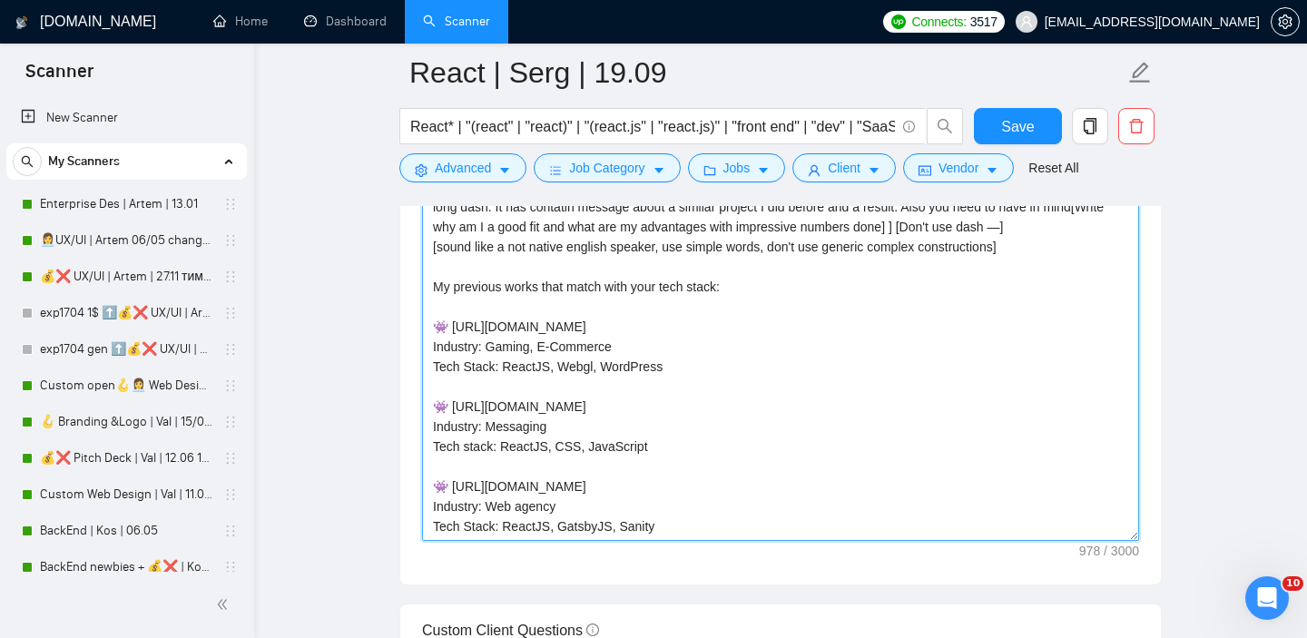
click at [434, 317] on textarea "Hello, I can start tomorrow! [ Analyze job post, write a unique custom opening …" at bounding box center [780, 336] width 717 height 408
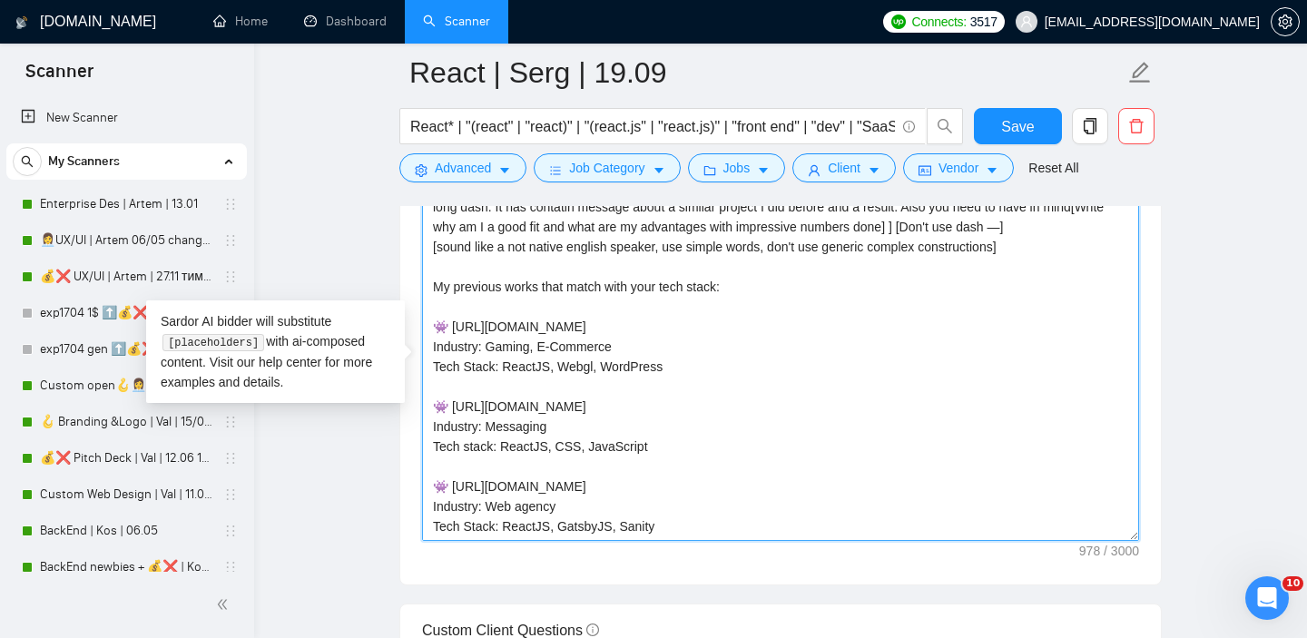
click at [435, 359] on textarea "Hello, I can start tomorrow! [ Analyze job post, write a unique custom opening …" at bounding box center [780, 336] width 717 height 408
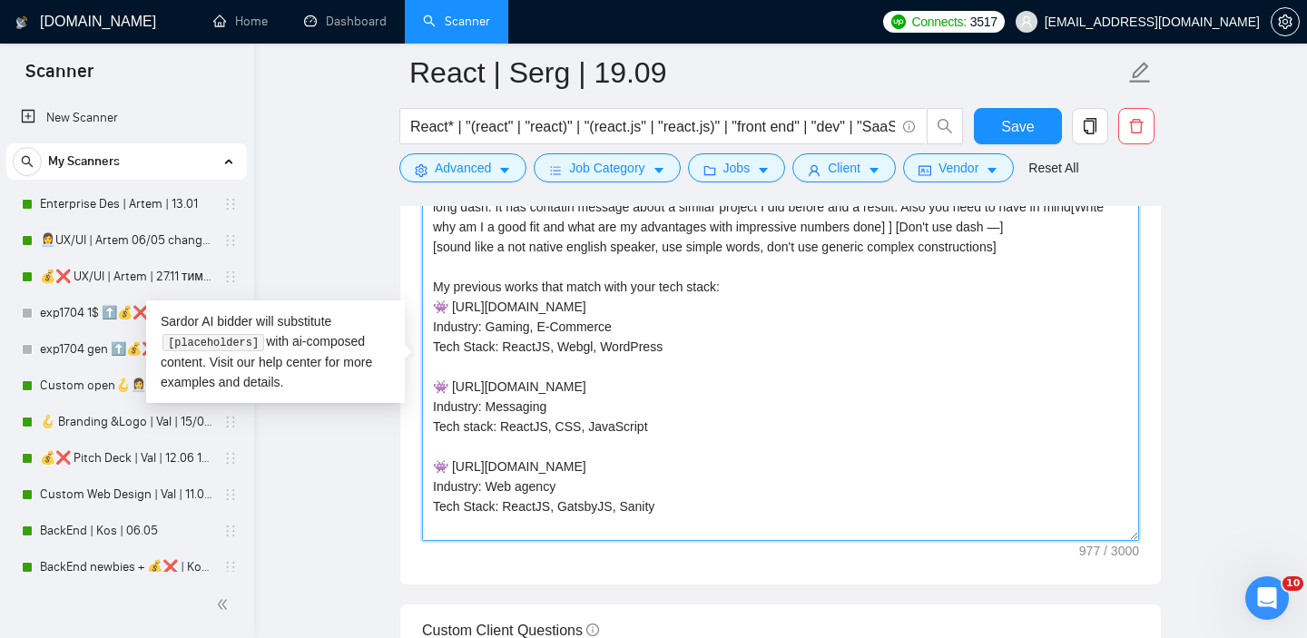
click at [437, 317] on textarea "Hello, I can start tomorrow! [ Analyze job post, write a unique custom opening …" at bounding box center [780, 336] width 717 height 408
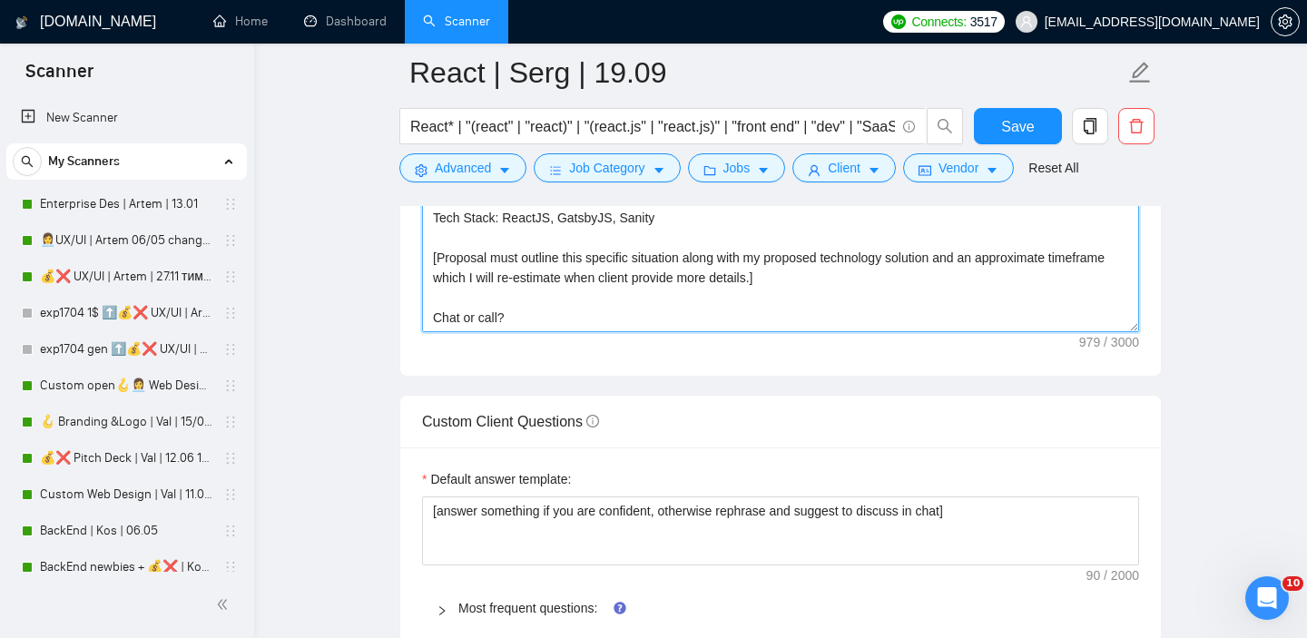
scroll to position [2256, 0]
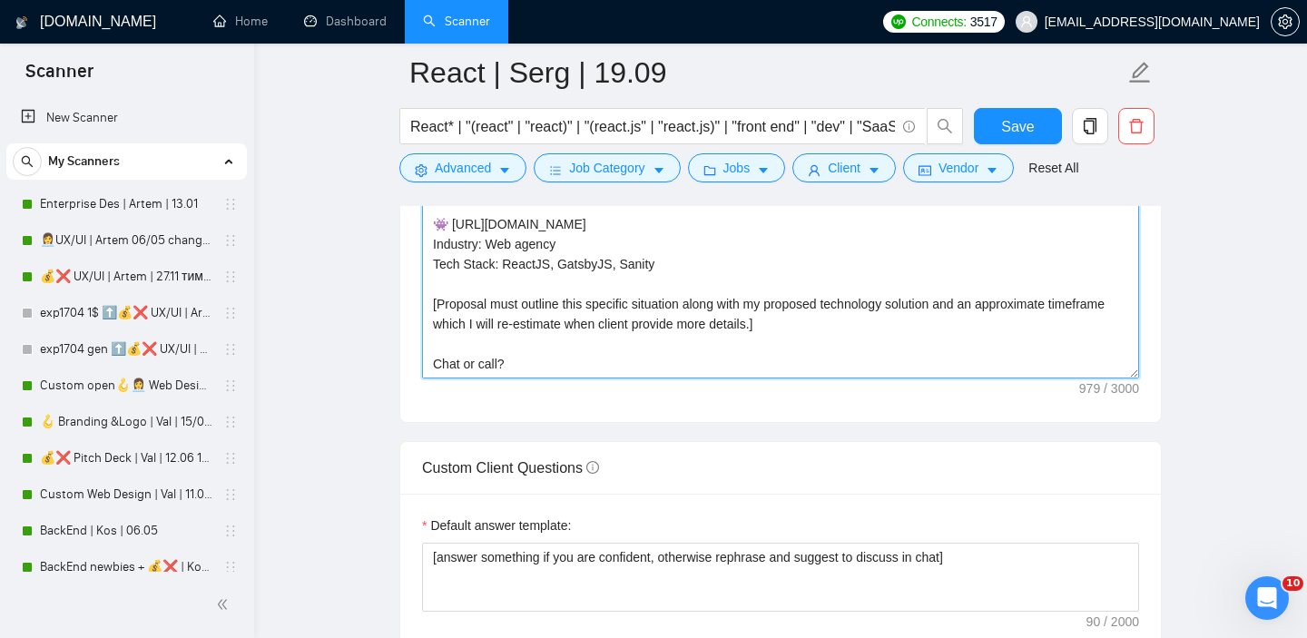
click at [433, 330] on textarea "Hello, I can start tomorrow! [ Analyze job post, write a unique custom opening …" at bounding box center [780, 174] width 717 height 408
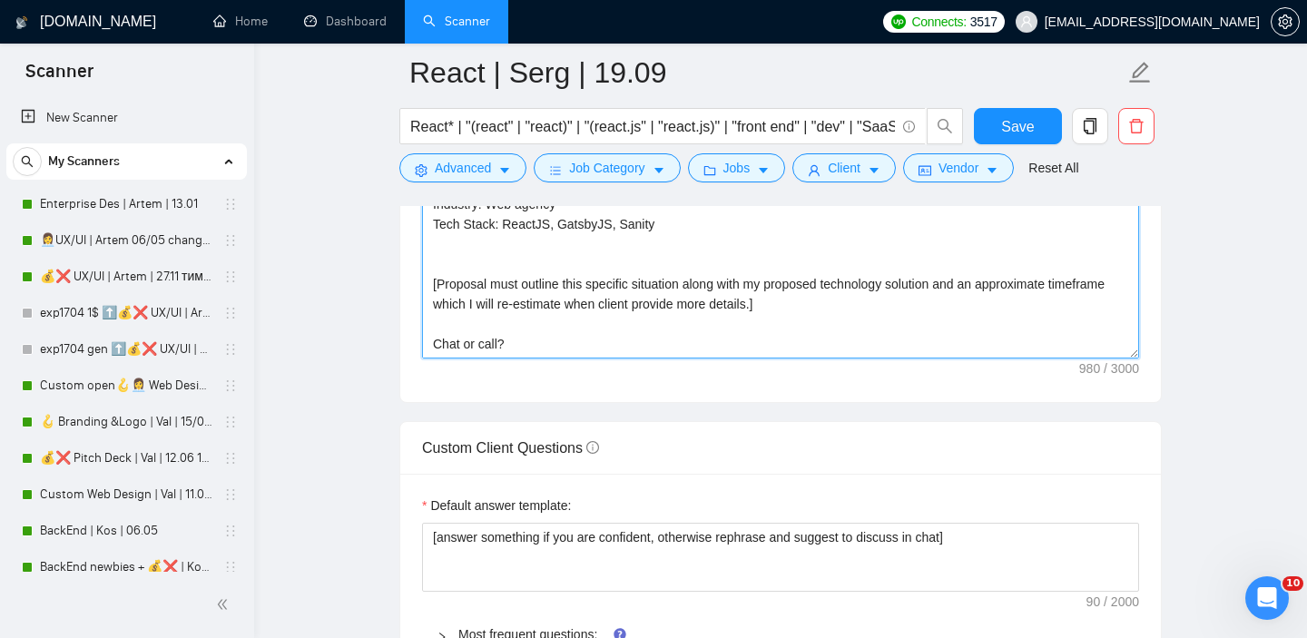
scroll to position [2281, 0]
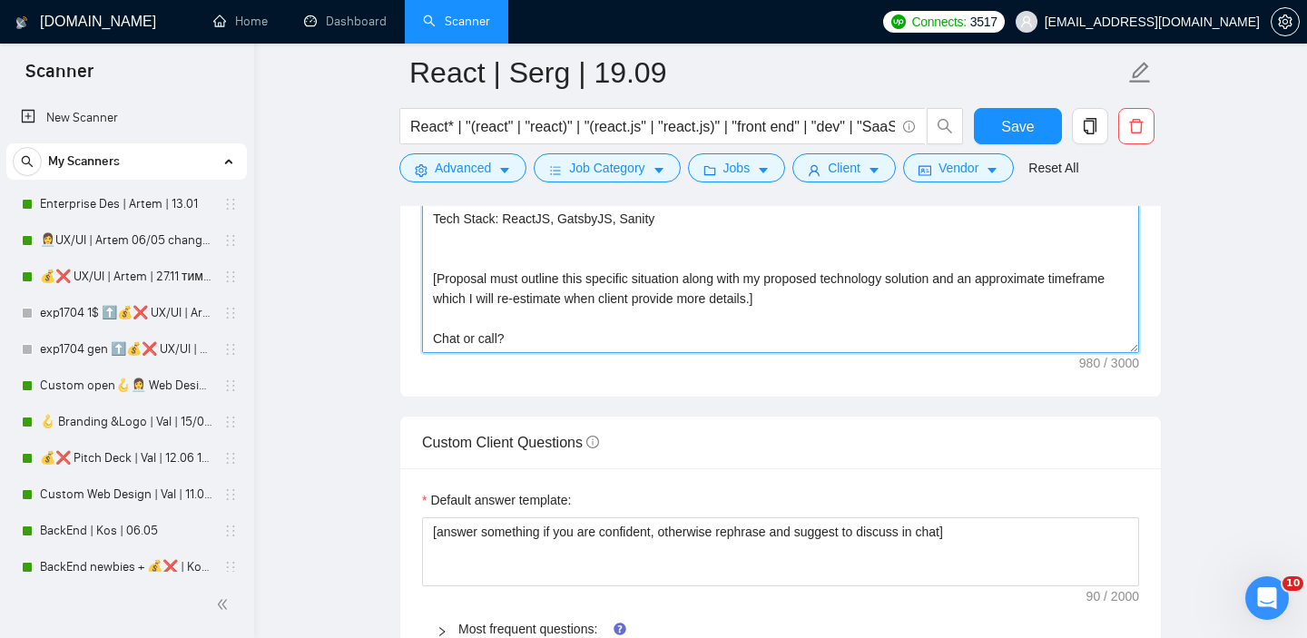
click at [568, 347] on textarea "Hello, I can start tomorrow! [ Analyze job post, write a unique custom opening …" at bounding box center [780, 149] width 717 height 408
click at [434, 353] on textarea "Hello, I can start tomorrow! [ Analyze job post, write a unique custom opening …" at bounding box center [780, 149] width 717 height 408
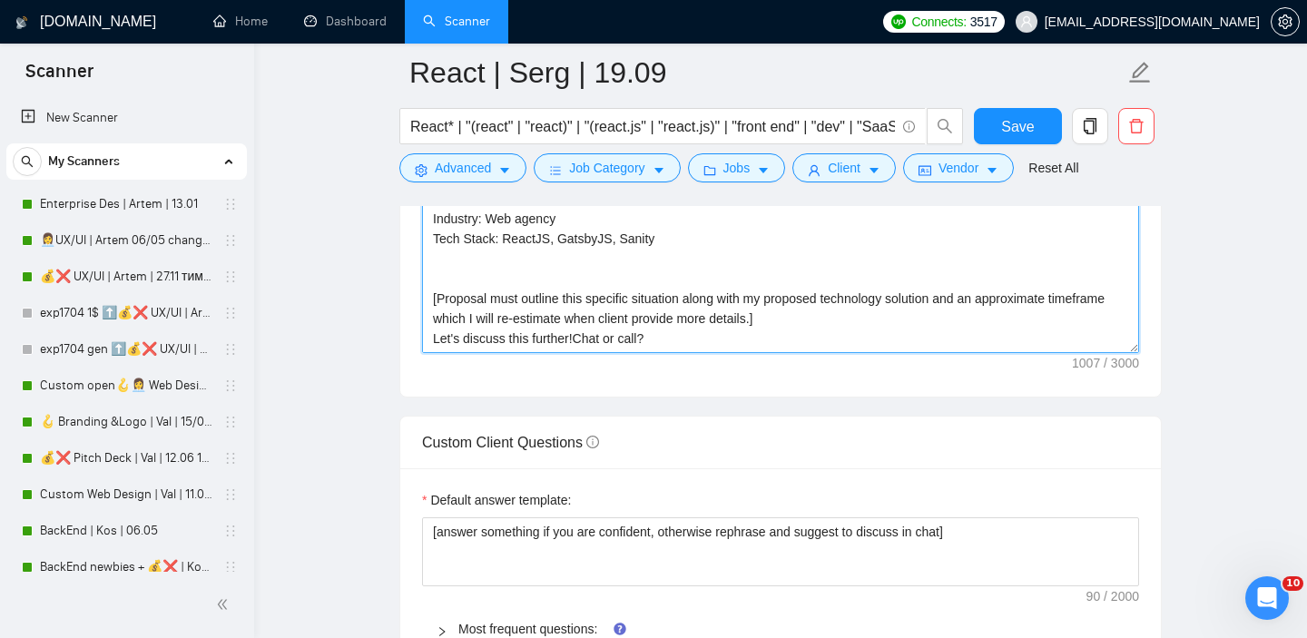
scroll to position [120, 0]
click at [434, 353] on textarea "Hello, I can start tomorrow! [ Analyze job post, write a unique custom opening …" at bounding box center [780, 149] width 717 height 408
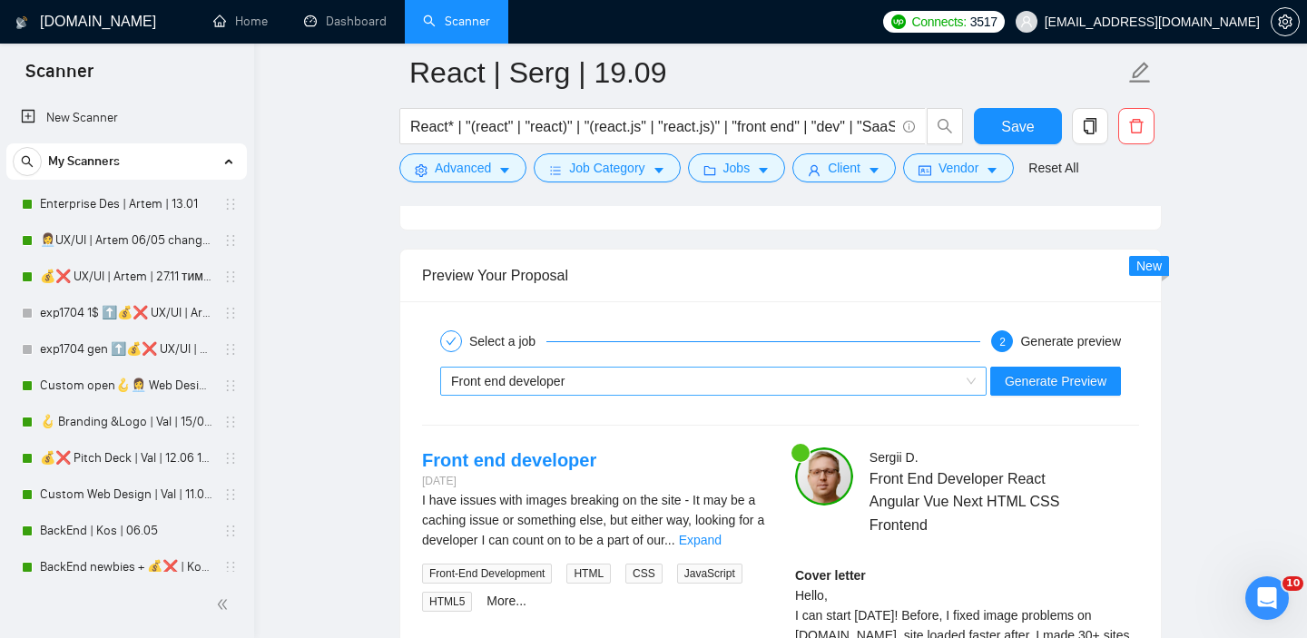
scroll to position [3363, 0]
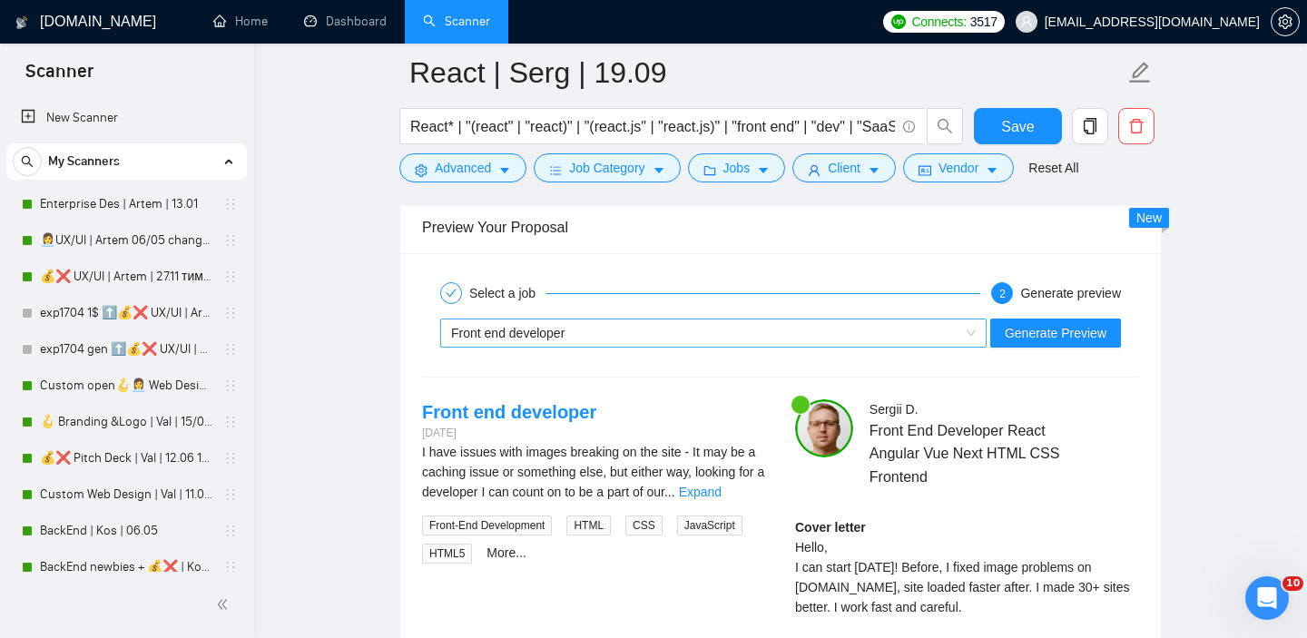
click at [777, 347] on div "Front end developer" at bounding box center [705, 332] width 508 height 27
type textarea "Hello, I can start tomorrow! [ Analyze job post, write a unique custom opening …"
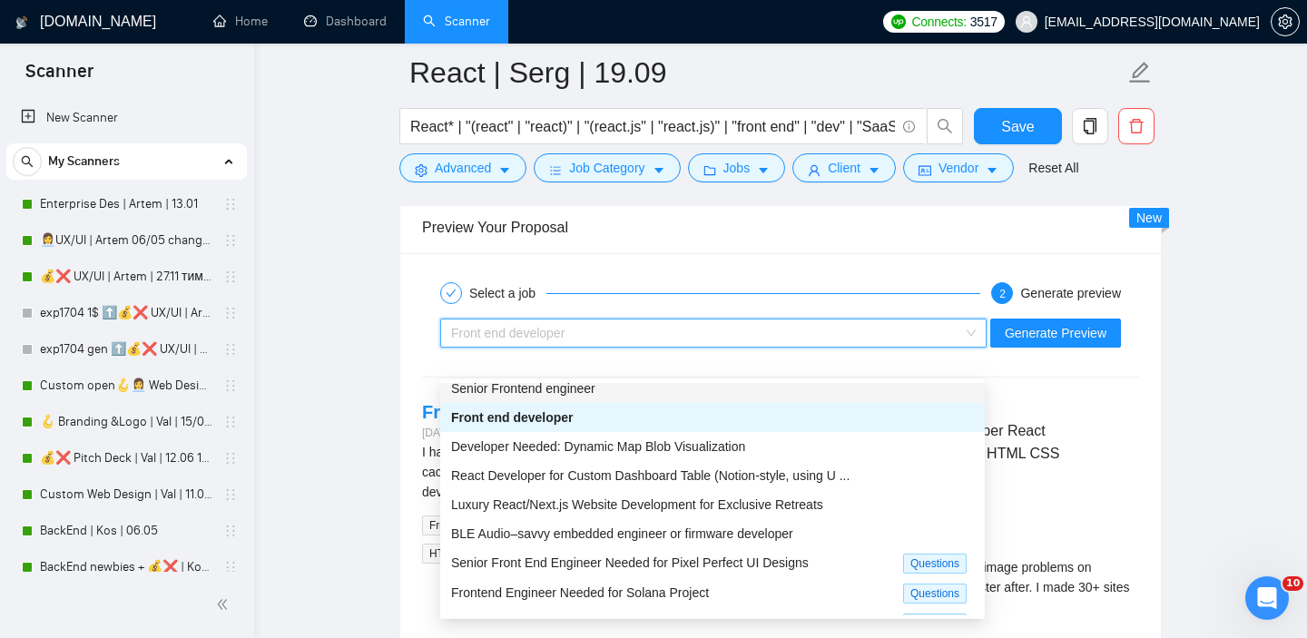
click at [559, 391] on span "Senior Frontend engineer" at bounding box center [523, 388] width 144 height 15
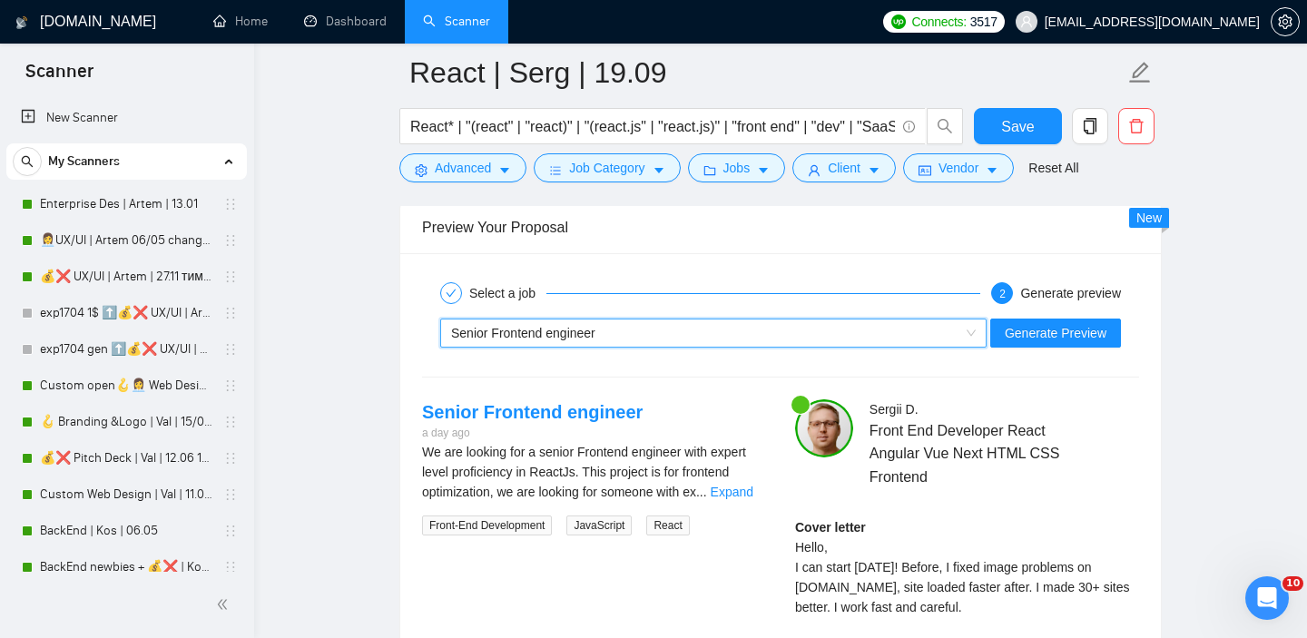
click at [1035, 345] on div "~021968516496687656108 Senior Frontend engineer Generate Preview" at bounding box center [780, 333] width 721 height 44
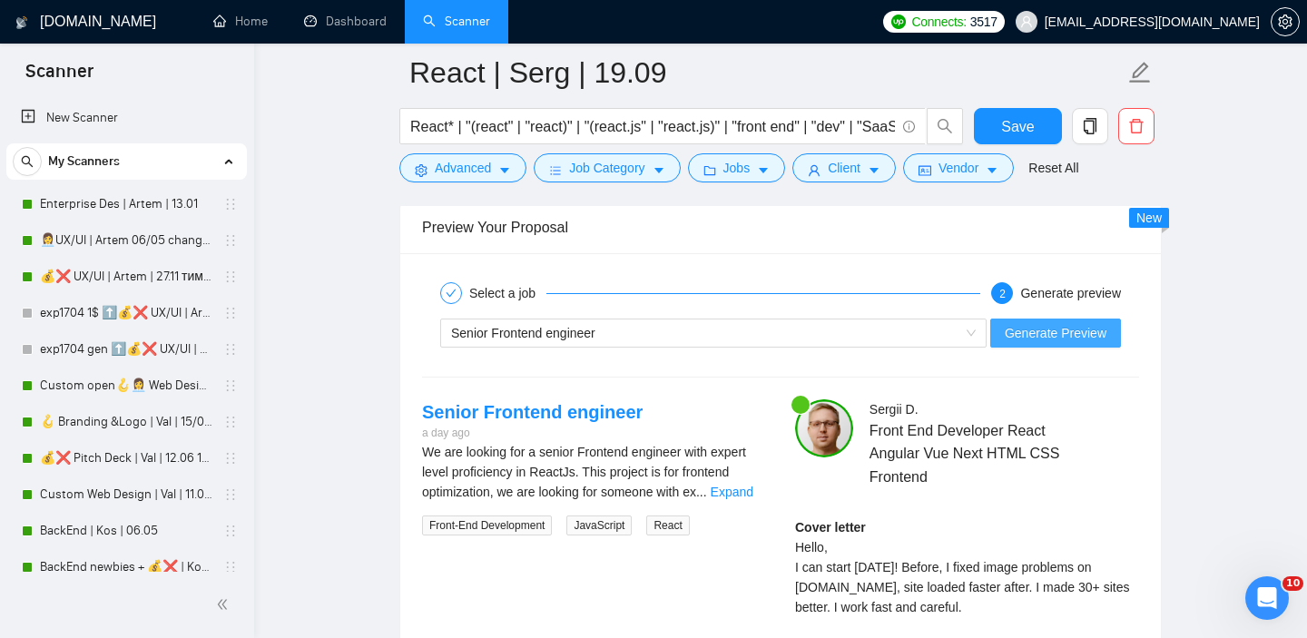
click at [1025, 343] on span "Generate Preview" at bounding box center [1056, 333] width 102 height 20
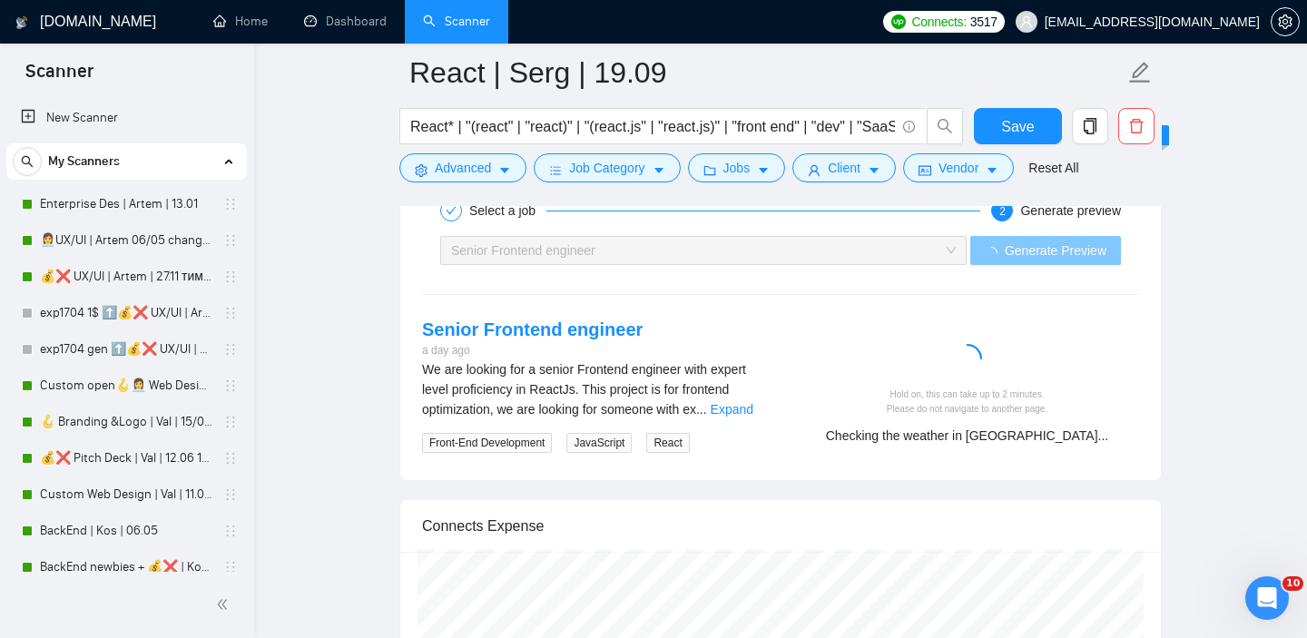
scroll to position [3448, 0]
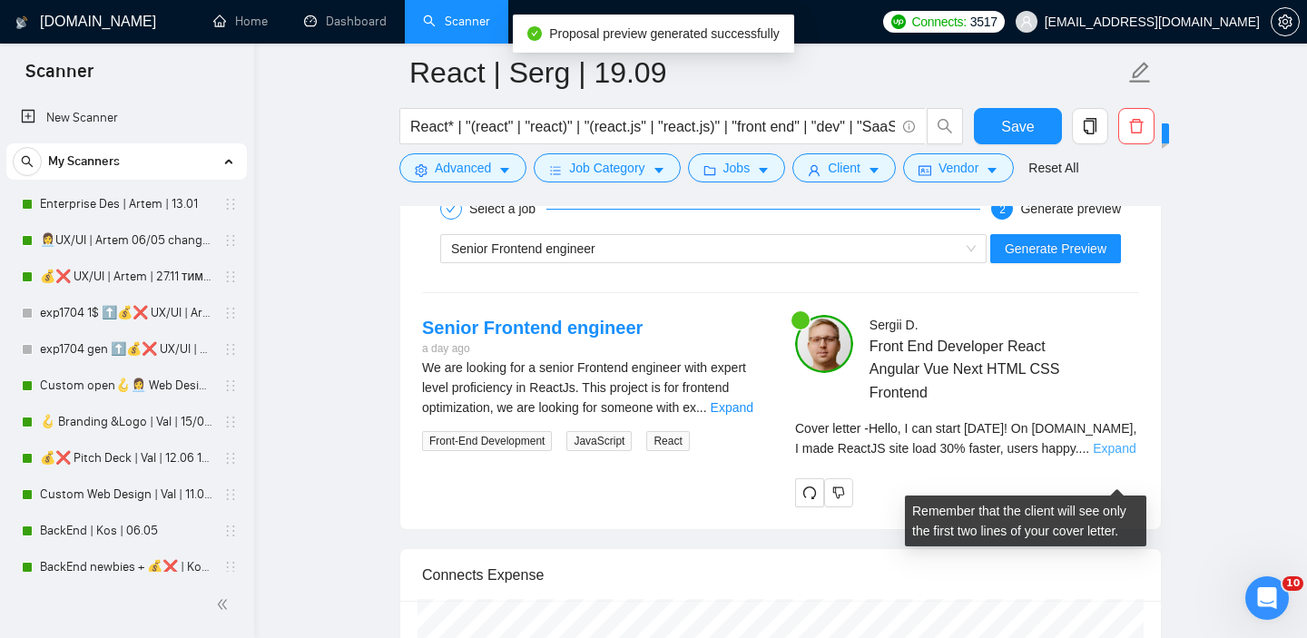
click at [1094, 456] on link "Expand" at bounding box center [1114, 448] width 43 height 15
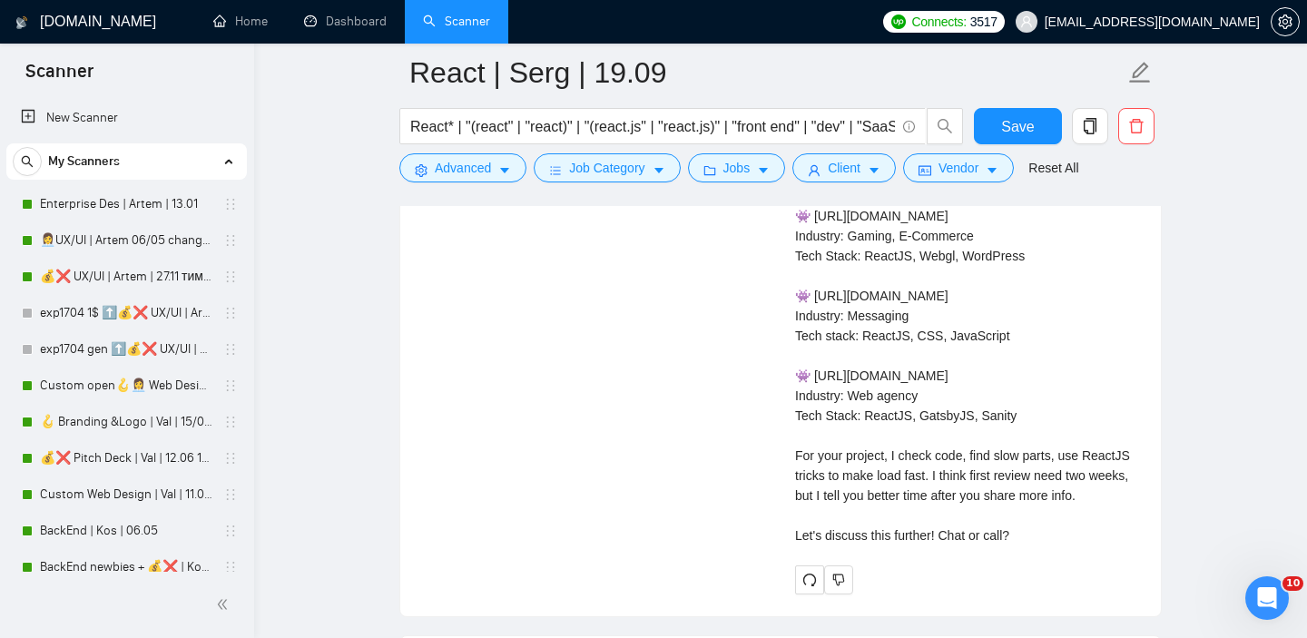
scroll to position [3967, 0]
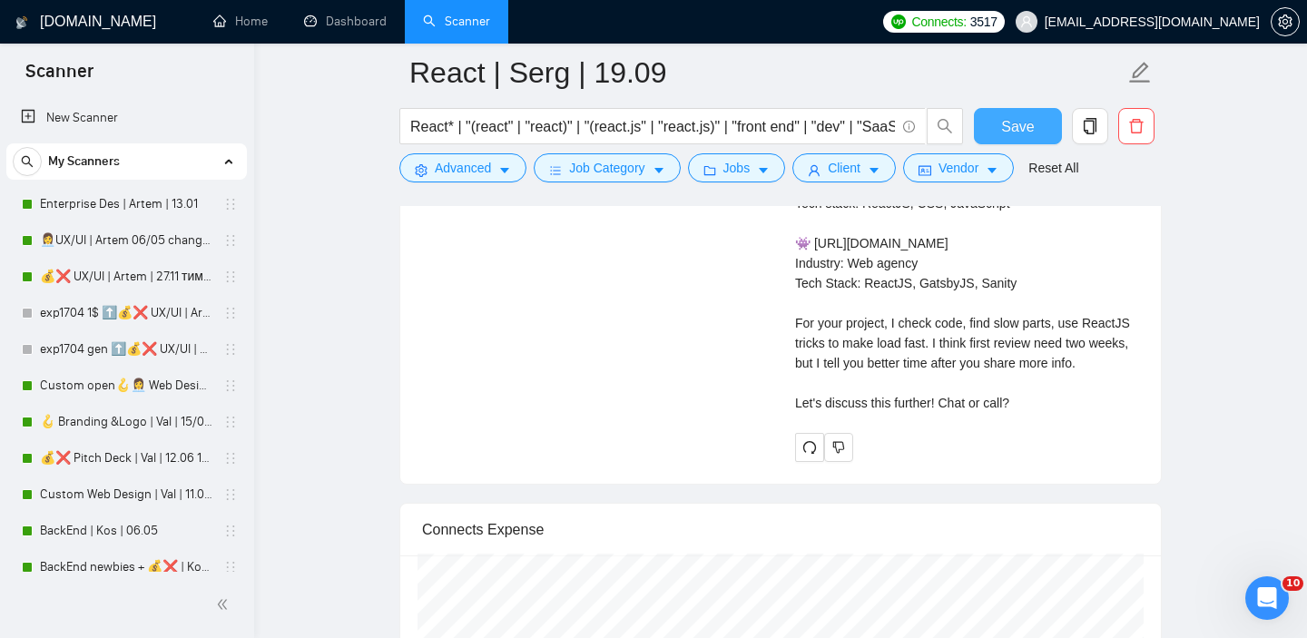
click at [1018, 127] on span "Save" at bounding box center [1017, 126] width 33 height 23
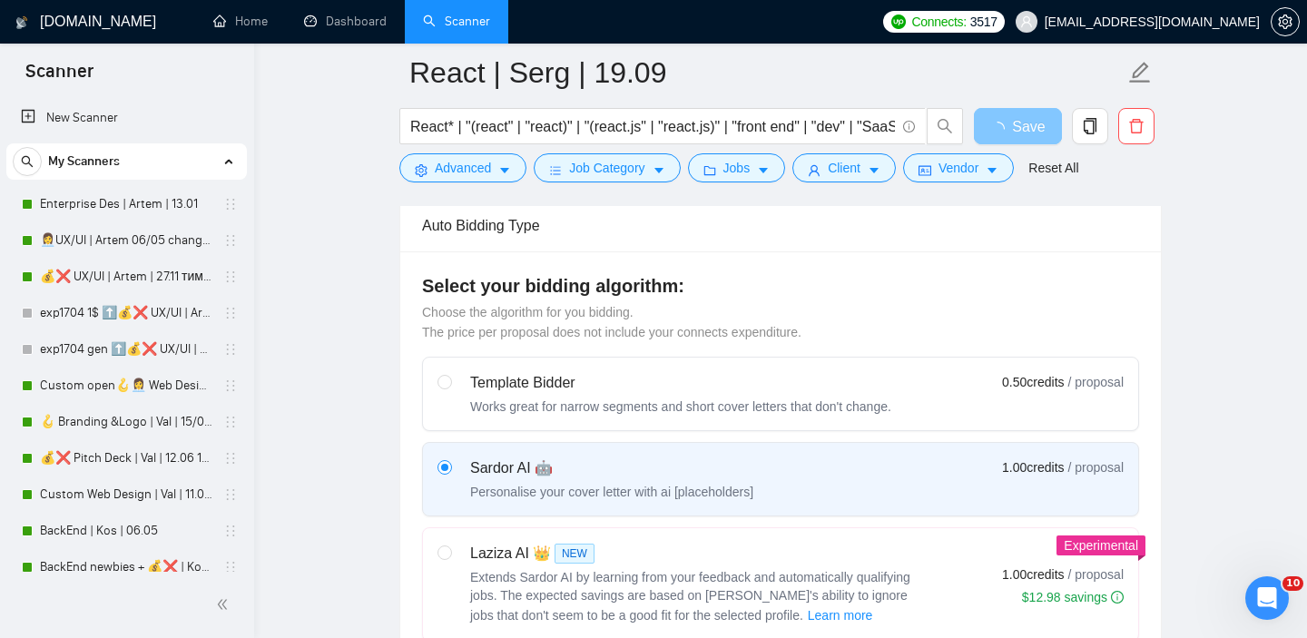
scroll to position [0, 0]
